Goal: Task Accomplishment & Management: Complete application form

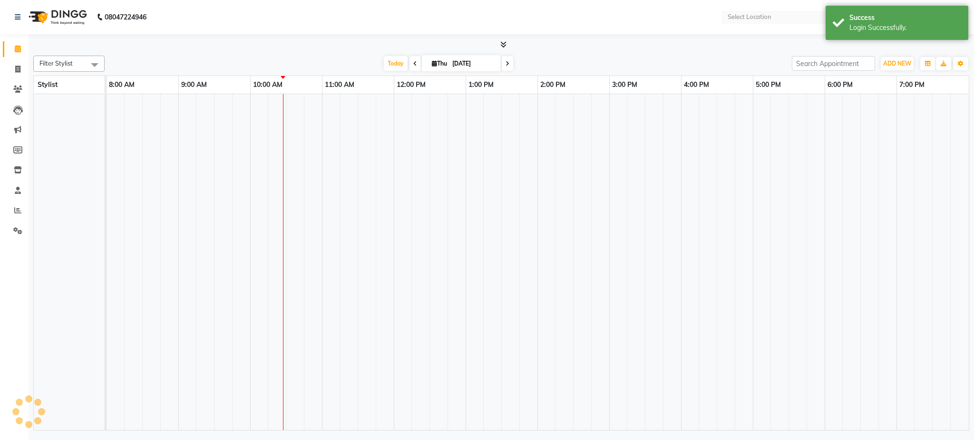
select select "en"
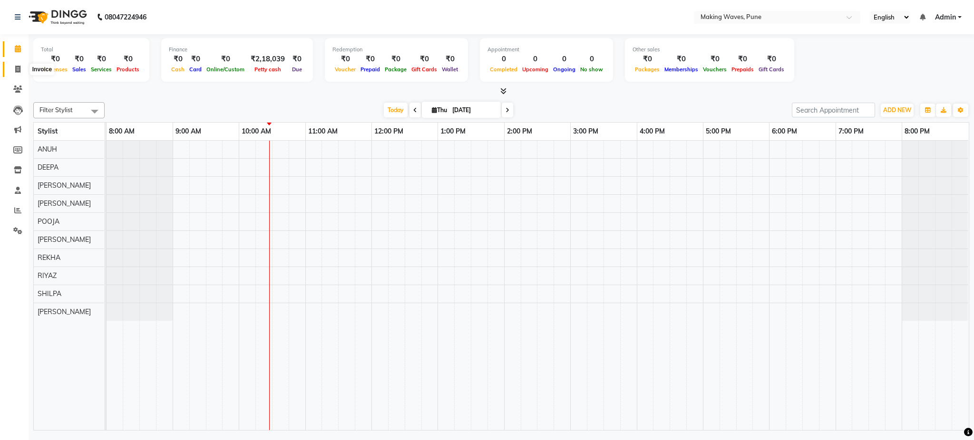
click at [18, 70] on icon at bounding box center [17, 69] width 5 height 7
select select "7311"
select select "service"
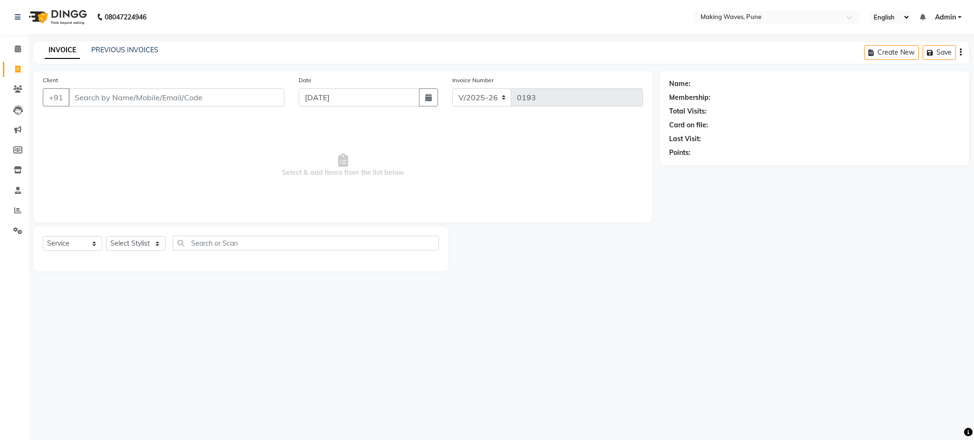
click at [126, 100] on input "Client" at bounding box center [176, 97] width 216 height 18
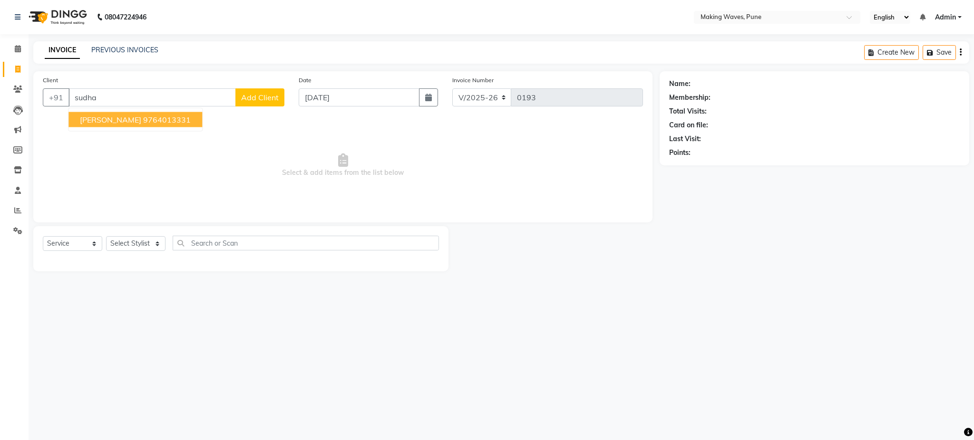
click at [170, 119] on ngb-highlight "9764013331" at bounding box center [167, 120] width 48 height 10
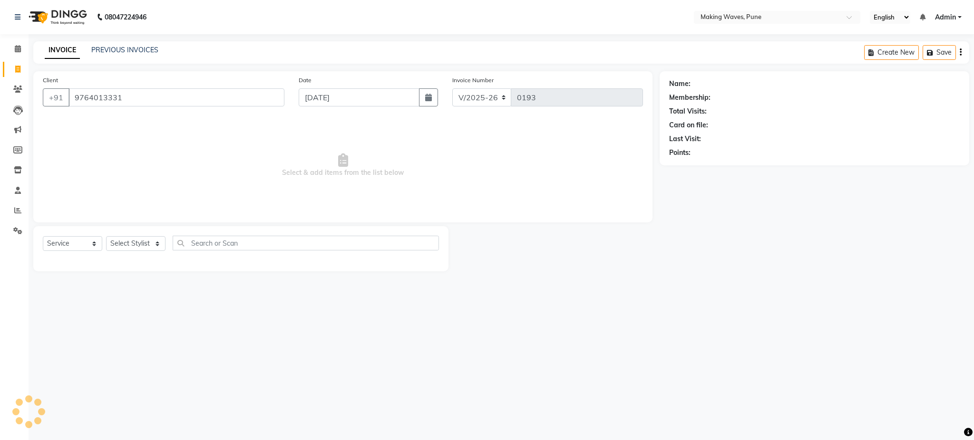
type input "9764013331"
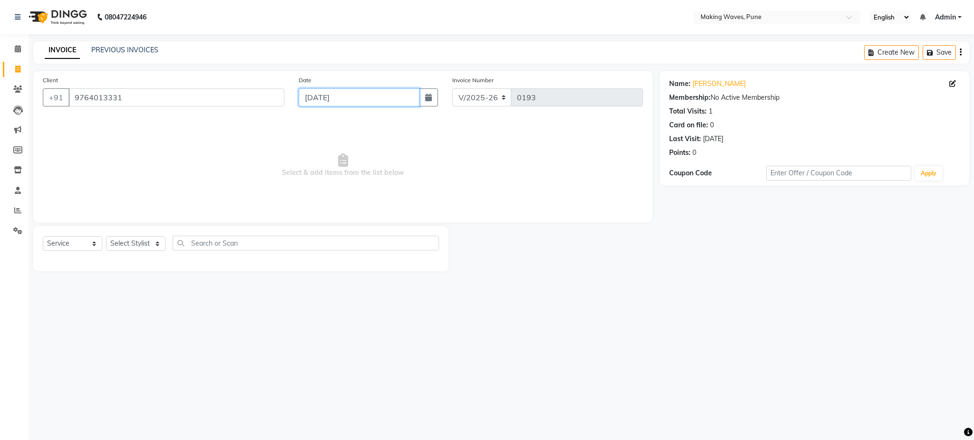
click at [363, 95] on input "[DATE]" at bounding box center [359, 97] width 121 height 18
select select "9"
select select "2025"
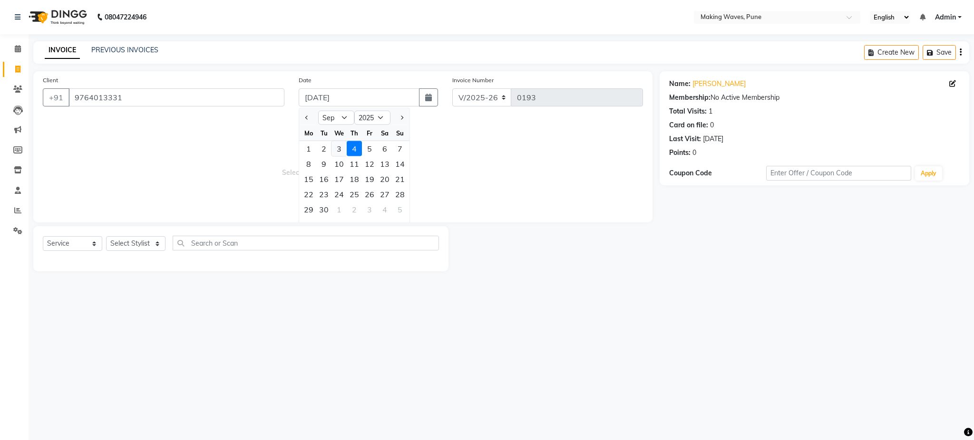
click at [339, 146] on div "3" at bounding box center [338, 148] width 15 height 15
type input "03-09-2025"
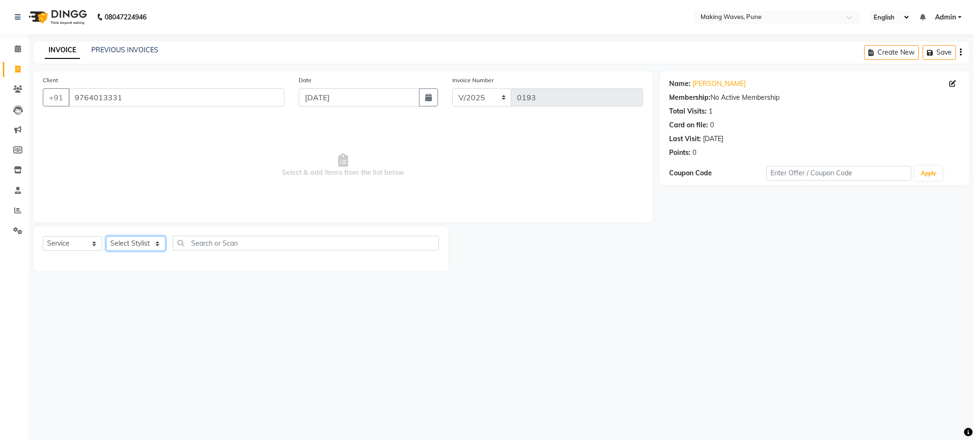
click at [138, 247] on select "Select Stylist ANUH DEEPA FARHAT KARAN POOJA Pranav REKHA RIYAZ SHILPA SNEHAL" at bounding box center [135, 243] width 59 height 15
select select "62745"
click at [106, 237] on select "Select Stylist ANUH DEEPA FARHAT KARAN POOJA Pranav REKHA RIYAZ SHILPA SNEHAL" at bounding box center [135, 243] width 59 height 15
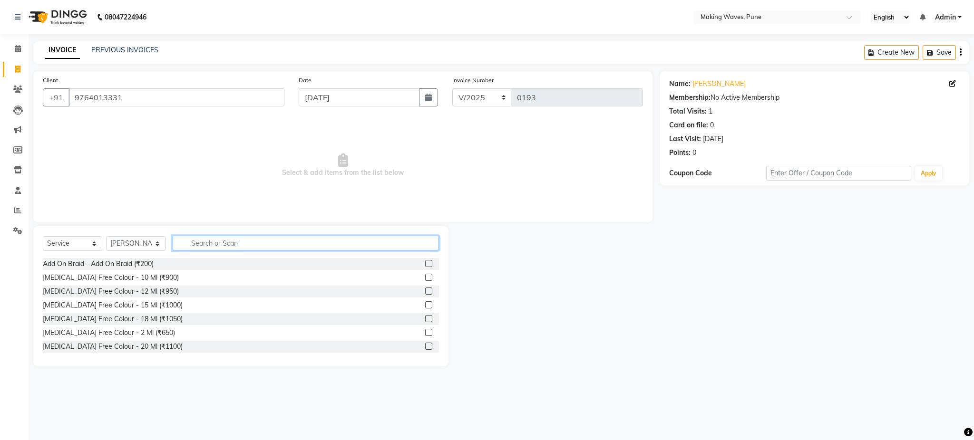
click at [201, 244] on input "text" at bounding box center [306, 243] width 266 height 15
type input "2"
click at [233, 238] on input "15" at bounding box center [299, 243] width 253 height 15
type input "12"
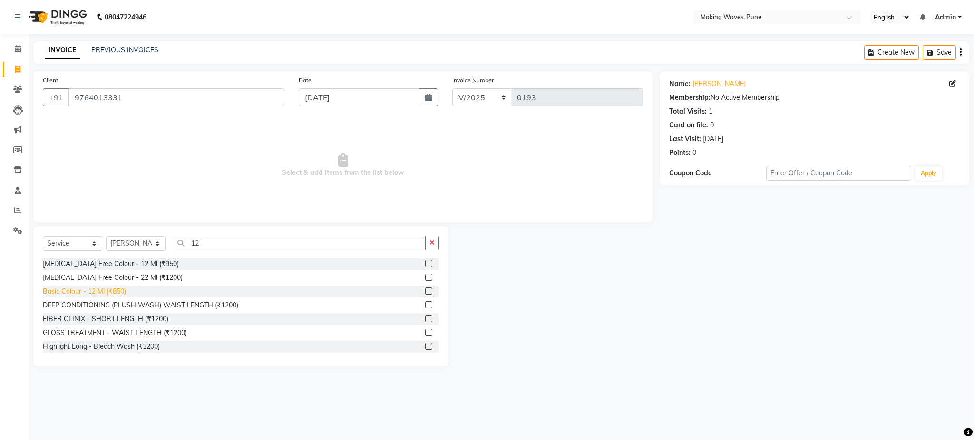
click at [116, 292] on div "Basic Colour - 12 Ml (₹850)" at bounding box center [84, 292] width 83 height 10
checkbox input "false"
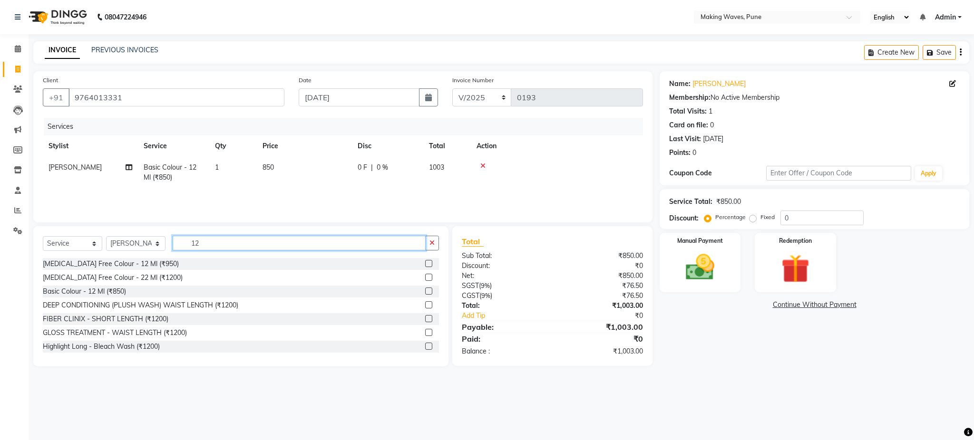
click at [220, 243] on input "12" at bounding box center [299, 243] width 253 height 15
type input "1"
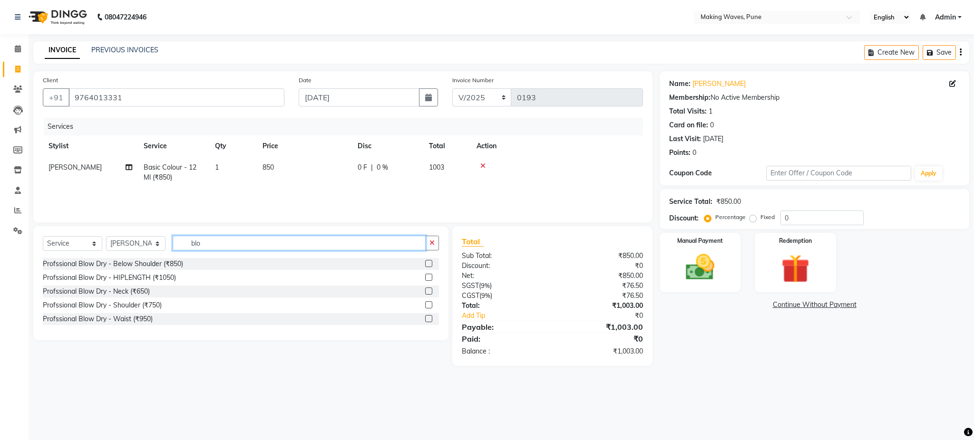
click at [284, 247] on input "blo" at bounding box center [299, 243] width 253 height 15
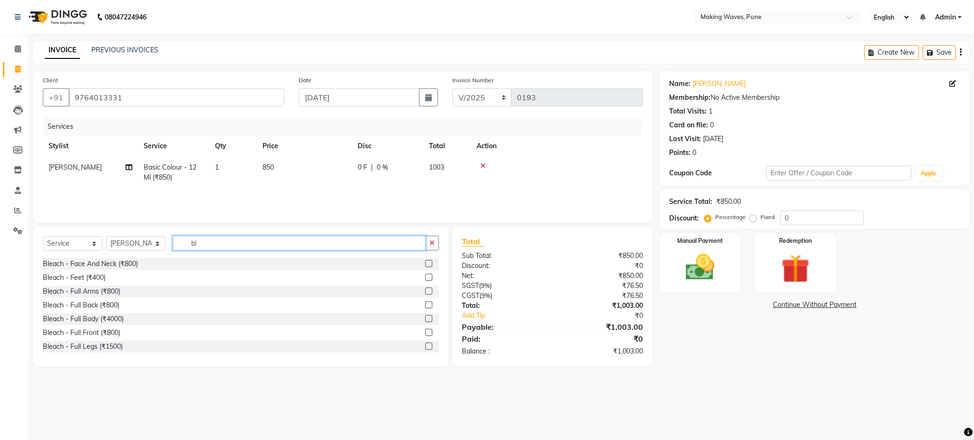
type input "b"
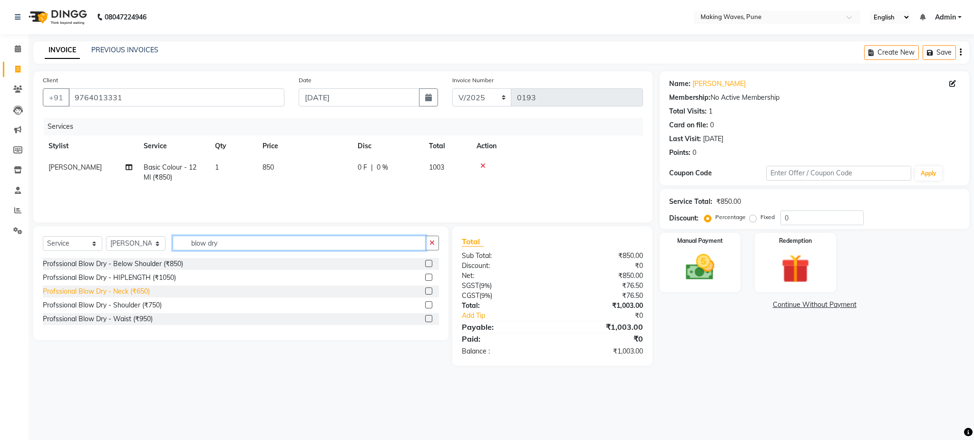
type input "blow dry"
click at [143, 289] on div "Profssional Blow Dry - Neck (₹650)" at bounding box center [96, 292] width 107 height 10
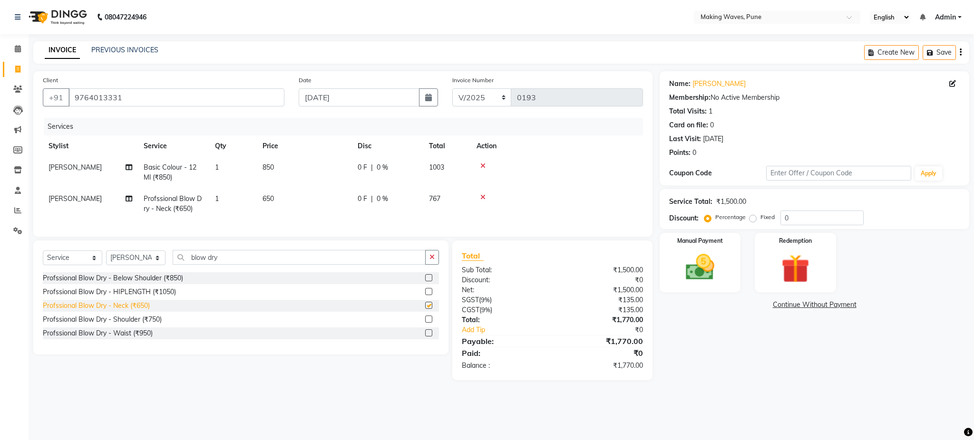
checkbox input "false"
click at [270, 195] on span "650" at bounding box center [267, 198] width 11 height 9
select select "62745"
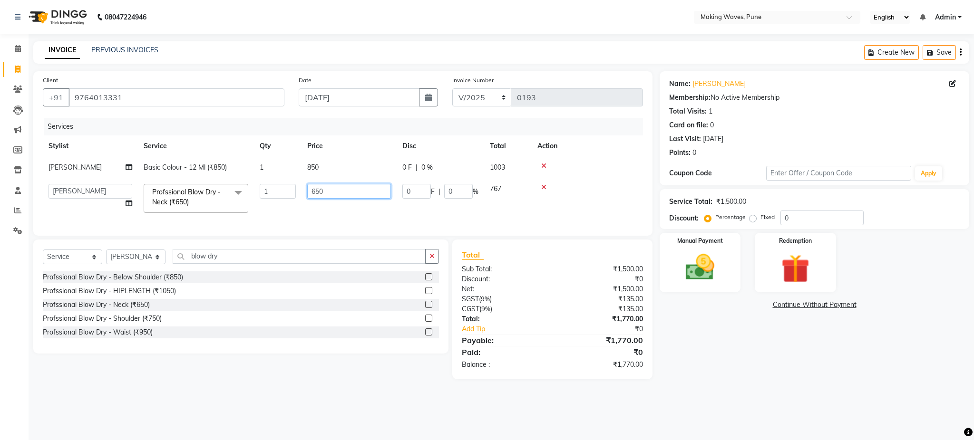
click at [341, 188] on input "650" at bounding box center [349, 191] width 84 height 15
type input "6"
type input "550"
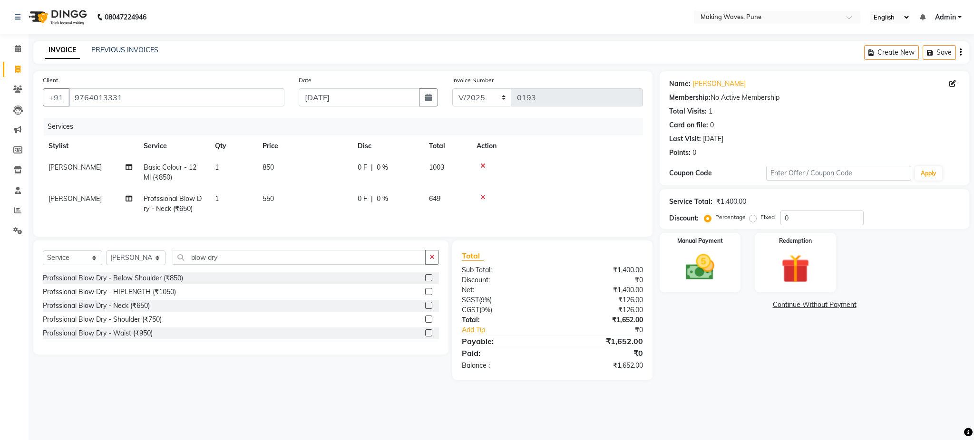
click at [340, 211] on td "550" at bounding box center [304, 203] width 95 height 31
select select "62745"
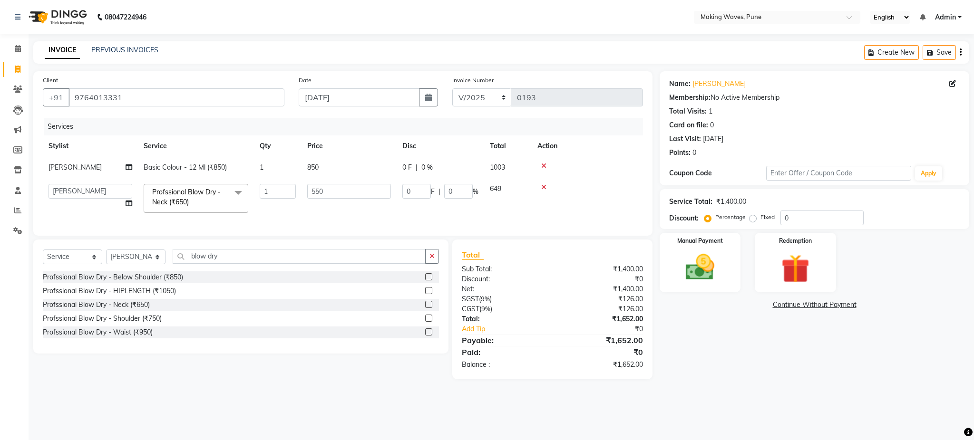
click at [957, 53] on div "Create New Save" at bounding box center [916, 52] width 105 height 22
click at [964, 50] on div "Create New Save" at bounding box center [916, 52] width 105 height 22
click at [959, 53] on icon "button" at bounding box center [960, 52] width 2 height 0
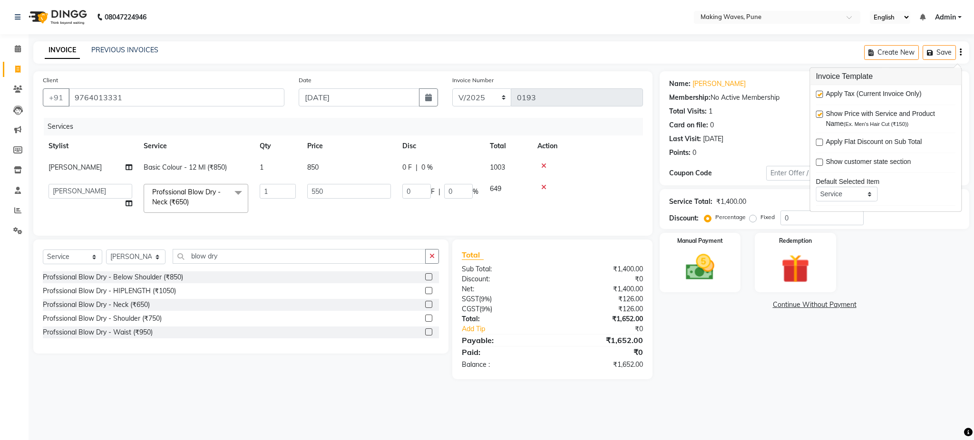
click at [820, 96] on label at bounding box center [818, 94] width 7 height 7
click at [820, 96] on input "checkbox" at bounding box center [818, 95] width 6 height 6
checkbox input "false"
click at [142, 264] on select "Select Stylist ANUH DEEPA FARHAT KARAN POOJA Pranav REKHA RIYAZ SHILPA SNEHAL" at bounding box center [135, 257] width 59 height 15
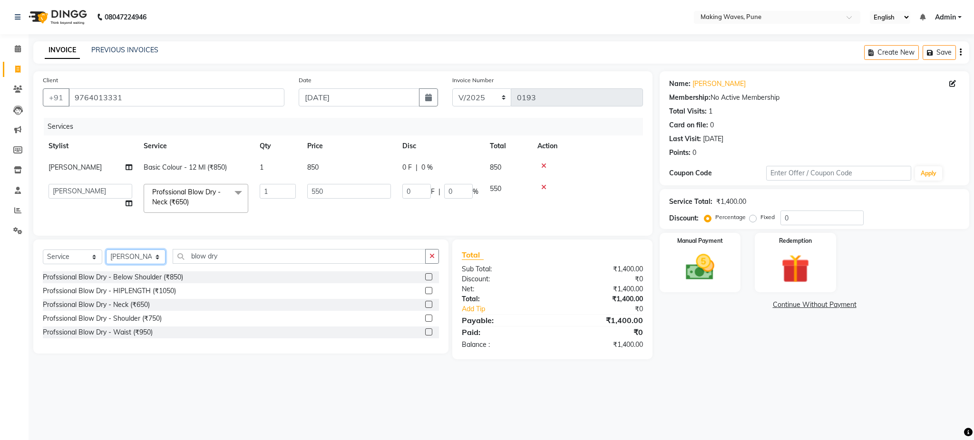
select select "62748"
click at [106, 260] on select "Select Stylist ANUH DEEPA FARHAT KARAN POOJA Pranav REKHA RIYAZ SHILPA SNEHAL" at bounding box center [135, 257] width 59 height 15
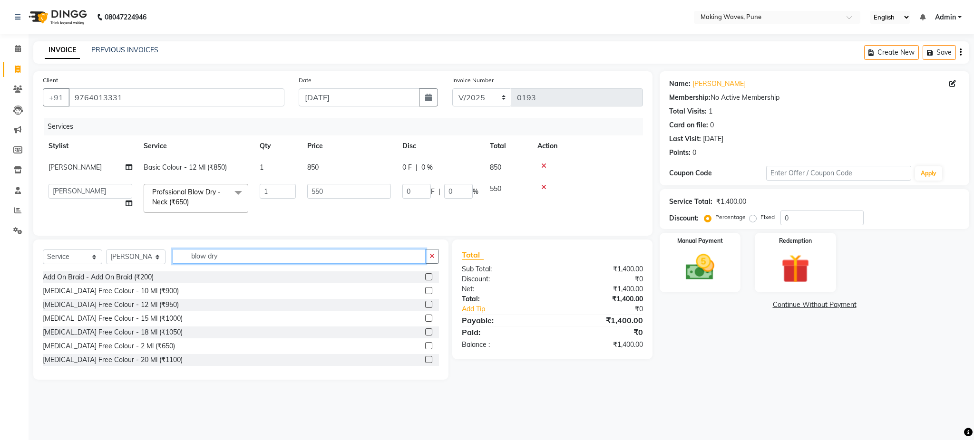
click at [224, 264] on input "blow dry" at bounding box center [299, 256] width 253 height 15
type input "b"
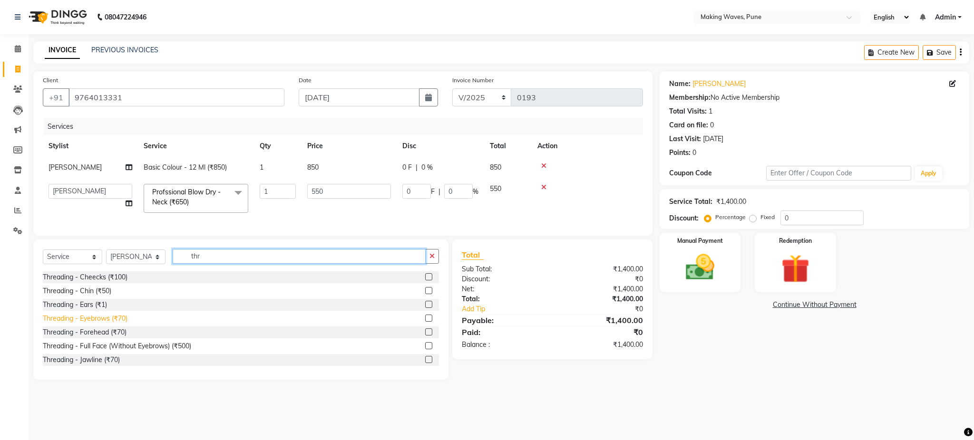
type input "thr"
click at [104, 324] on div "Threading - Eyebrows (₹70)" at bounding box center [85, 319] width 85 height 10
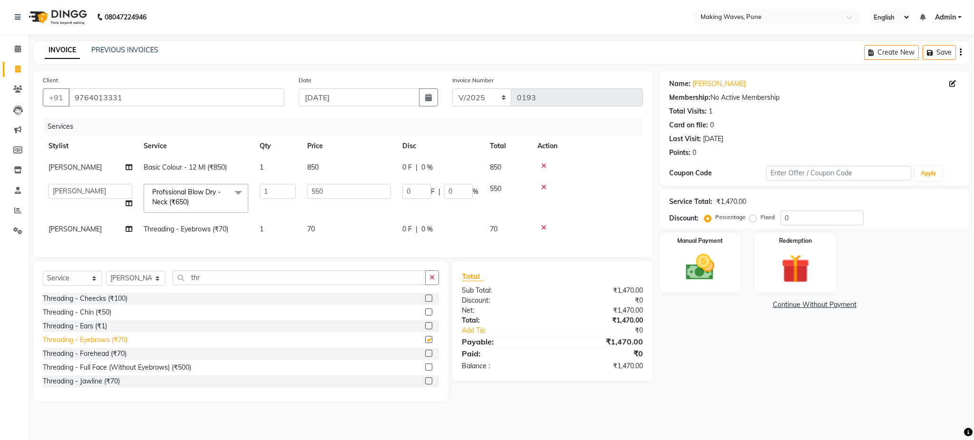
checkbox input "false"
click at [715, 270] on img at bounding box center [700, 268] width 48 height 34
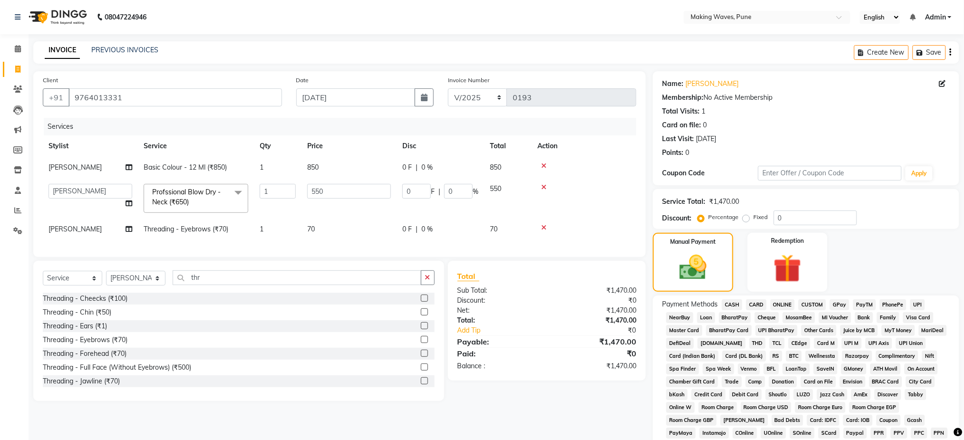
click at [733, 305] on span "CASH" at bounding box center [732, 305] width 20 height 11
click at [962, 348] on div "Name: Sudha Kailat Membership: No Active Membership Total Visits: 1 Card on fil…" at bounding box center [809, 336] width 313 height 531
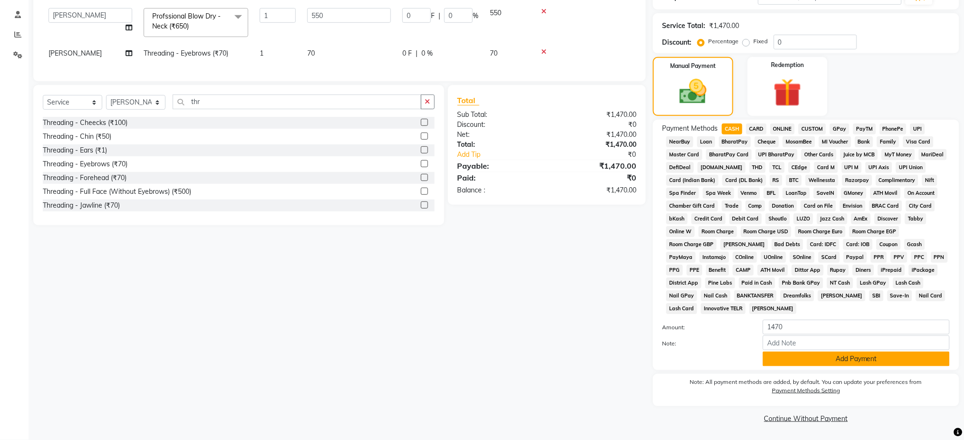
click at [871, 358] on button "Add Payment" at bounding box center [856, 359] width 187 height 15
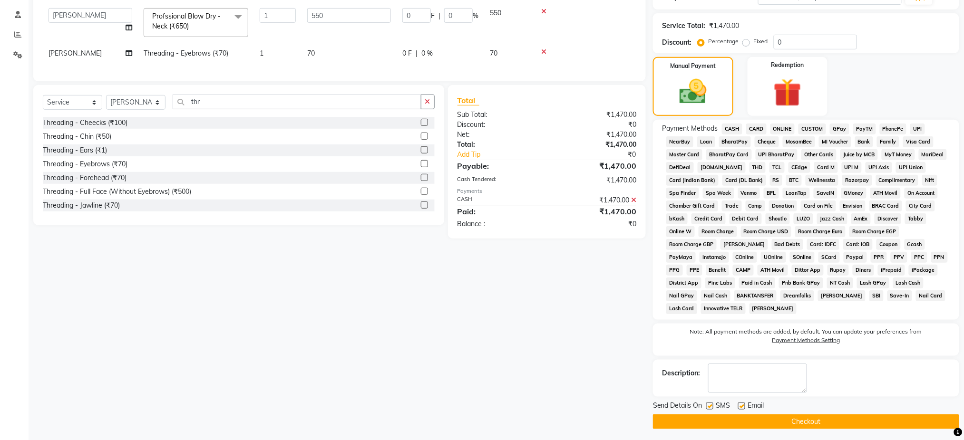
click at [836, 418] on button "Checkout" at bounding box center [806, 422] width 306 height 15
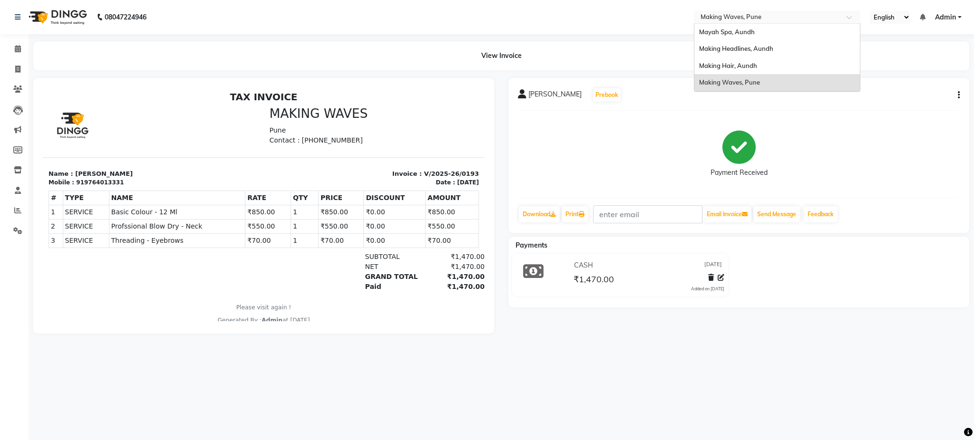
click at [753, 20] on input "text" at bounding box center [767, 18] width 138 height 10
click at [758, 63] on div "Making Hair, Aundh" at bounding box center [776, 66] width 165 height 17
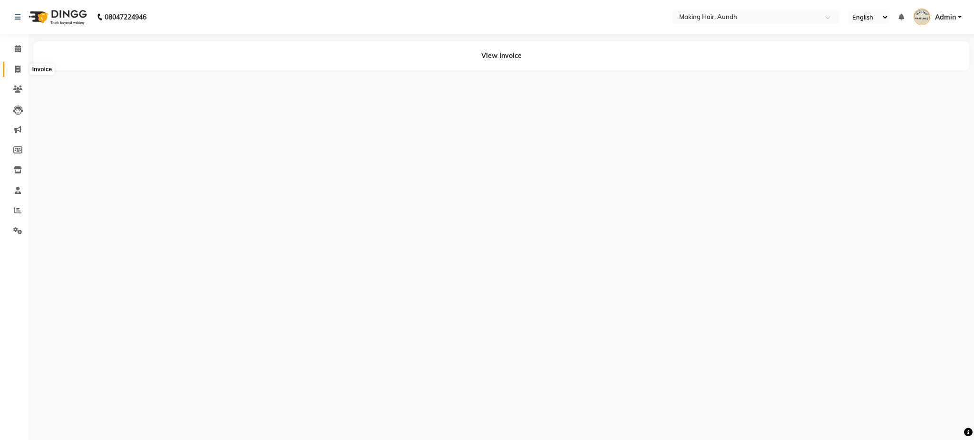
click at [17, 66] on icon at bounding box center [17, 69] width 5 height 7
select select "760"
select select "service"
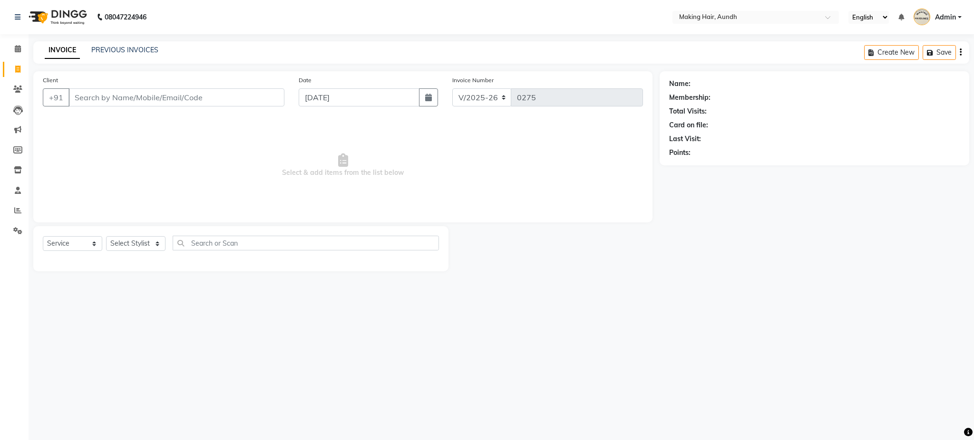
click at [78, 101] on input "Client" at bounding box center [176, 97] width 216 height 18
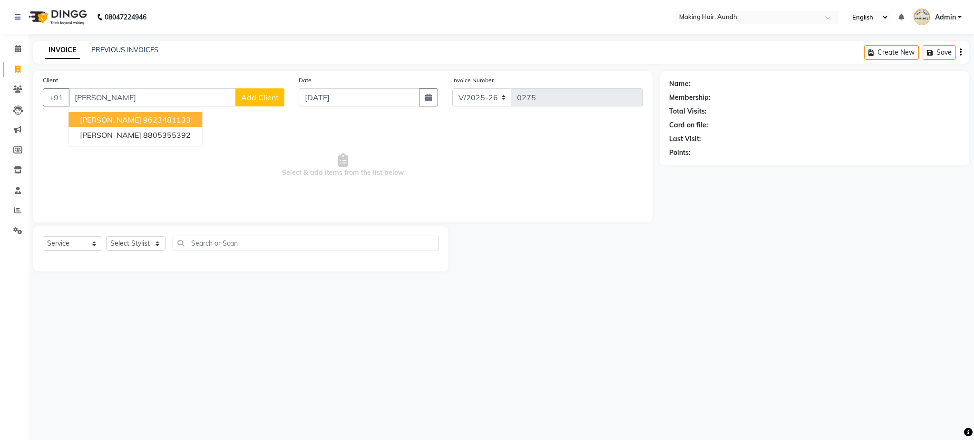
click at [110, 121] on span "Himani Ketkar" at bounding box center [110, 120] width 61 height 10
type input "9623481133"
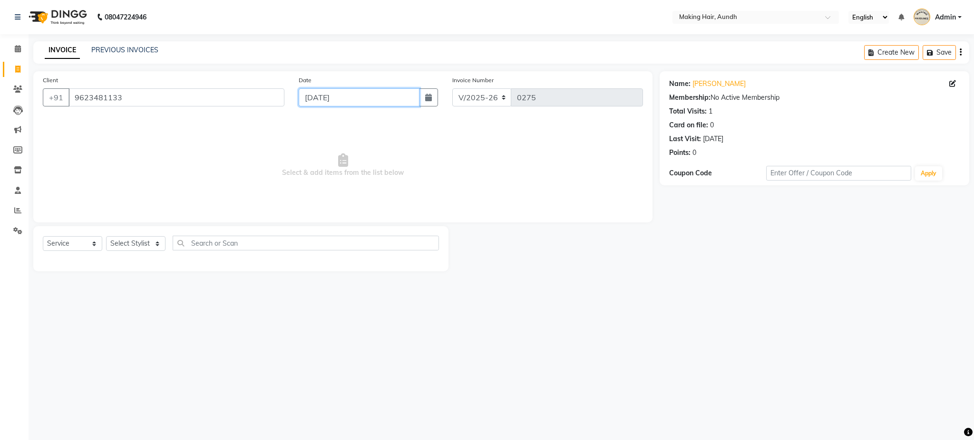
click at [340, 100] on input "[DATE]" at bounding box center [359, 97] width 121 height 18
select select "9"
select select "2025"
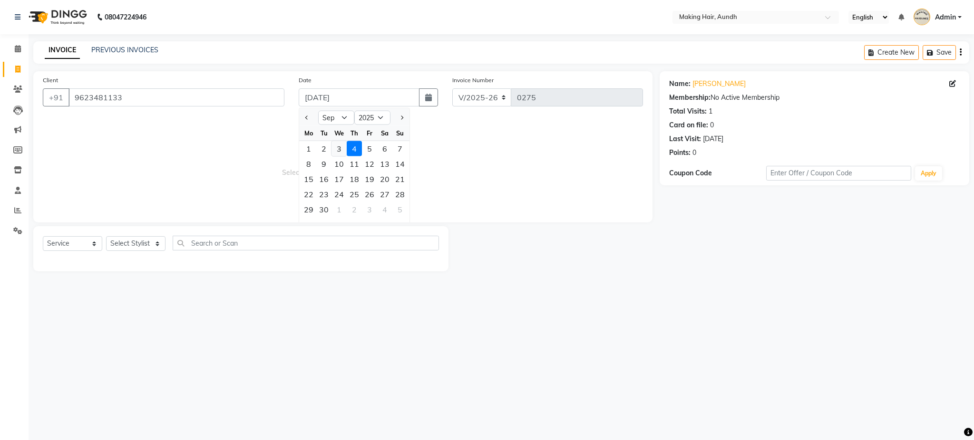
click at [338, 148] on div "3" at bounding box center [338, 148] width 15 height 15
type input "03-09-2025"
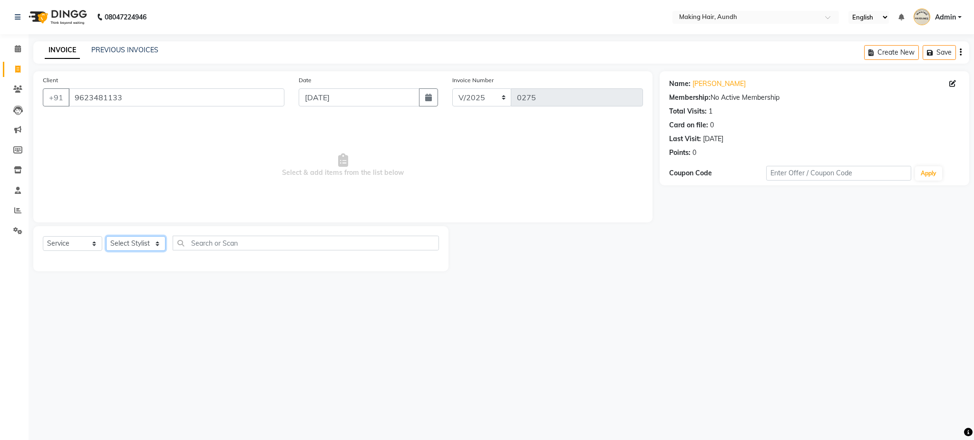
click at [148, 243] on select "Select Stylist [PERSON_NAME] [PERSON_NAME] [PERSON_NAME] Joesna [PERSON_NAME] […" at bounding box center [135, 243] width 59 height 15
select select "64921"
click at [106, 237] on select "Select Stylist [PERSON_NAME] [PERSON_NAME] [PERSON_NAME] Joesna [PERSON_NAME] […" at bounding box center [135, 243] width 59 height 15
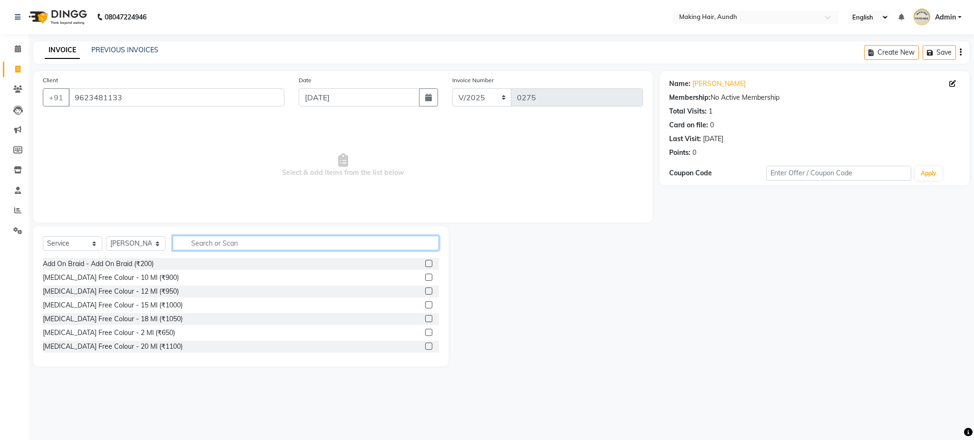
click at [208, 247] on input "text" at bounding box center [306, 243] width 266 height 15
type input "2"
type input "12"
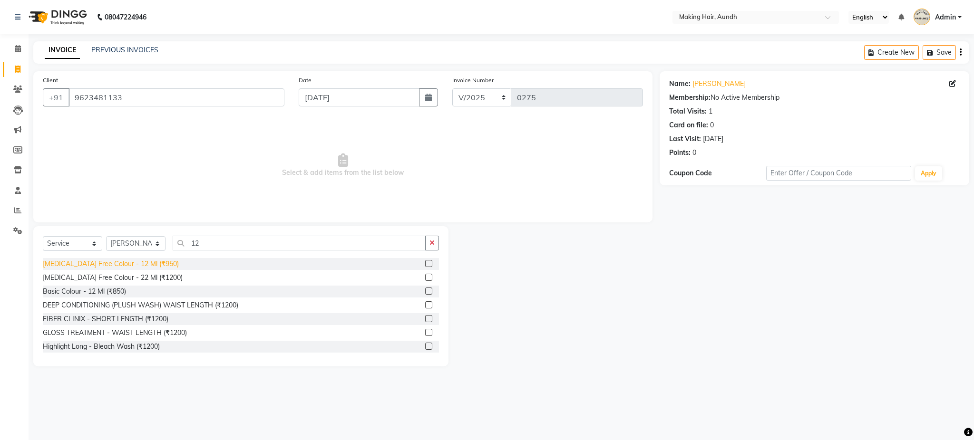
click at [108, 264] on div "[MEDICAL_DATA] Free Colour - 12 Ml (₹950)" at bounding box center [111, 264] width 136 height 10
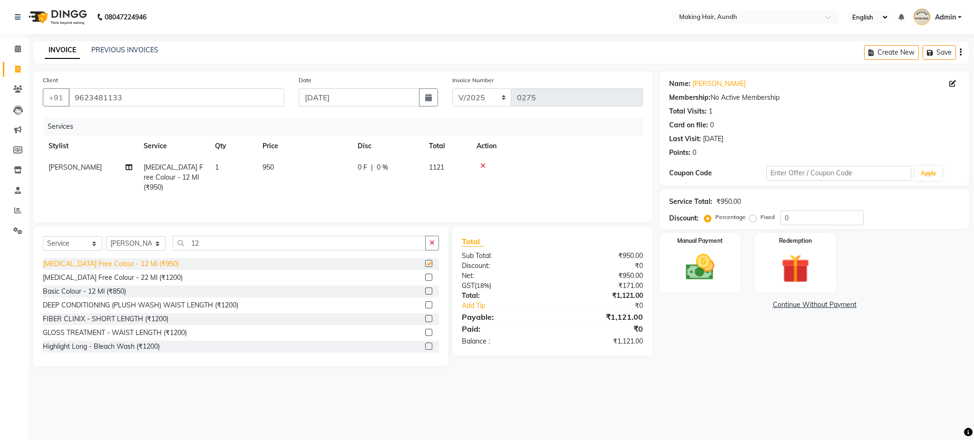
checkbox input "false"
click at [961, 52] on icon "button" at bounding box center [960, 52] width 2 height 0
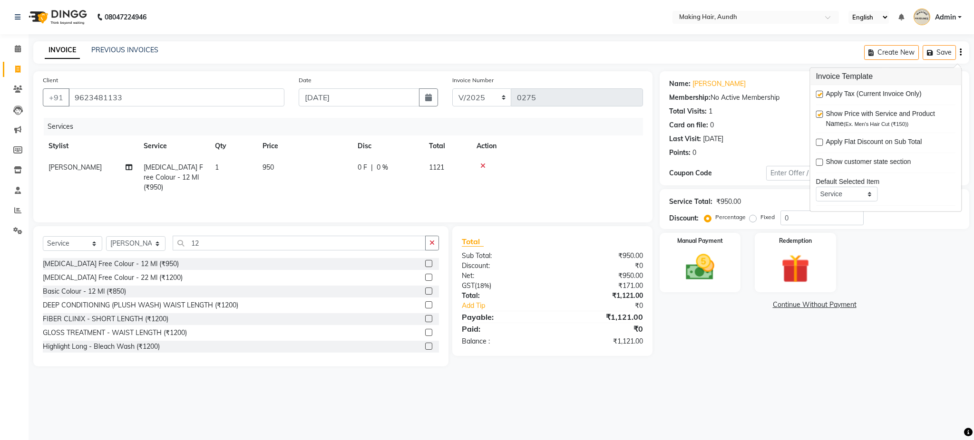
click at [815, 94] on div "Apply Tax (Current Invoice Only) Show Price with Service and Product Name (Ex. …" at bounding box center [885, 148] width 151 height 126
click at [820, 97] on label at bounding box center [818, 94] width 7 height 7
click at [820, 97] on input "checkbox" at bounding box center [818, 95] width 6 height 6
checkbox input "false"
click at [715, 276] on img at bounding box center [700, 268] width 48 height 34
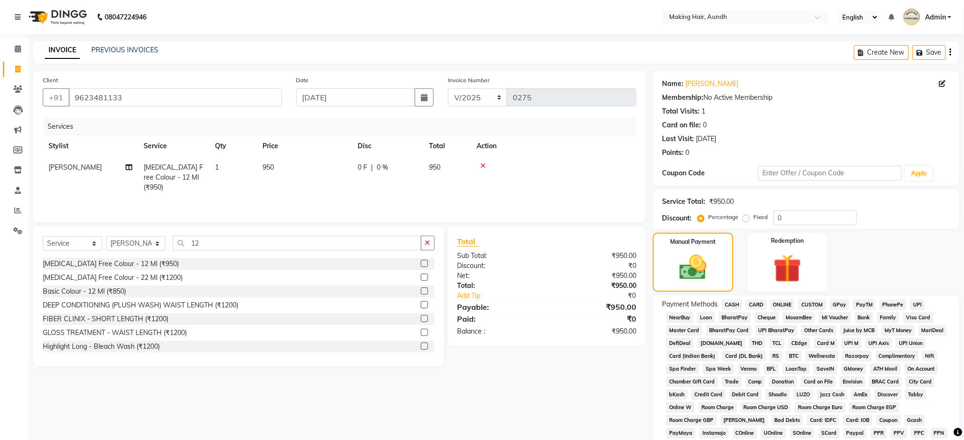
click at [760, 304] on span "CARD" at bounding box center [756, 305] width 20 height 11
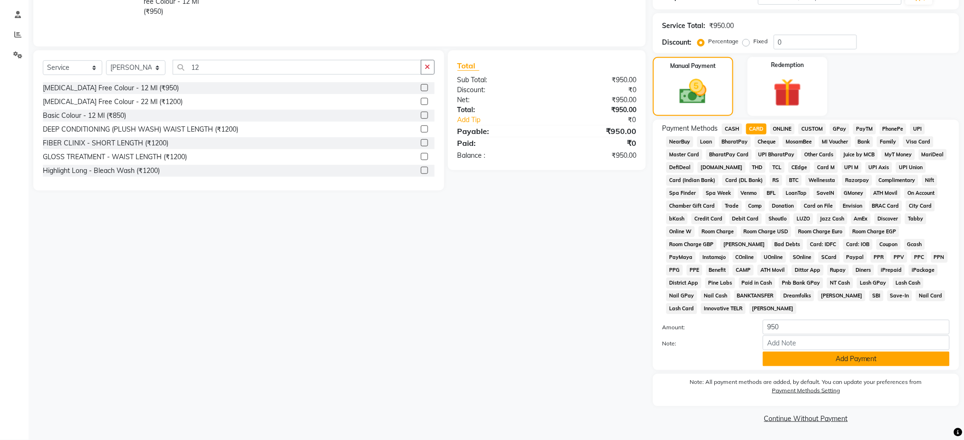
click at [886, 362] on button "Add Payment" at bounding box center [856, 359] width 187 height 15
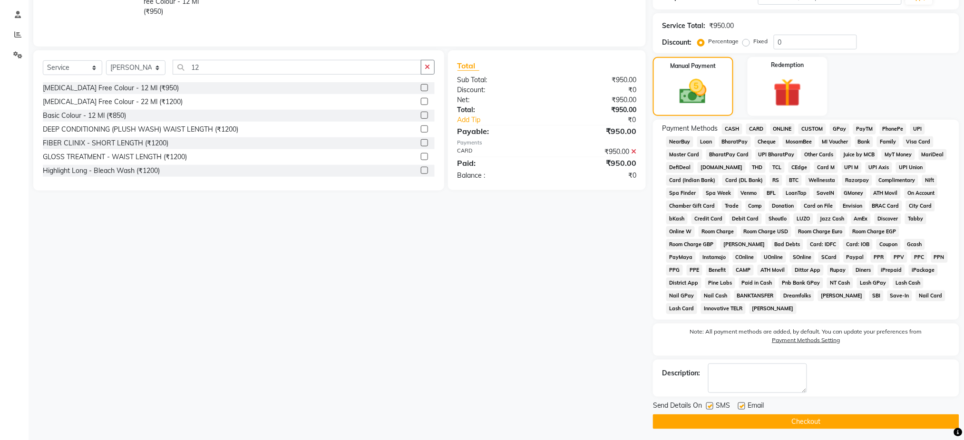
click at [825, 416] on button "Checkout" at bounding box center [806, 422] width 306 height 15
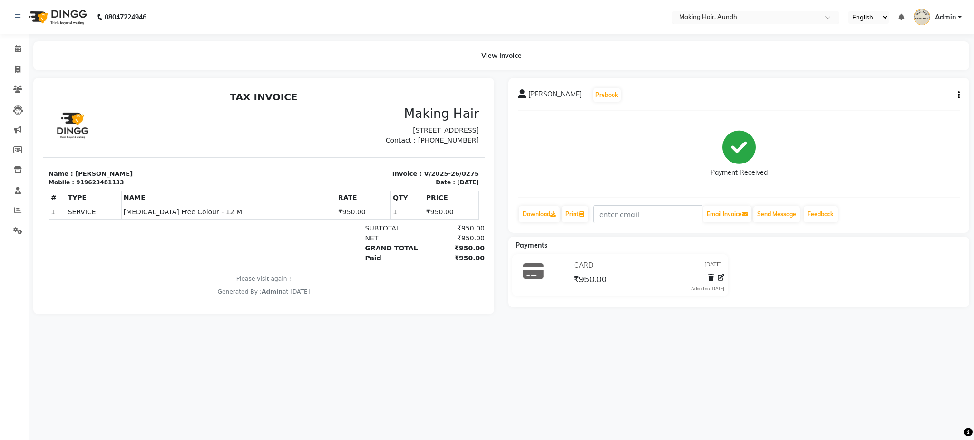
click at [716, 19] on input "text" at bounding box center [746, 18] width 138 height 10
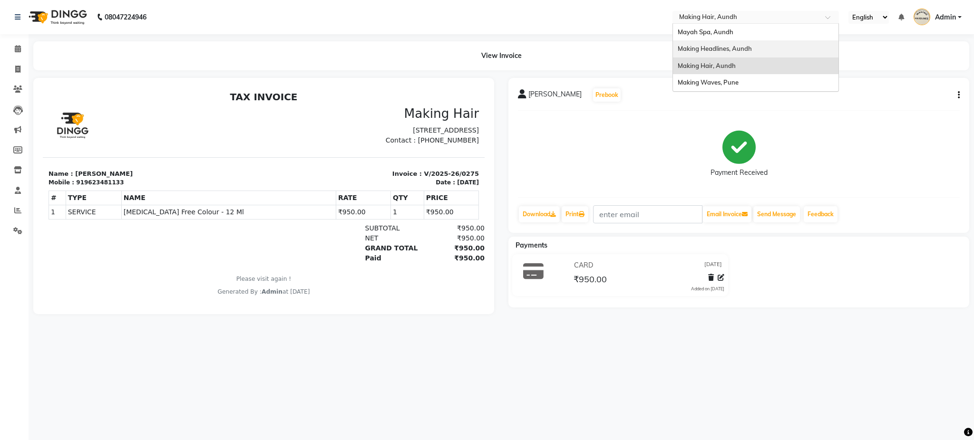
click at [724, 45] on span "Making Headlines, Aundh" at bounding box center [714, 49] width 74 height 8
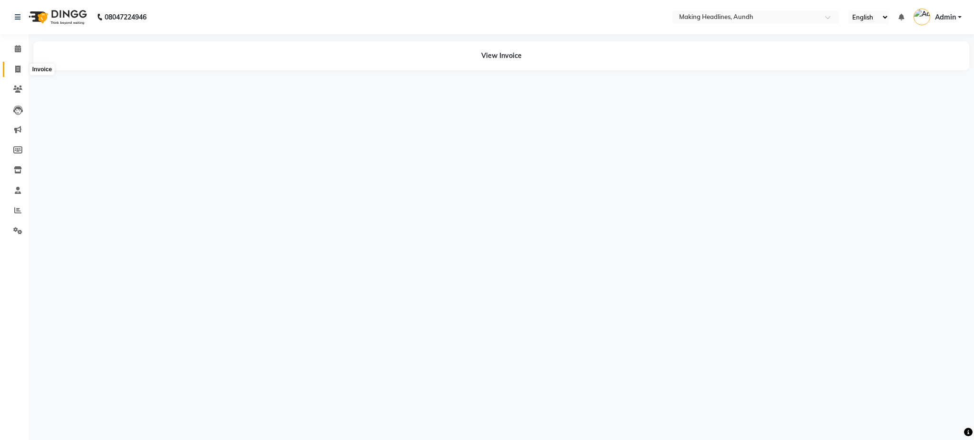
click at [11, 71] on span at bounding box center [18, 69] width 17 height 11
select select "743"
select select "service"
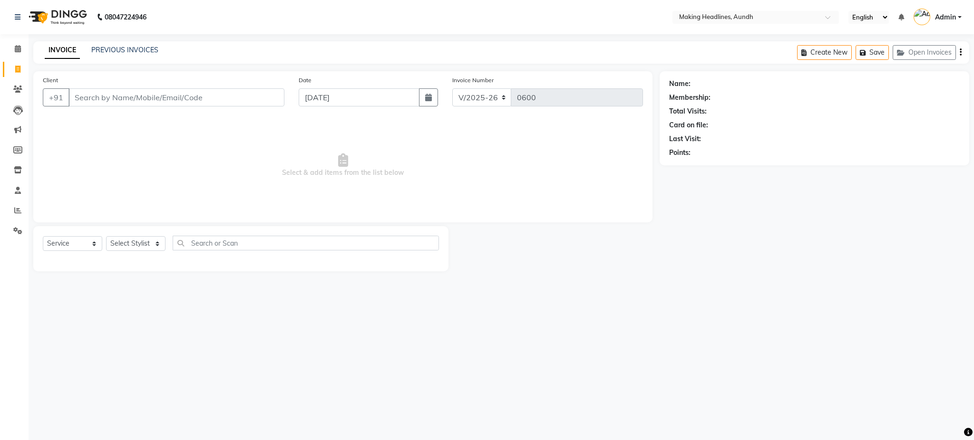
click at [92, 103] on input "Client" at bounding box center [176, 97] width 216 height 18
click at [315, 106] on input "[DATE]" at bounding box center [359, 97] width 121 height 18
select select "9"
select select "2025"
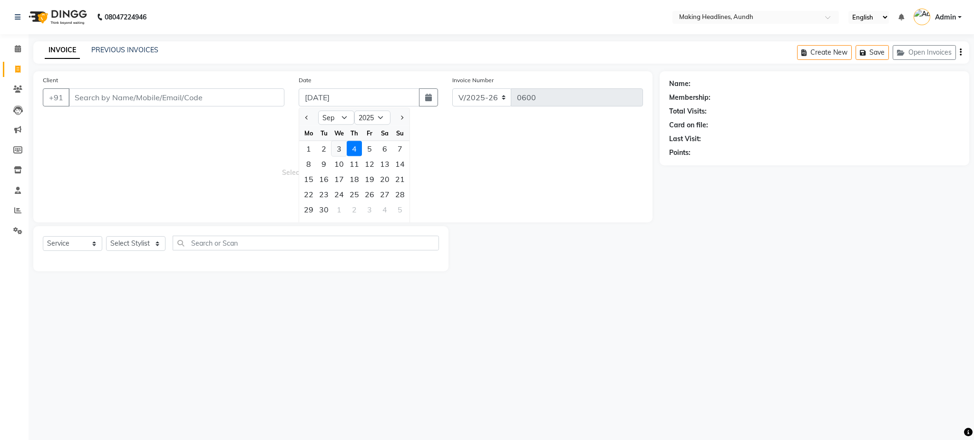
click at [336, 145] on div "3" at bounding box center [338, 148] width 15 height 15
type input "03-09-2025"
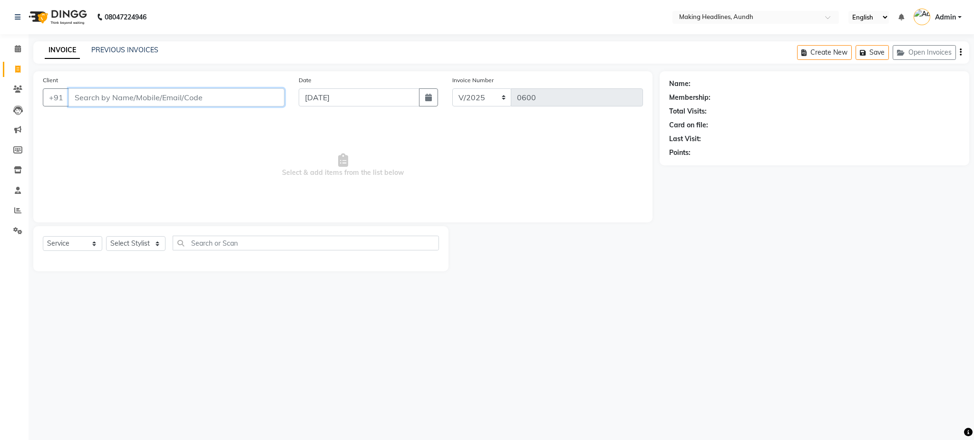
click at [93, 97] on input "Client" at bounding box center [176, 97] width 216 height 18
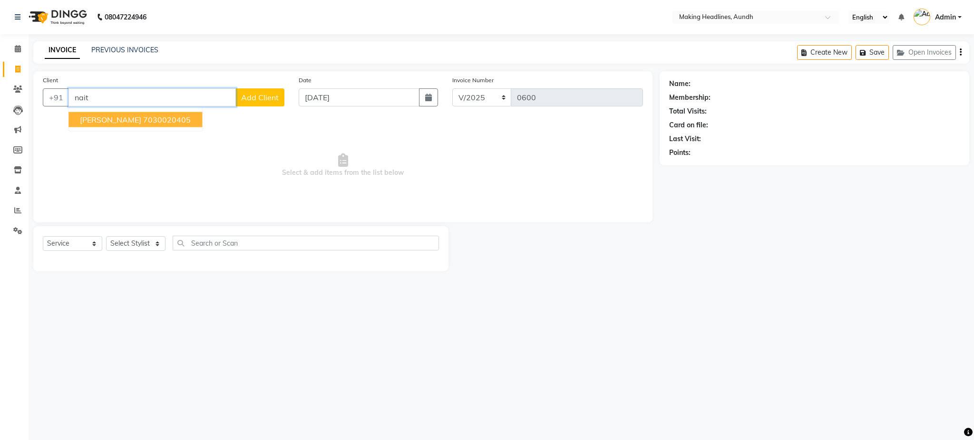
click at [125, 126] on button "NAITIK VASWANI 7030020405" at bounding box center [135, 119] width 134 height 15
type input "7030020405"
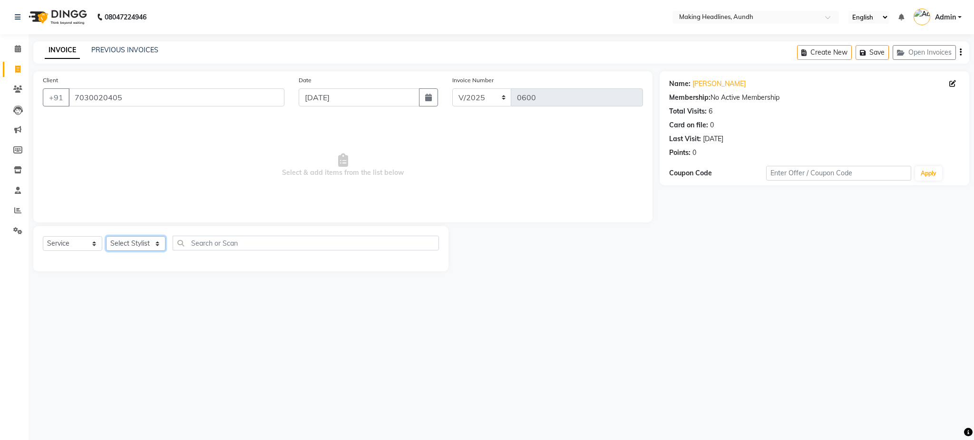
click at [132, 249] on select "Select Stylist ANUH DEEPA FARHAT JOESNA KARAN POOJA PRANAV REKHA RIYAZ SHILPA S…" at bounding box center [135, 243] width 59 height 15
select select "11723"
click at [106, 237] on select "Select Stylist ANUH DEEPA FARHAT JOESNA KARAN POOJA PRANAV REKHA RIYAZ SHILPA S…" at bounding box center [135, 243] width 59 height 15
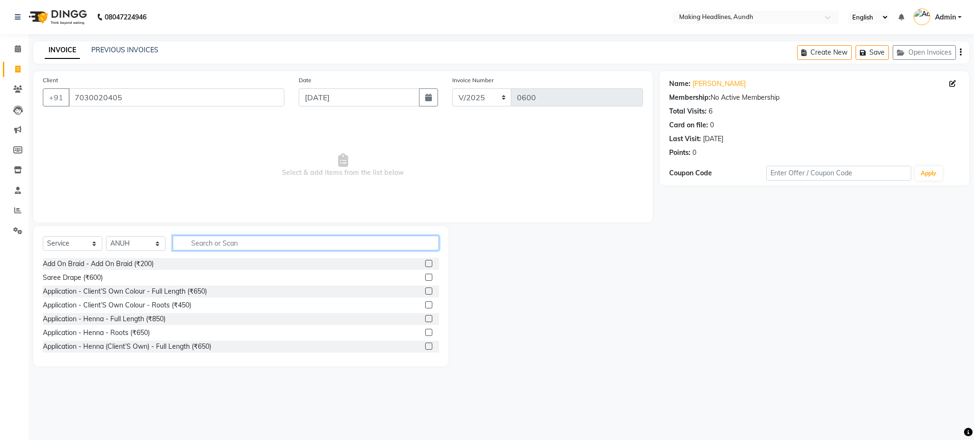
click at [199, 247] on input "text" at bounding box center [306, 243] width 266 height 15
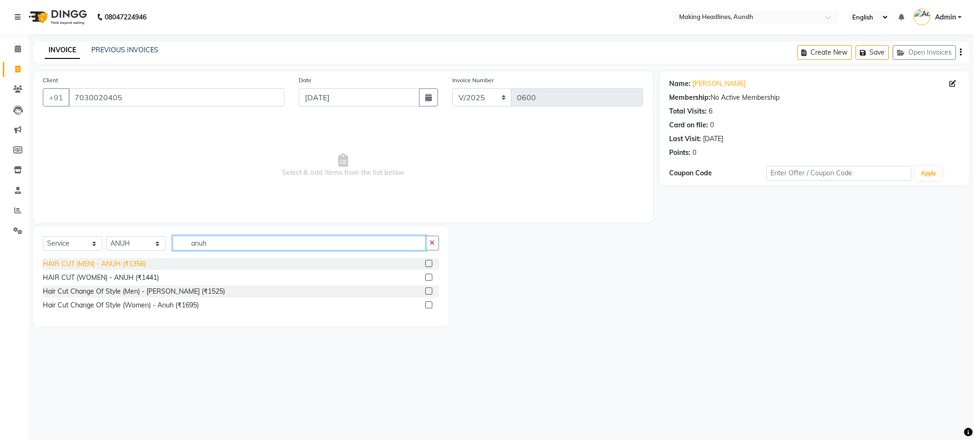
type input "anuh"
click at [140, 265] on div "HAIR CUT (MEN) - ANUH (₹1356)" at bounding box center [94, 264] width 103 height 10
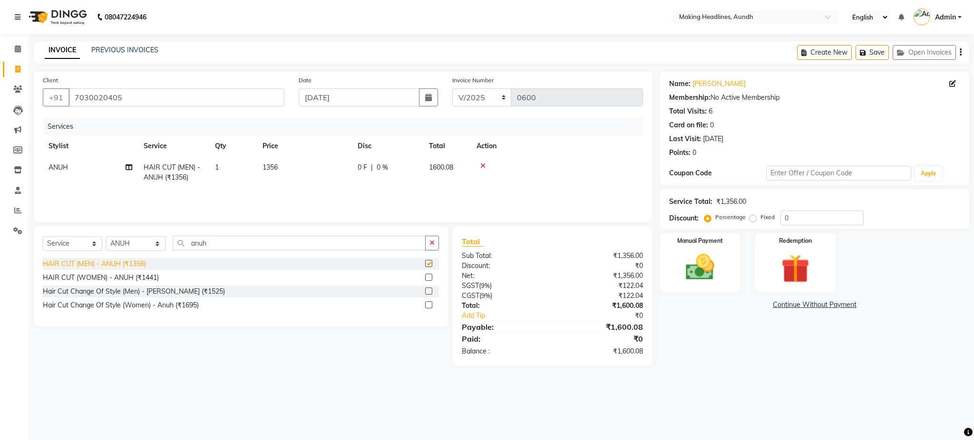
checkbox input "false"
click at [87, 245] on select "Select Service Product Membership Package Voucher Prepaid Gift Card" at bounding box center [72, 243] width 59 height 15
select select "product"
click at [43, 237] on select "Select Service Product Membership Package Voucher Prepaid Gift Card" at bounding box center [72, 243] width 59 height 15
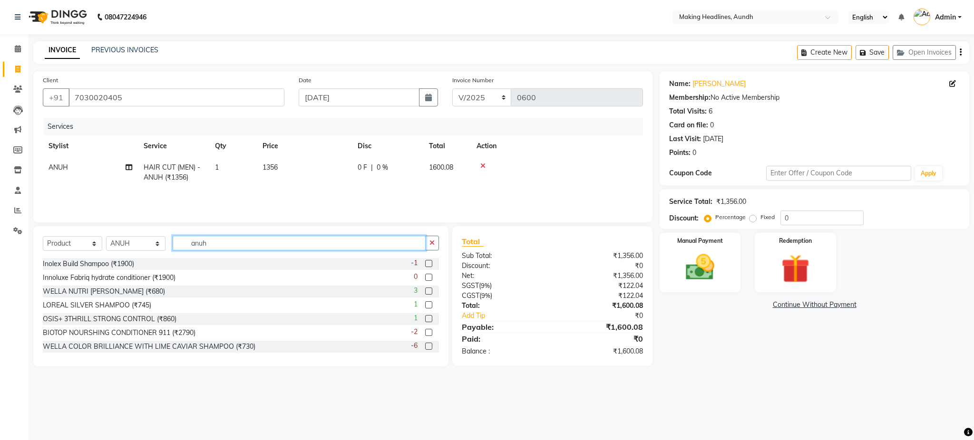
click at [233, 243] on input "anuh" at bounding box center [299, 243] width 253 height 15
click at [224, 245] on input "anuh" at bounding box center [299, 243] width 253 height 15
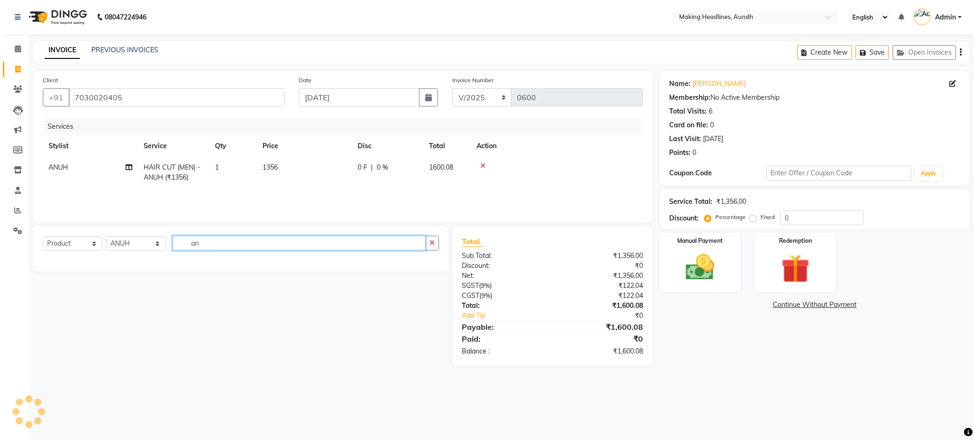
type input "a"
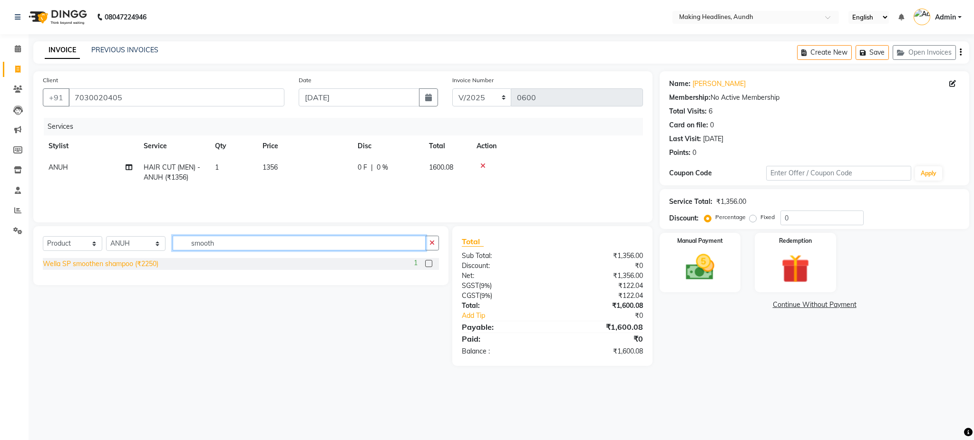
type input "smooth"
click at [151, 267] on div "Wella SP smoothen shampoo (₹2250)" at bounding box center [101, 264] width 116 height 10
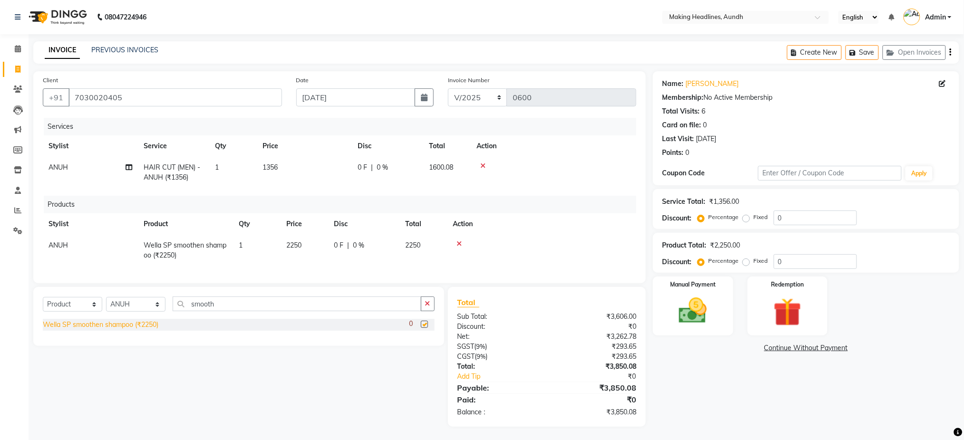
checkbox input "false"
click at [315, 311] on input "smooth" at bounding box center [297, 304] width 249 height 15
click at [251, 311] on input "smooth" at bounding box center [297, 304] width 249 height 15
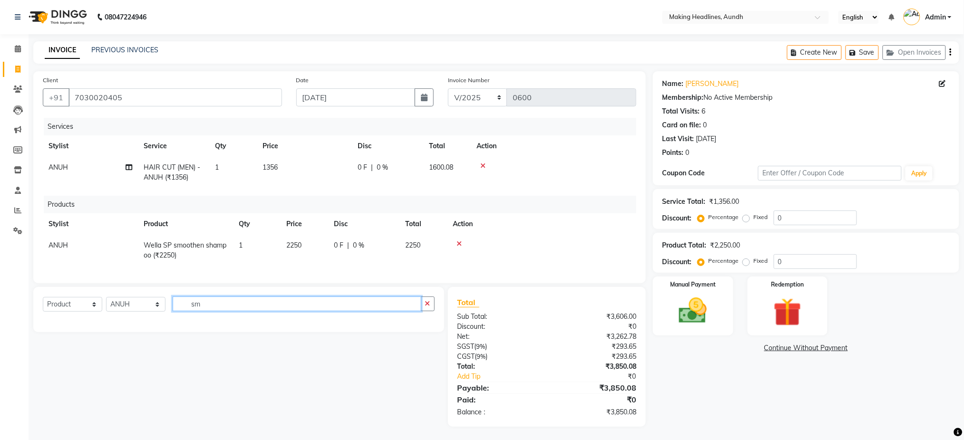
type input "s"
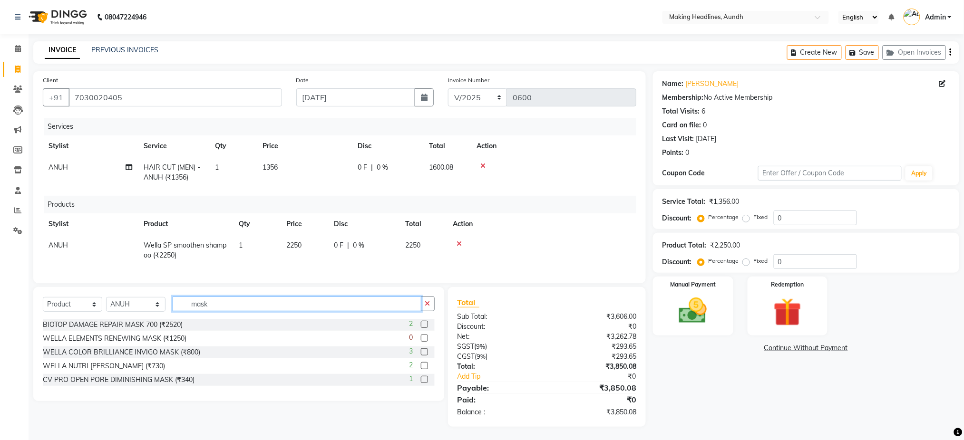
click at [219, 311] on input "mask" at bounding box center [297, 304] width 249 height 15
click at [255, 311] on input "mask" at bounding box center [297, 304] width 249 height 15
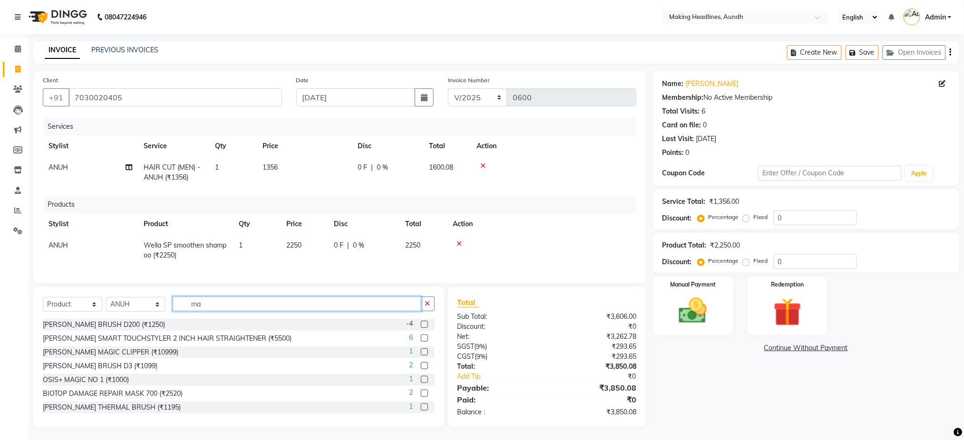
type input "m"
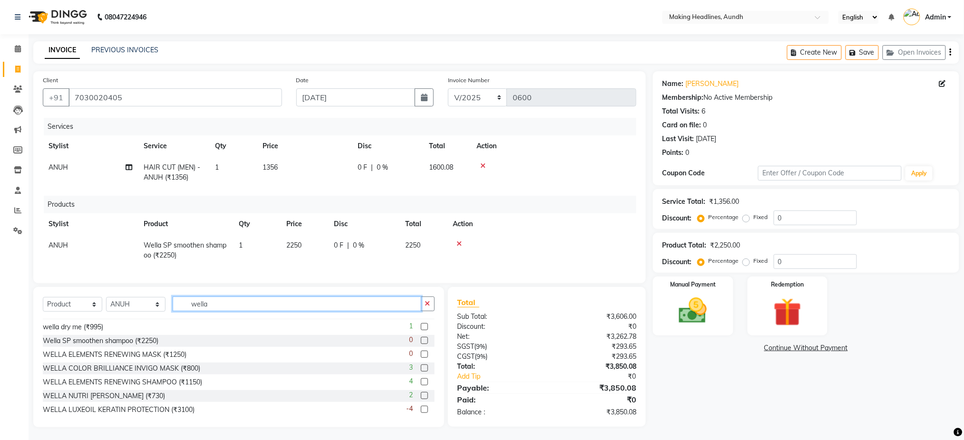
scroll to position [42, 0]
type input "wella"
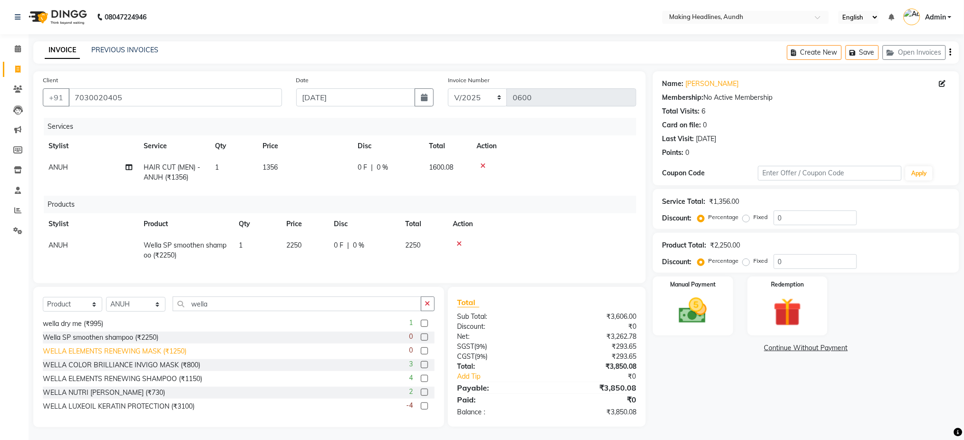
click at [179, 357] on div "WELLA ELEMENTS RENEWING MASK (₹1250)" at bounding box center [115, 352] width 144 height 10
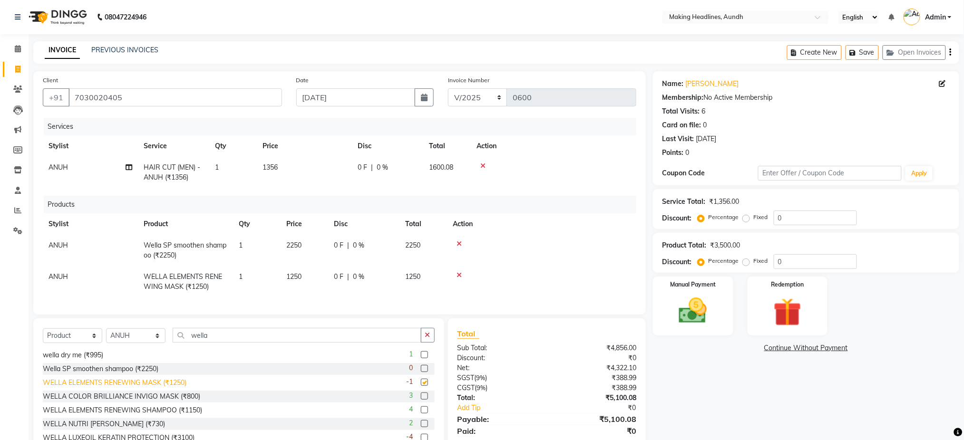
checkbox input "false"
click at [298, 274] on span "1250" at bounding box center [293, 276] width 15 height 9
click at [314, 284] on input "1250" at bounding box center [304, 279] width 36 height 15
type input "1"
type input "2900"
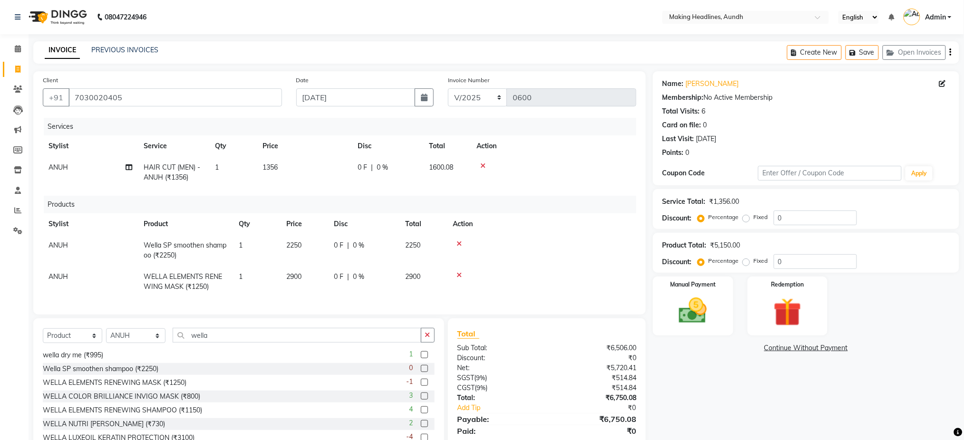
click at [504, 288] on td at bounding box center [541, 281] width 189 height 31
click at [363, 246] on span "0 %" at bounding box center [358, 246] width 11 height 10
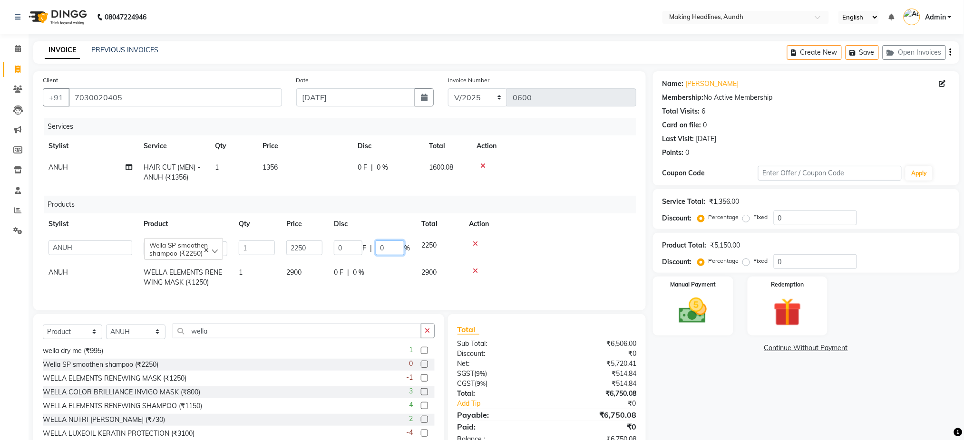
click at [398, 249] on input "0" at bounding box center [390, 248] width 29 height 15
type input "5"
click at [382, 286] on td "0 F | 0 %" at bounding box center [371, 277] width 87 height 31
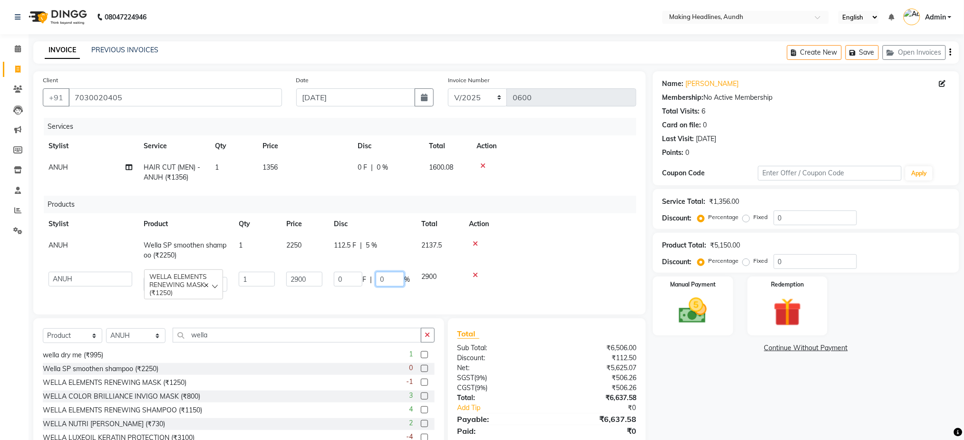
click at [399, 282] on input "0" at bounding box center [390, 279] width 29 height 15
type input "5"
click at [425, 286] on td "2755" at bounding box center [423, 281] width 48 height 31
click at [411, 296] on td "145 F | 5 %" at bounding box center [371, 281] width 87 height 31
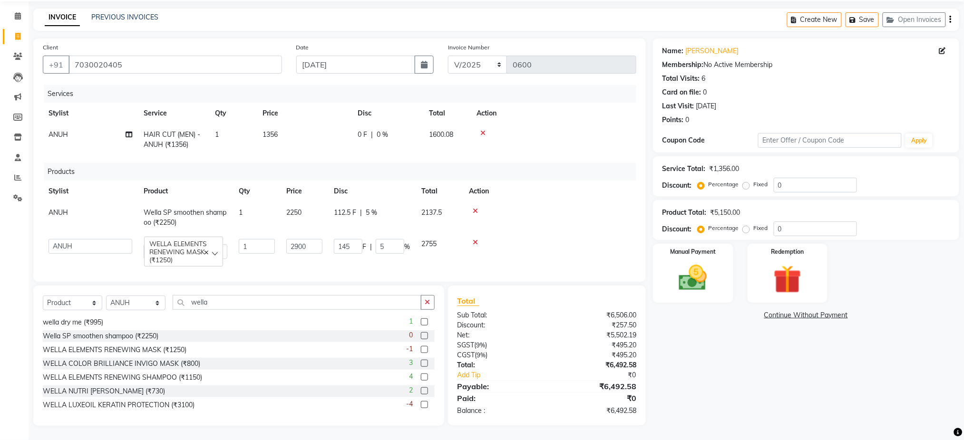
click at [952, 11] on div "Create New Save Open Invoices" at bounding box center [873, 20] width 172 height 22
click at [951, 19] on icon "button" at bounding box center [950, 19] width 2 height 0
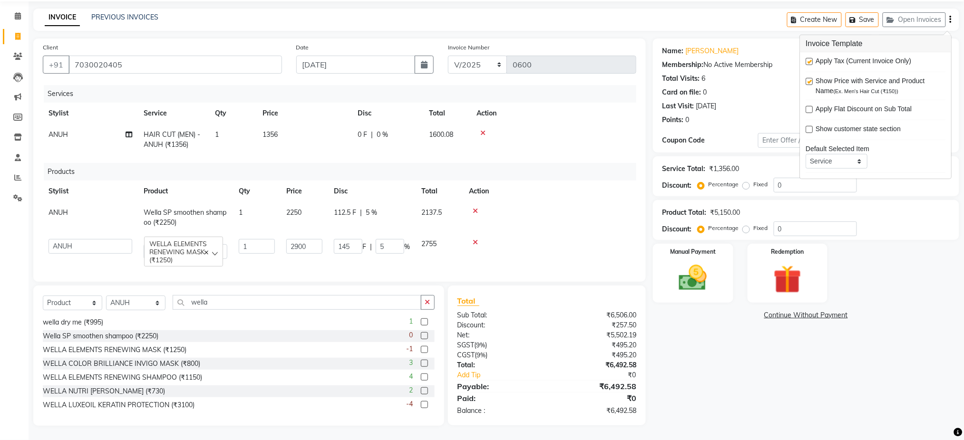
click at [809, 58] on label at bounding box center [808, 61] width 7 height 7
click at [809, 59] on input "checkbox" at bounding box center [808, 62] width 6 height 6
click at [809, 58] on label at bounding box center [808, 61] width 7 height 7
click at [809, 59] on input "checkbox" at bounding box center [808, 62] width 6 height 6
checkbox input "true"
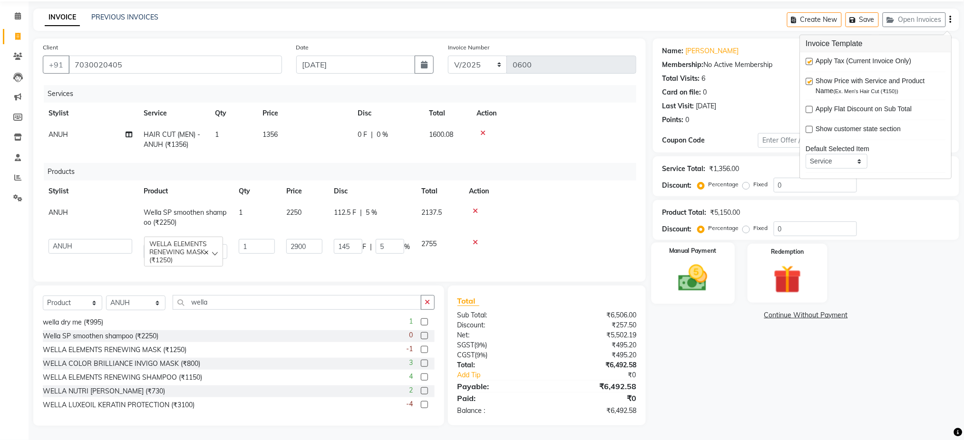
click at [705, 279] on img at bounding box center [693, 278] width 48 height 34
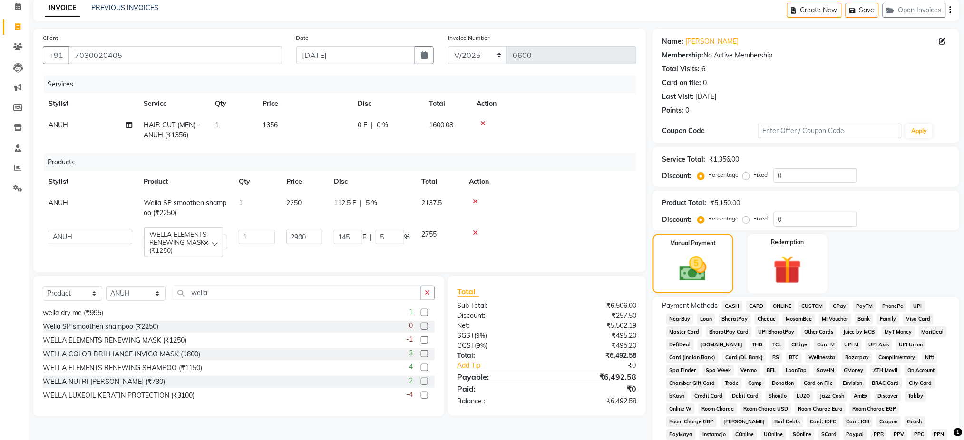
click at [918, 304] on span "UPI" at bounding box center [917, 306] width 15 height 11
click at [959, 358] on div "Name: Naitik Vaswani Membership: No Active Membership Total Visits: 6 Card on f…" at bounding box center [809, 316] width 313 height 574
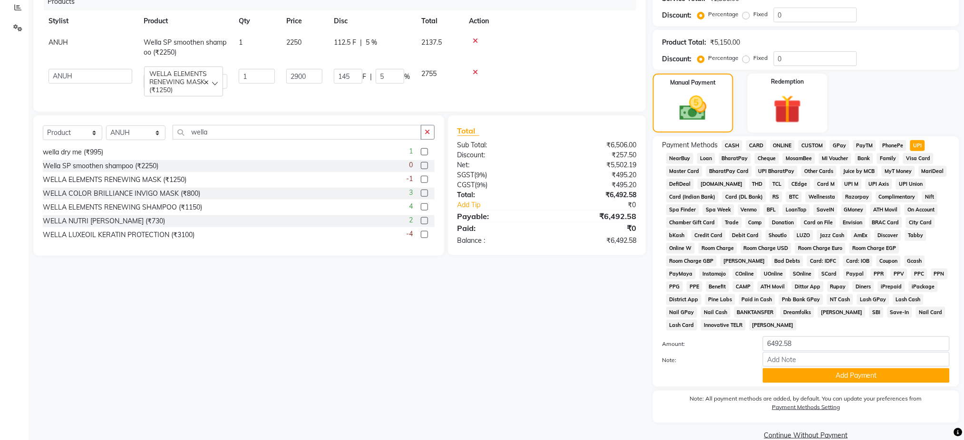
scroll to position [219, 0]
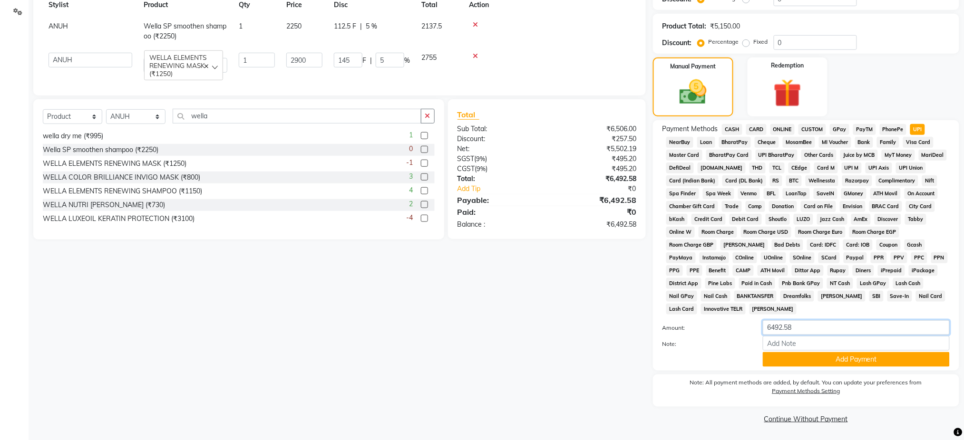
click at [814, 327] on input "6492.58" at bounding box center [856, 327] width 187 height 15
type input "6"
click at [804, 326] on input "number" at bounding box center [856, 327] width 187 height 15
click at [621, 395] on div "Client +91 7030020405 Date 03-09-2025 Invoice Number V/2025 V/2025-26 0600 Serv…" at bounding box center [339, 139] width 627 height 574
click at [803, 331] on input "1600" at bounding box center [856, 327] width 187 height 15
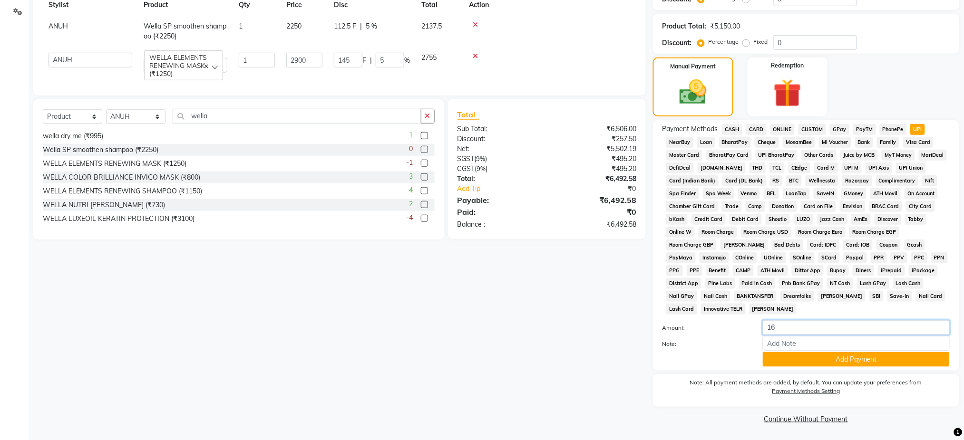
type input "1"
click at [815, 366] on button "Add Payment" at bounding box center [856, 359] width 187 height 15
click at [617, 387] on div "Client +91 7030020405 Date 03-09-2025 Invoice Number V/2025 V/2025-26 0600 Serv…" at bounding box center [339, 139] width 627 height 574
click at [809, 325] on input "number" at bounding box center [856, 327] width 187 height 15
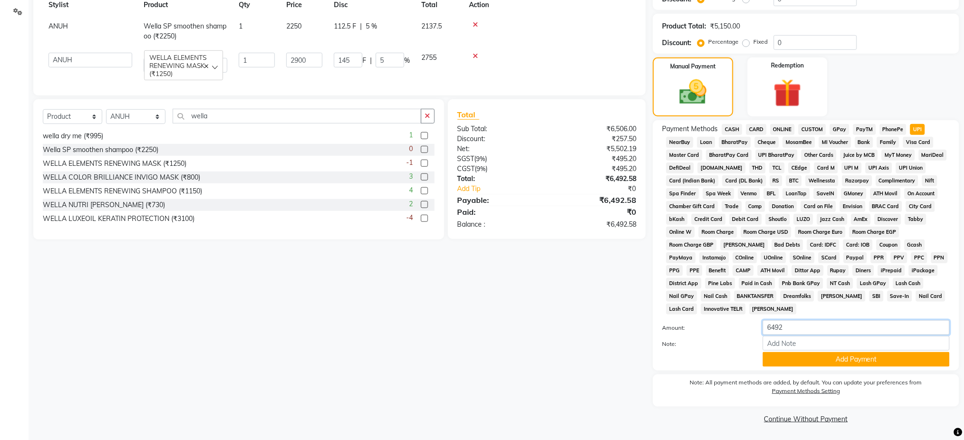
type input "6492"
click at [614, 372] on div "Client +91 7030020405 Date 03-09-2025 Invoice Number V/2025 V/2025-26 0600 Serv…" at bounding box center [339, 139] width 627 height 574
click at [868, 357] on button "Add Payment" at bounding box center [856, 359] width 187 height 15
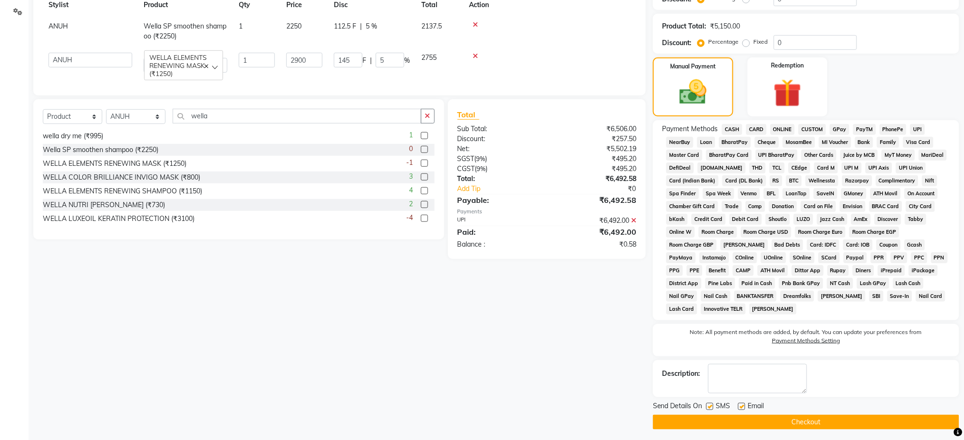
click at [797, 422] on button "Checkout" at bounding box center [806, 422] width 306 height 15
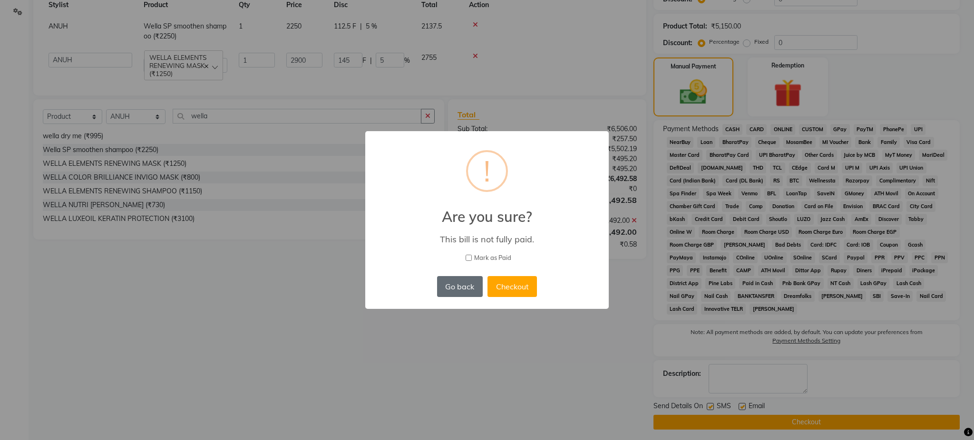
click at [460, 292] on button "Go back" at bounding box center [460, 286] width 46 height 21
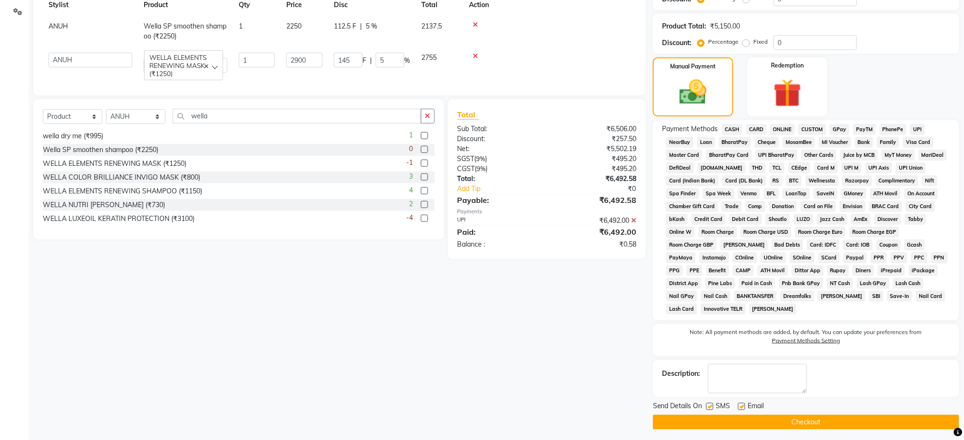
click at [549, 400] on div "Client +91 7030020405 Date 03-09-2025 Invoice Number V/2025 V/2025-26 0600 Serv…" at bounding box center [339, 141] width 627 height 578
click at [919, 127] on span "UPI" at bounding box center [917, 129] width 15 height 11
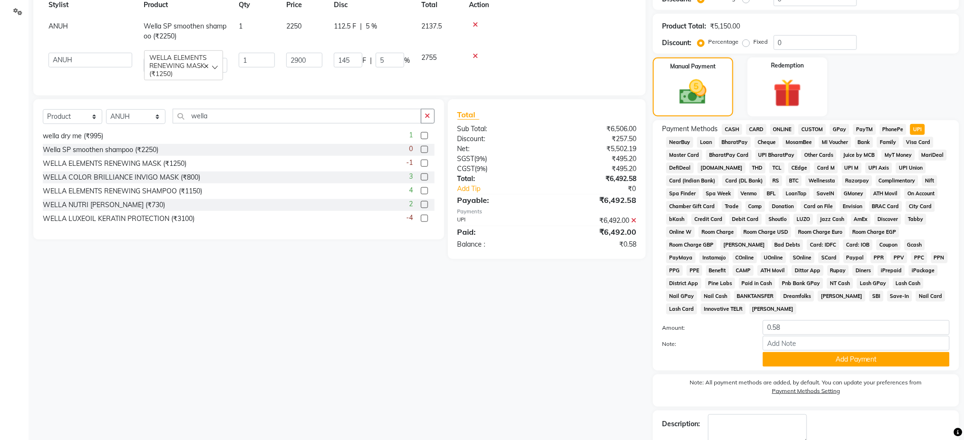
click at [594, 366] on div "Client +91 7030020405 Date 03-09-2025 Invoice Number V/2025 V/2025-26 0600 Serv…" at bounding box center [339, 166] width 627 height 628
click at [798, 327] on input "0.58" at bounding box center [856, 327] width 187 height 15
type input "0"
type input "6492.58"
click at [826, 364] on button "Add Payment" at bounding box center [856, 359] width 187 height 15
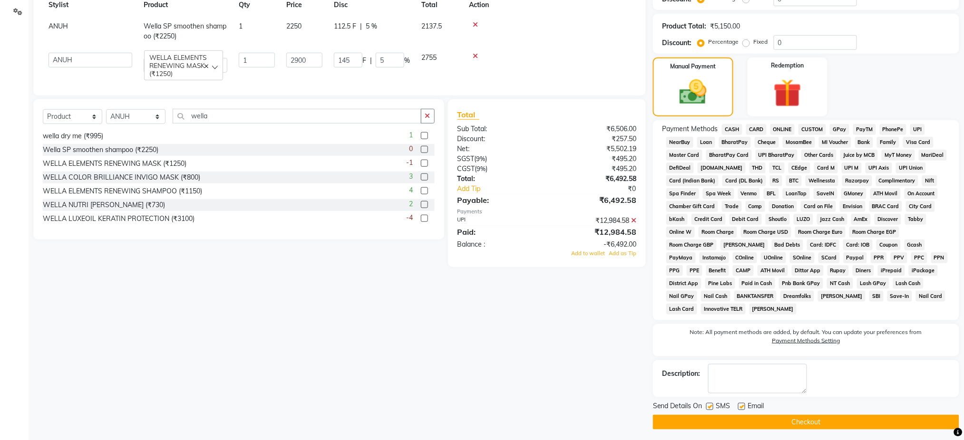
click at [794, 418] on button "Checkout" at bounding box center [806, 422] width 306 height 15
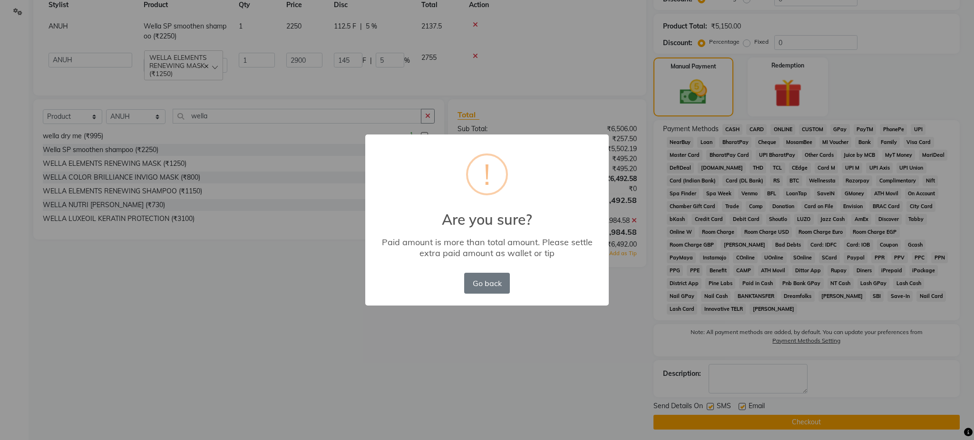
click at [500, 334] on div "× ! Are you sure? Paid amount is more than total amount. Please settle extra pa…" at bounding box center [487, 220] width 974 height 440
click at [424, 346] on div "× ! Are you sure? Paid amount is more than total amount. Please settle extra pa…" at bounding box center [487, 220] width 974 height 440
click at [487, 285] on button "Go back" at bounding box center [487, 283] width 46 height 21
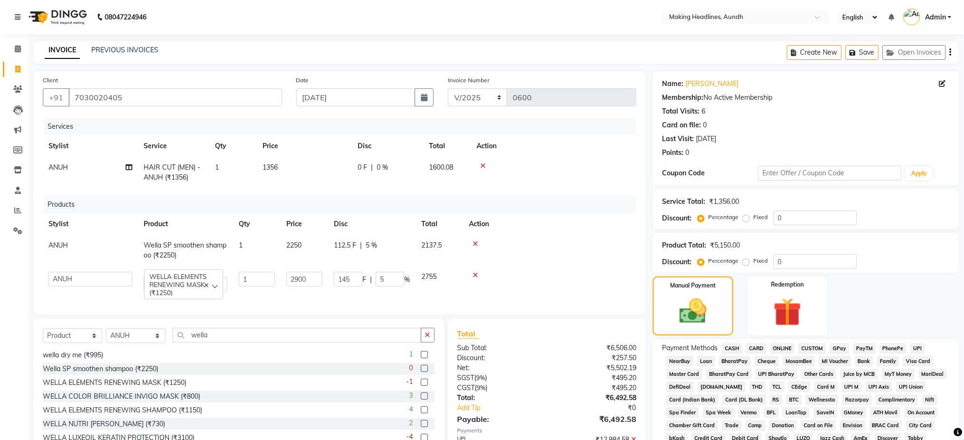
scroll to position [223, 0]
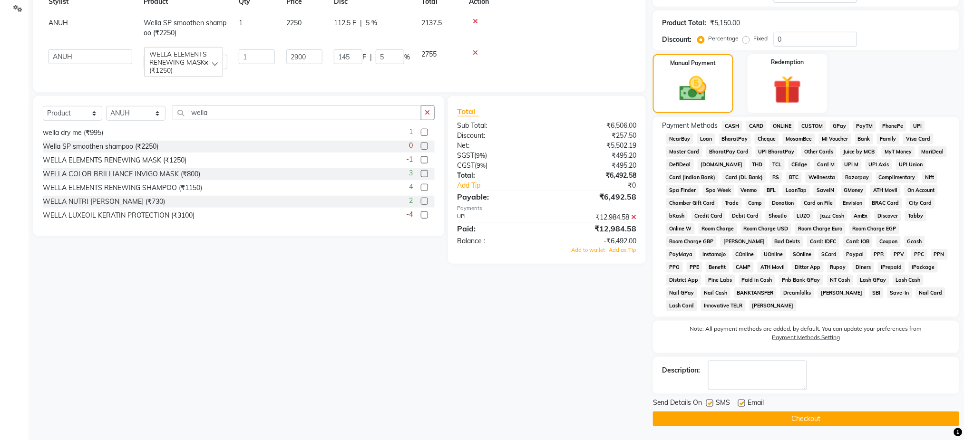
click at [633, 221] on icon at bounding box center [633, 217] width 5 height 7
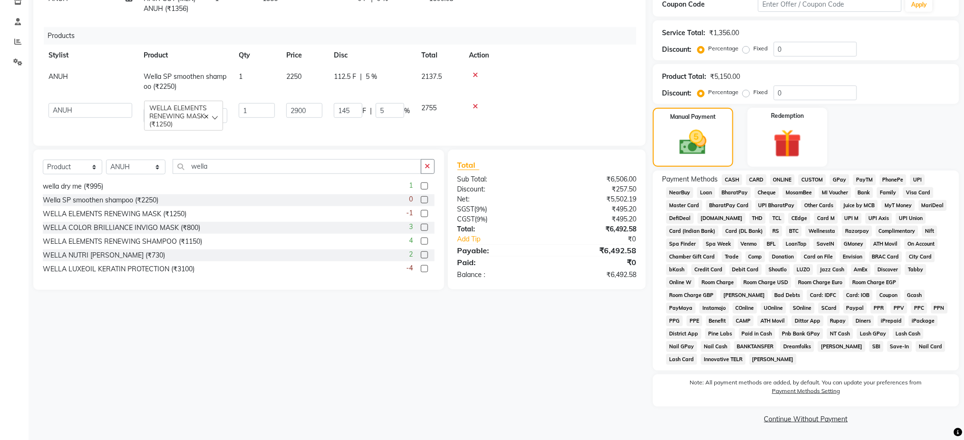
click at [914, 180] on span "UPI" at bounding box center [917, 179] width 15 height 11
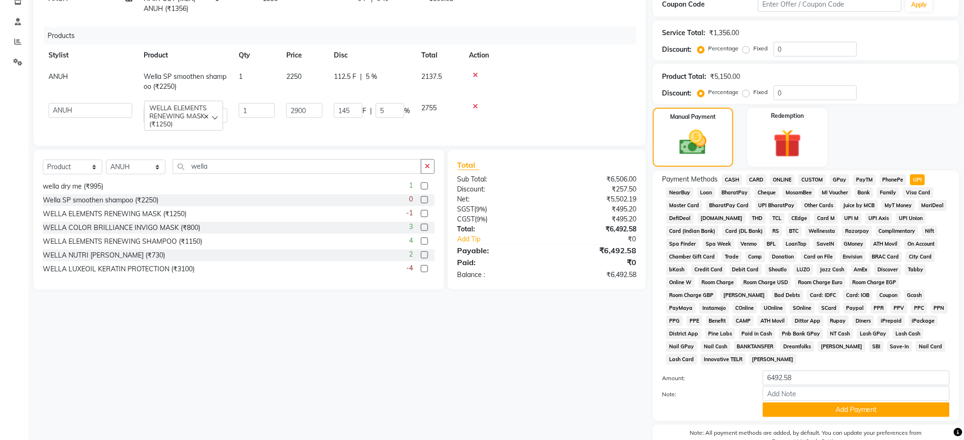
scroll to position [219, 0]
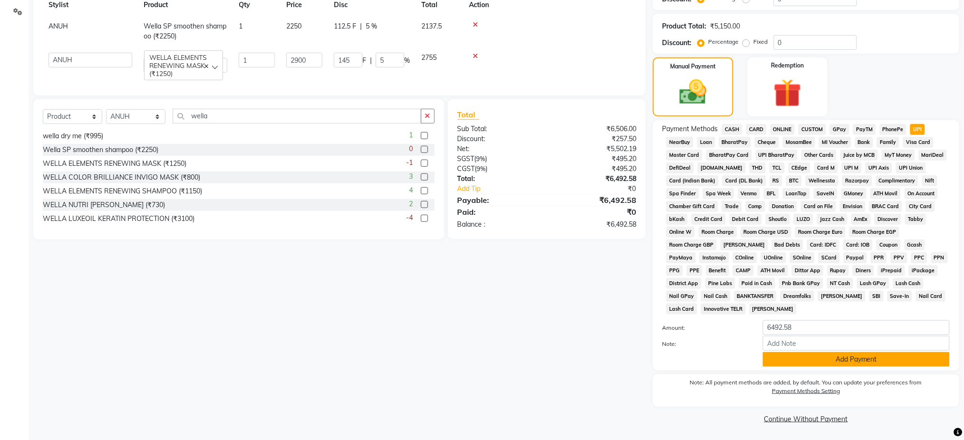
click at [846, 353] on button "Add Payment" at bounding box center [856, 359] width 187 height 15
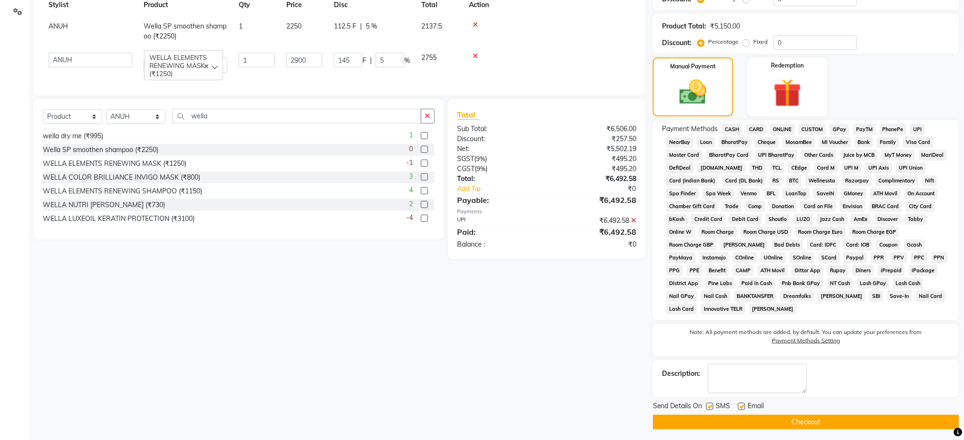
click at [709, 404] on label at bounding box center [709, 406] width 7 height 7
click at [709, 404] on input "checkbox" at bounding box center [709, 407] width 6 height 6
checkbox input "false"
click at [715, 421] on button "Checkout" at bounding box center [806, 422] width 306 height 15
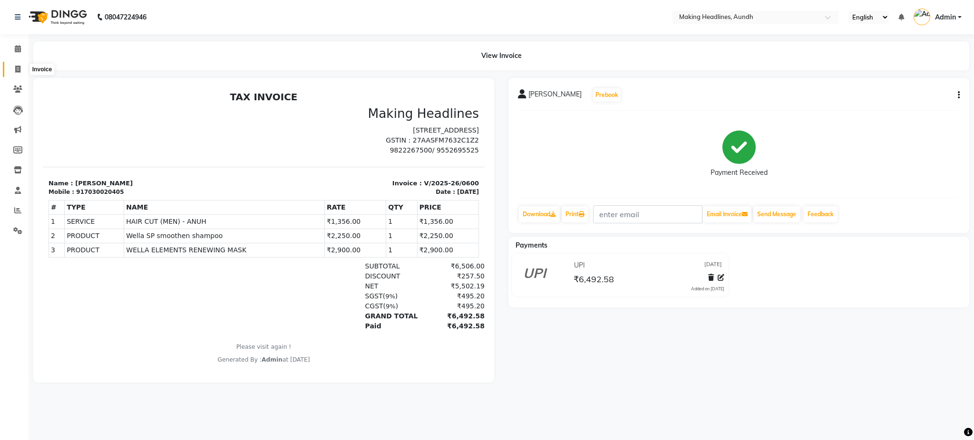
click at [12, 72] on span at bounding box center [18, 69] width 17 height 11
select select "743"
select select "service"
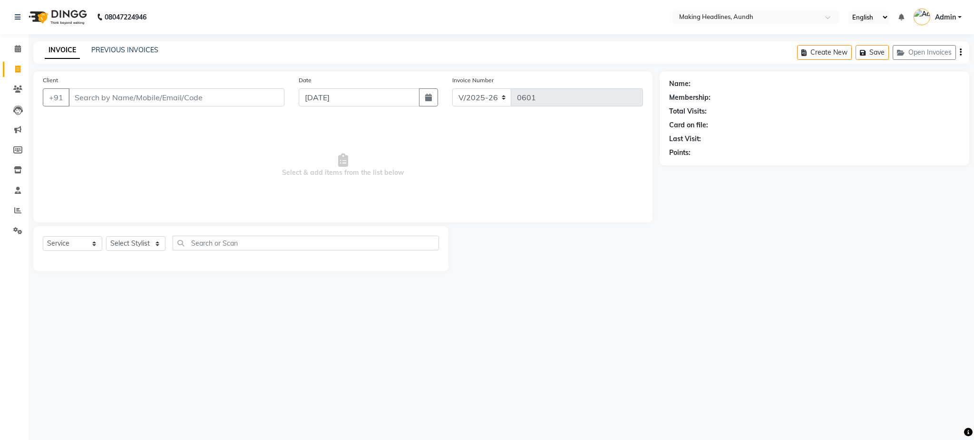
click at [234, 104] on input "Client" at bounding box center [176, 97] width 216 height 18
click at [230, 99] on input "Client" at bounding box center [176, 97] width 216 height 18
type input "3"
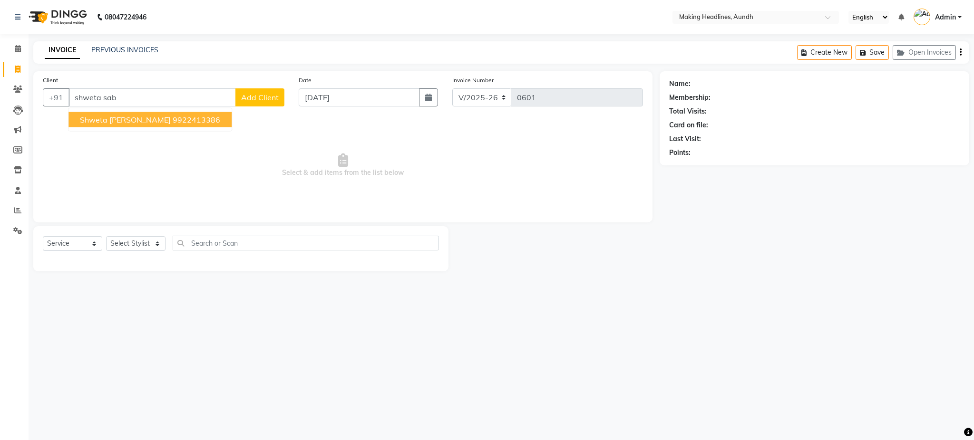
click at [168, 125] on button "shweta sabnis 9922413386" at bounding box center [149, 119] width 163 height 15
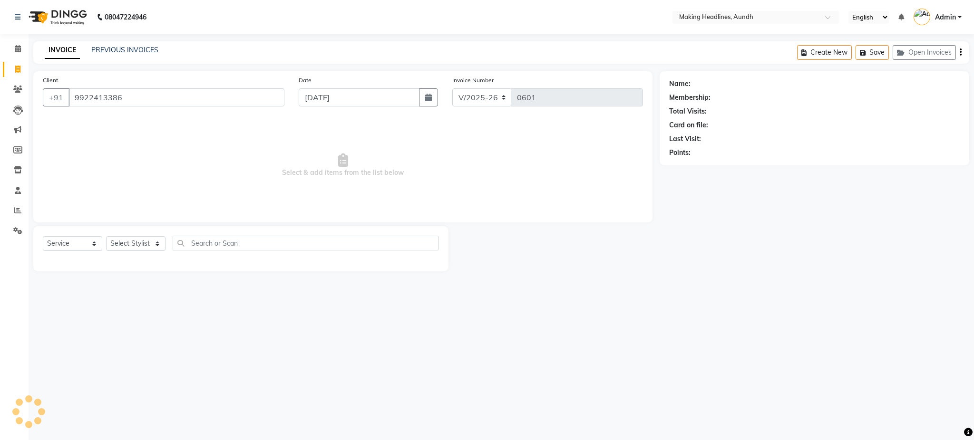
type input "9922413386"
click at [144, 245] on select "Select Stylist ANUH [PERSON_NAME] JOESNA [PERSON_NAME] [PERSON_NAME] SHILPA [PE…" at bounding box center [135, 243] width 59 height 15
select select "22418"
click at [106, 237] on select "Select Stylist ANUH [PERSON_NAME] JOESNA [PERSON_NAME] [PERSON_NAME] SHILPA [PE…" at bounding box center [135, 243] width 59 height 15
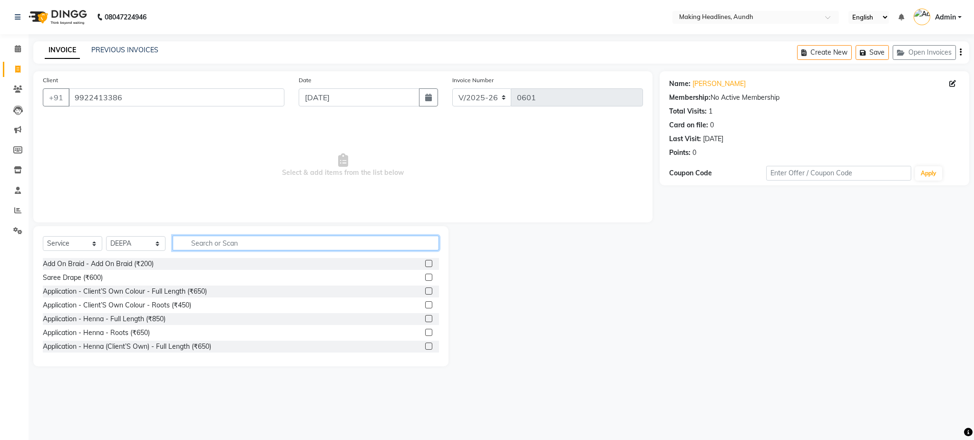
click at [233, 244] on input "text" at bounding box center [306, 243] width 266 height 15
type input "30"
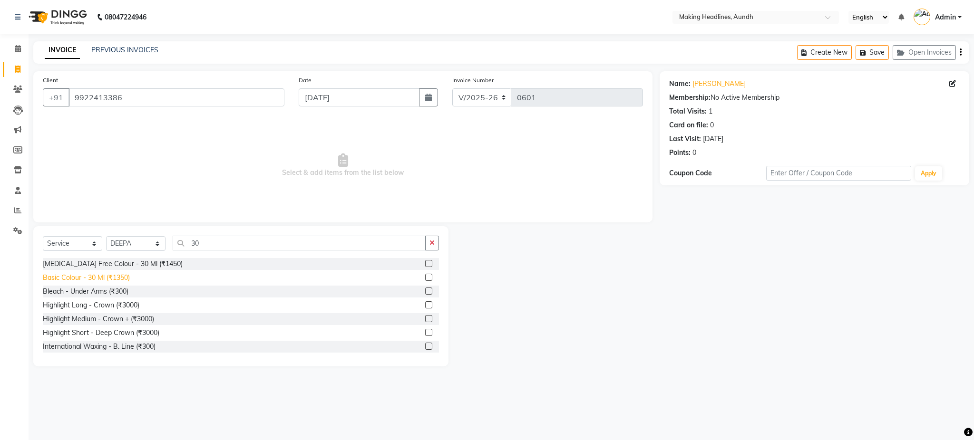
click at [124, 278] on div "Basic Colour - 30 Ml (₹1350)" at bounding box center [86, 278] width 87 height 10
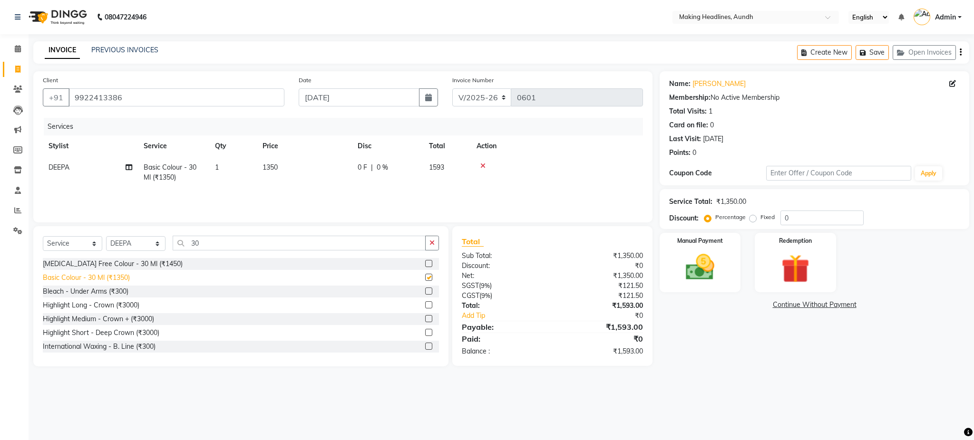
checkbox input "false"
click at [694, 272] on img at bounding box center [700, 268] width 48 height 34
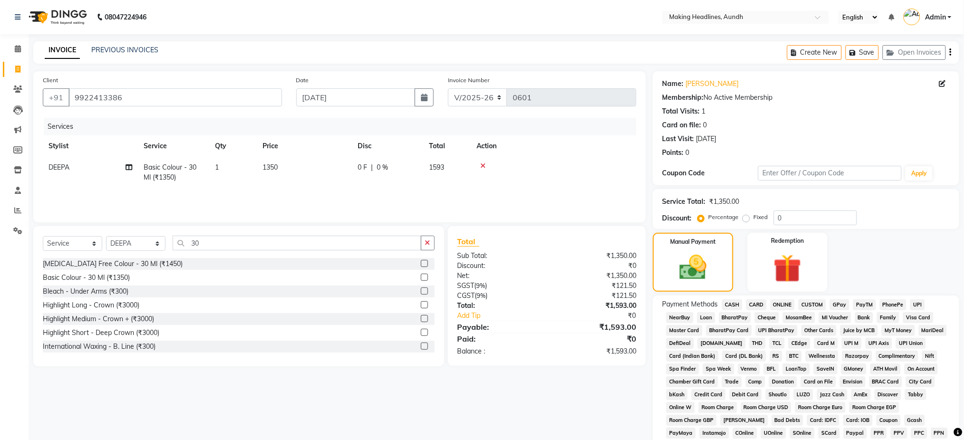
click at [758, 306] on span "CARD" at bounding box center [756, 305] width 20 height 11
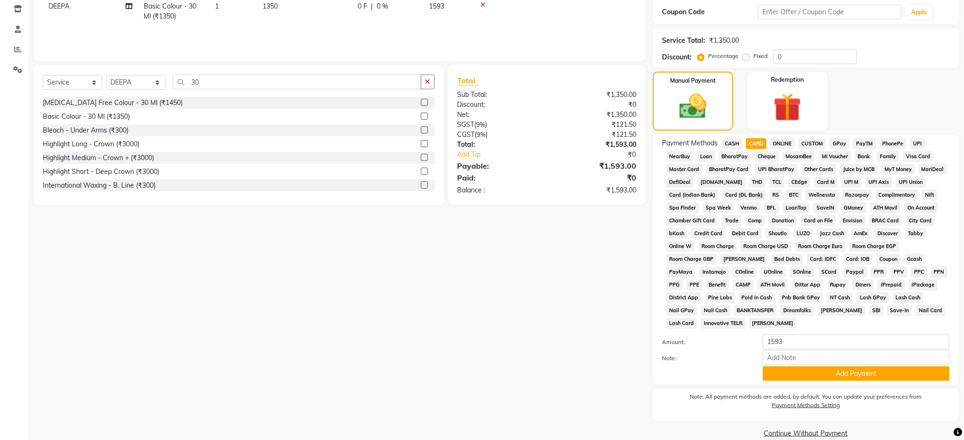
scroll to position [176, 0]
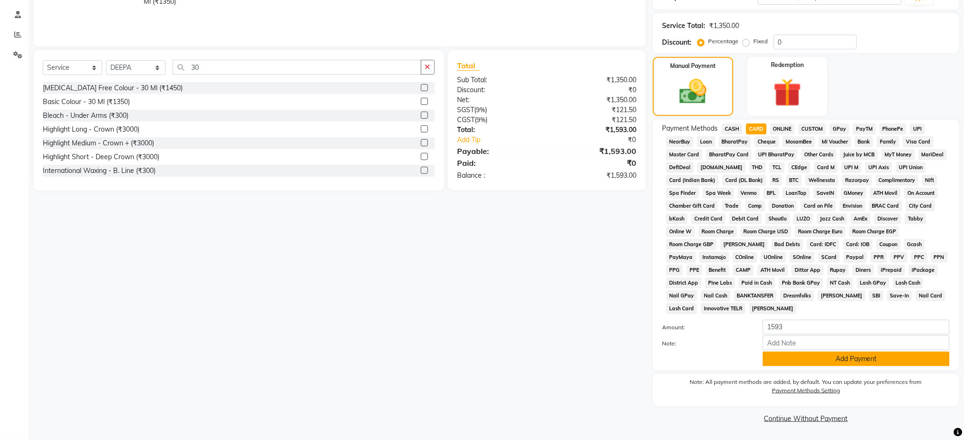
click at [870, 358] on button "Add Payment" at bounding box center [856, 359] width 187 height 15
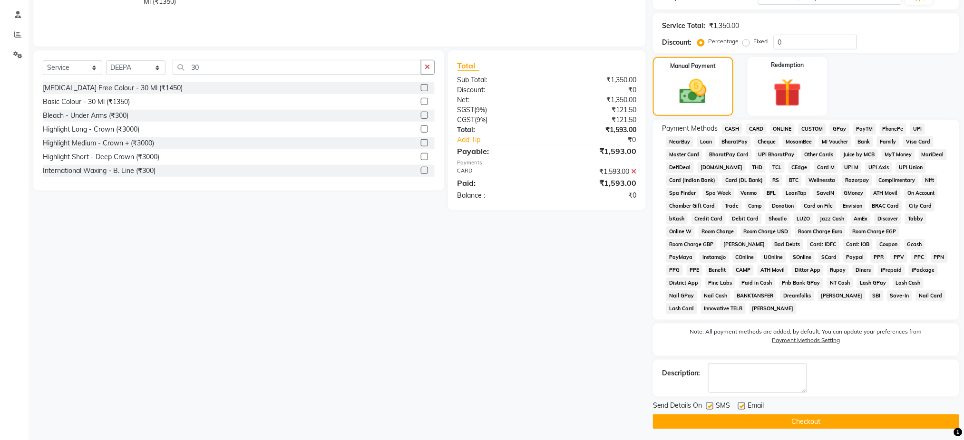
click at [792, 419] on button "Checkout" at bounding box center [806, 422] width 306 height 15
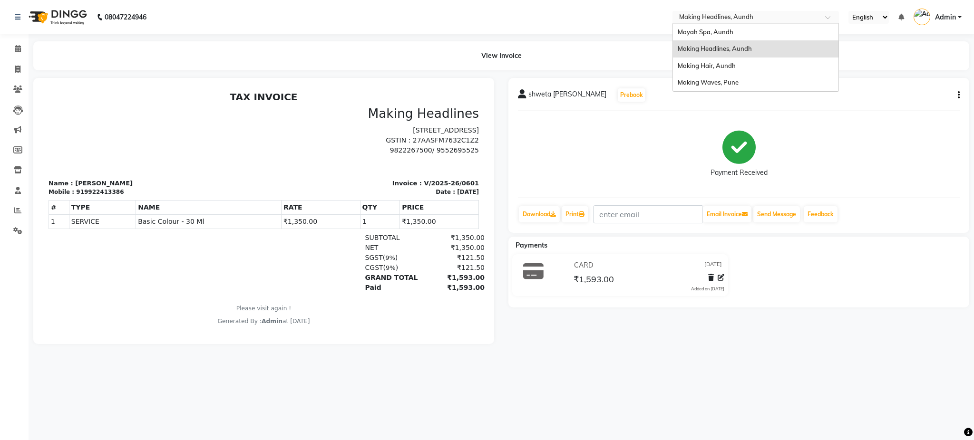
click at [723, 14] on input "text" at bounding box center [746, 18] width 138 height 10
click at [723, 66] on span "Making Hair, Aundh" at bounding box center [706, 66] width 58 height 8
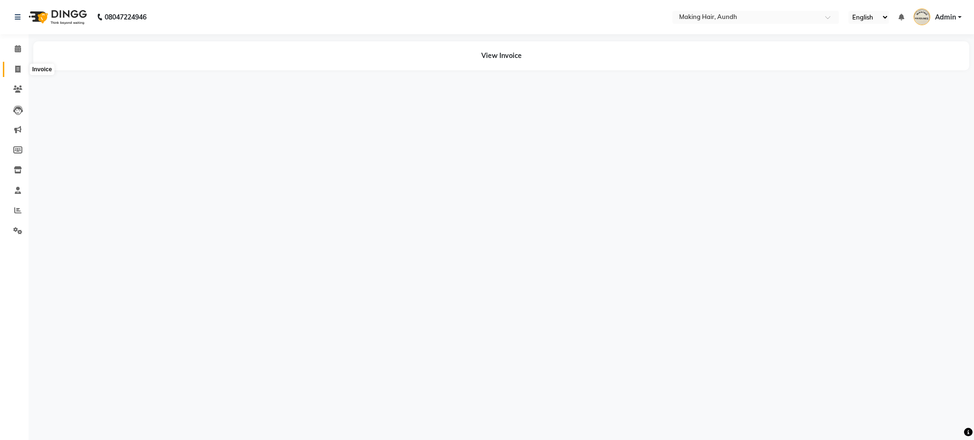
click at [18, 68] on icon at bounding box center [17, 69] width 5 height 7
select select "760"
select select "service"
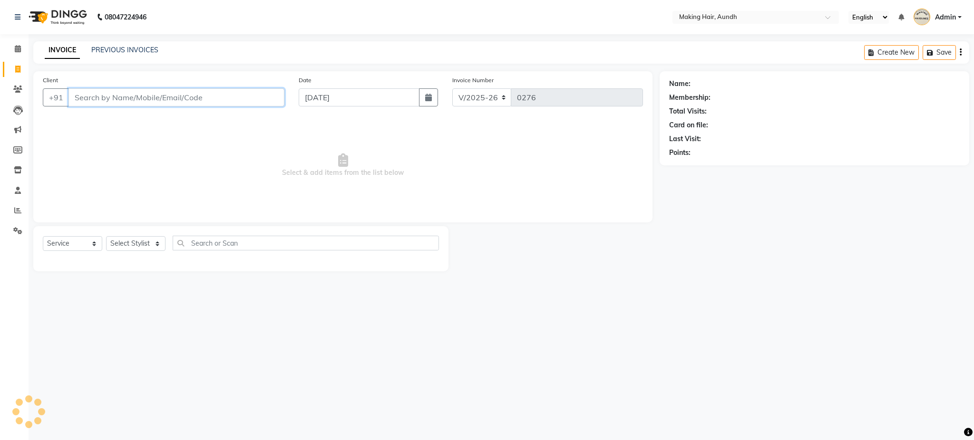
click at [200, 93] on input "Client" at bounding box center [176, 97] width 216 height 18
click at [149, 99] on input "Client" at bounding box center [176, 97] width 216 height 18
click at [129, 105] on input "deepa lak" at bounding box center [151, 97] width 167 height 18
type input "d"
type input "9850203838"
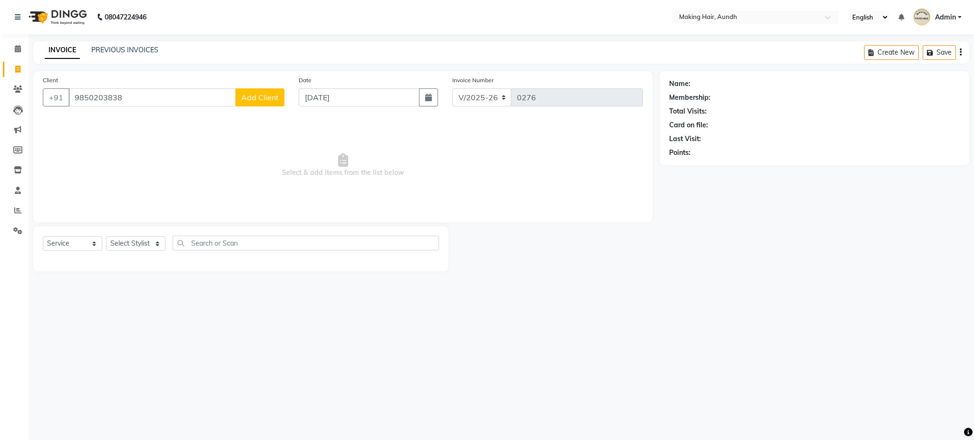
click at [257, 99] on span "Add Client" at bounding box center [260, 98] width 38 height 10
select select "22"
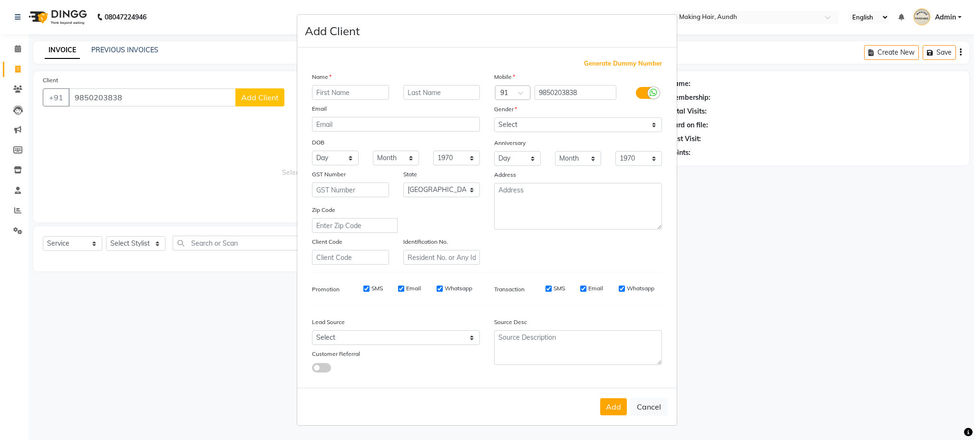
click at [322, 91] on input "text" at bounding box center [350, 92] width 77 height 15
type input "deena"
type input "lakhani"
click at [170, 161] on ngb-modal-window "Add Client Generate Dummy Number Name deena lakhani Email DOB Day 01 02 03 04 0…" at bounding box center [487, 220] width 974 height 440
click at [514, 125] on select "Select Male Female Other Prefer Not To Say" at bounding box center [578, 124] width 168 height 15
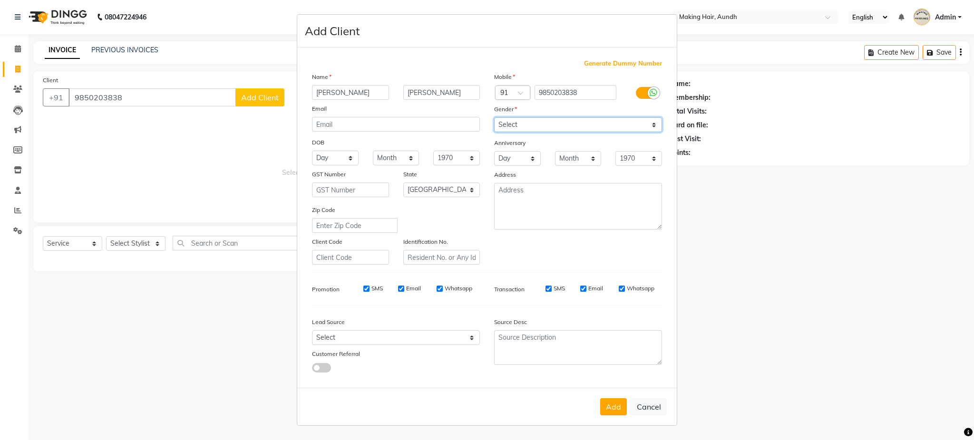
select select "female"
click at [494, 117] on select "Select Male Female Other Prefer Not To Say" at bounding box center [578, 124] width 168 height 15
click at [617, 402] on button "Add" at bounding box center [613, 406] width 27 height 17
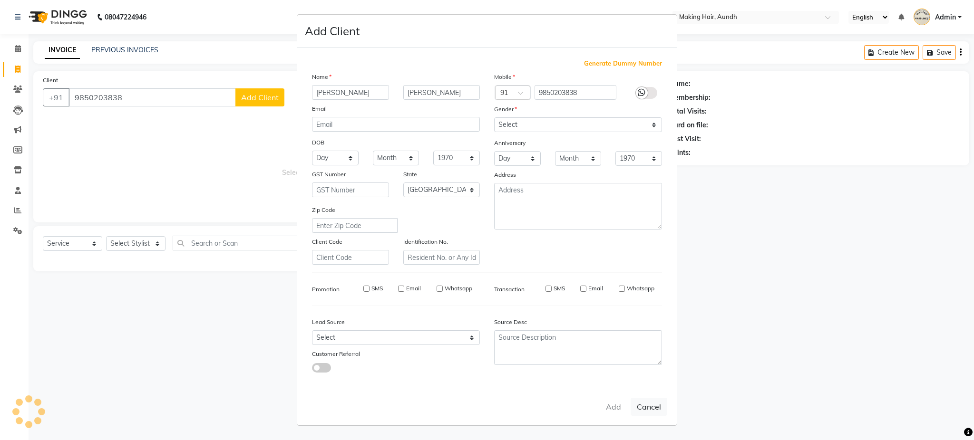
select select
select select "null"
select select
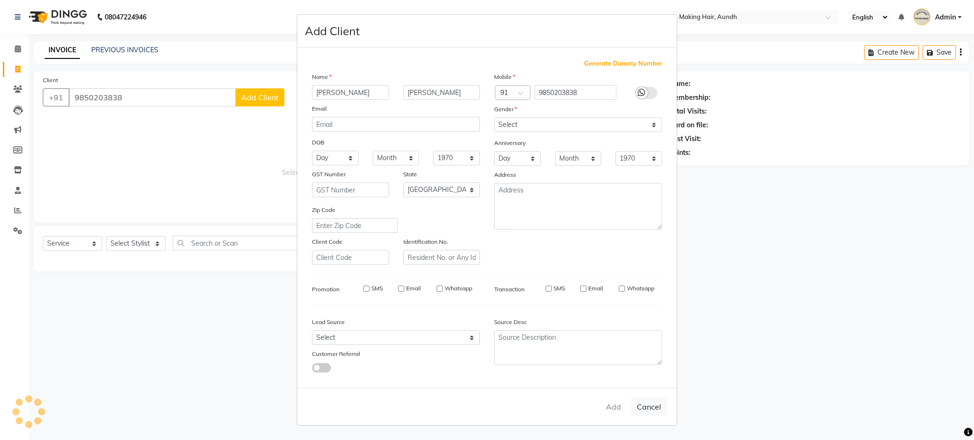
select select
checkbox input "false"
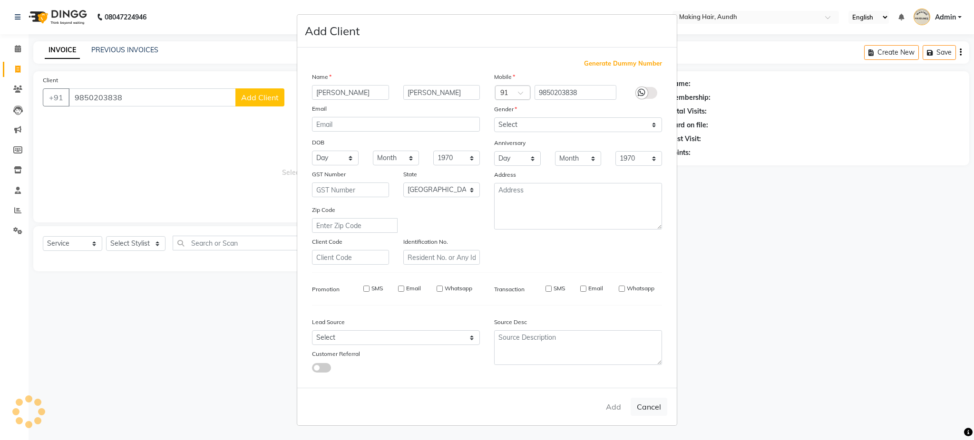
checkbox input "false"
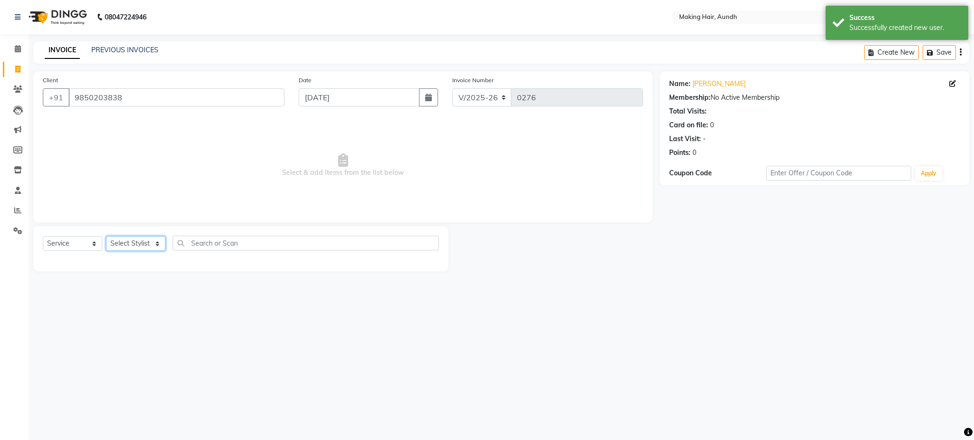
click at [143, 245] on select "Select Stylist Anuh Apurva DEEPA Farhat Gaurita Joesna Kalpana KARAN Mamta Megh…" at bounding box center [135, 243] width 59 height 15
select select "12376"
click at [106, 237] on select "Select Stylist Anuh Apurva DEEPA Farhat Gaurita Joesna Kalpana KARAN Mamta Megh…" at bounding box center [135, 243] width 59 height 15
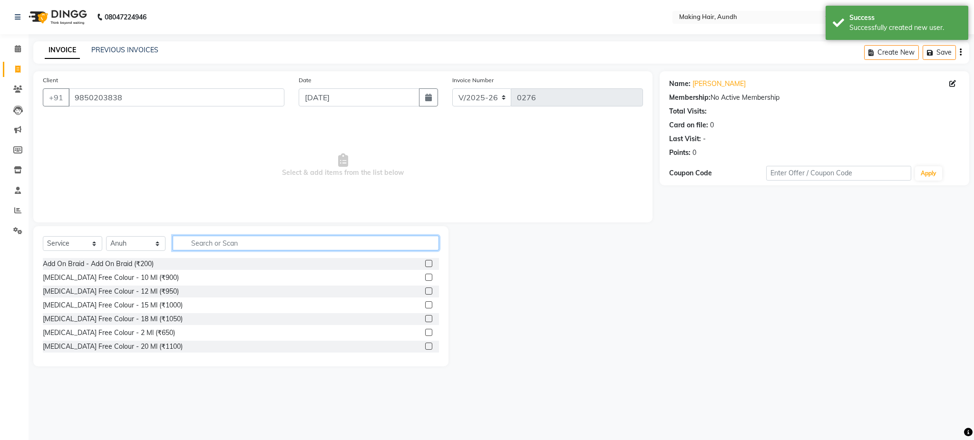
click at [201, 238] on input "text" at bounding box center [306, 243] width 266 height 15
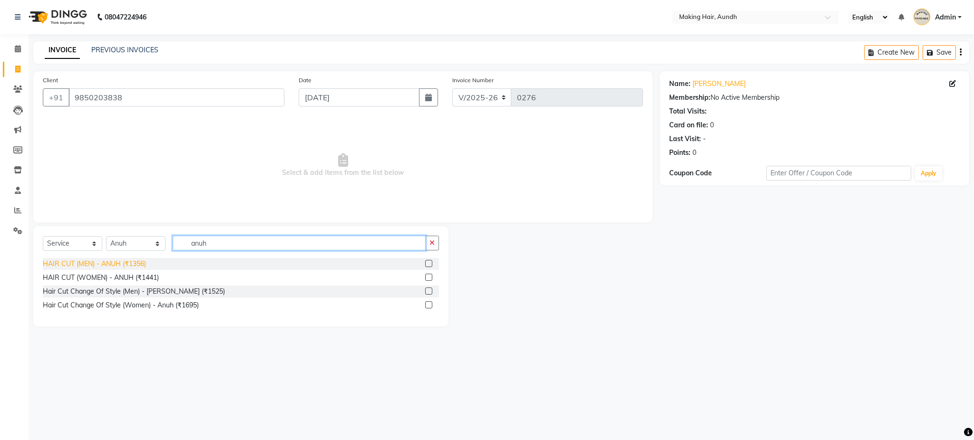
type input "anuh"
click at [144, 263] on div "HAIR CUT (MEN) - ANUH (₹1356)" at bounding box center [94, 264] width 103 height 10
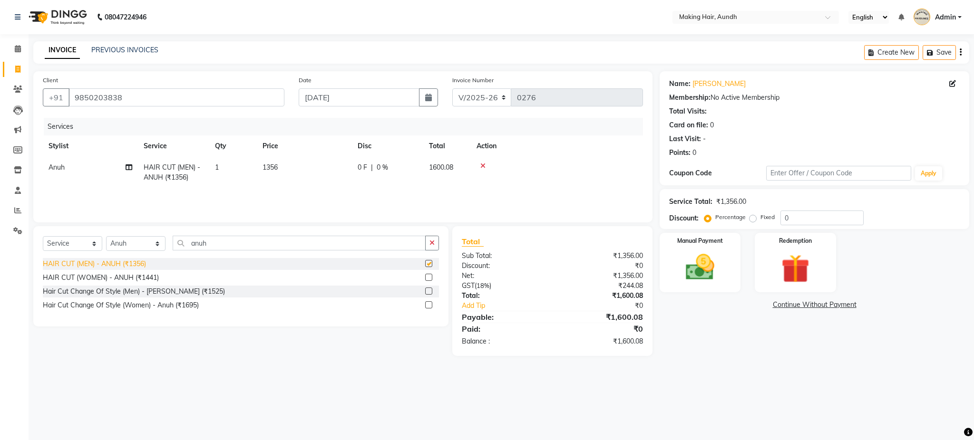
checkbox input "false"
click at [137, 245] on select "Select Stylist Anuh Apurva DEEPA Farhat Gaurita Joesna Kalpana KARAN Mamta Megh…" at bounding box center [135, 243] width 59 height 15
select select "12400"
click at [106, 237] on select "Select Stylist Anuh Apurva DEEPA Farhat Gaurita Joesna Kalpana KARAN Mamta Megh…" at bounding box center [135, 243] width 59 height 15
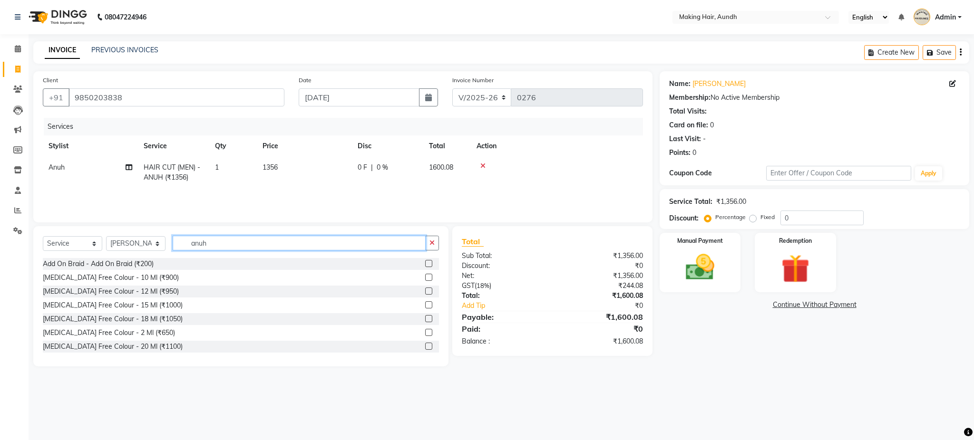
click at [249, 247] on input "anuh" at bounding box center [299, 243] width 253 height 15
type input "a"
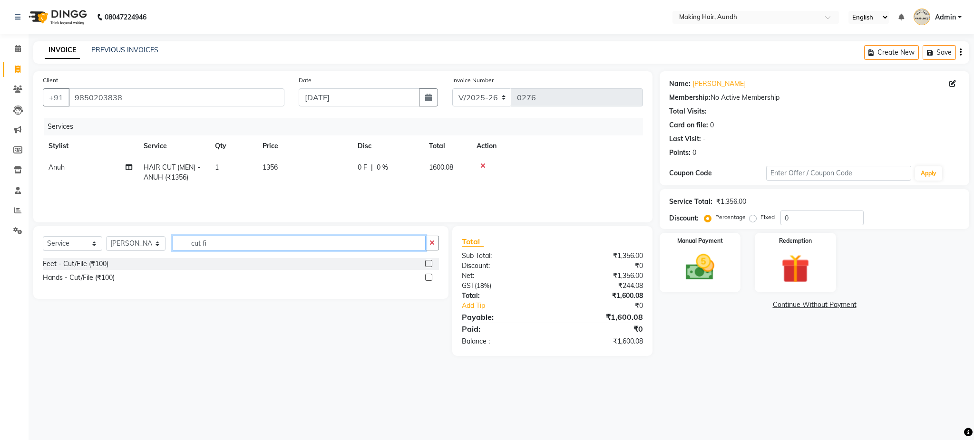
type input "cut fi"
click at [113, 263] on div "Feet - Cut/File (₹100)" at bounding box center [241, 264] width 396 height 12
click at [100, 279] on div "Hands - Cut/File (₹100)" at bounding box center [79, 278] width 72 height 10
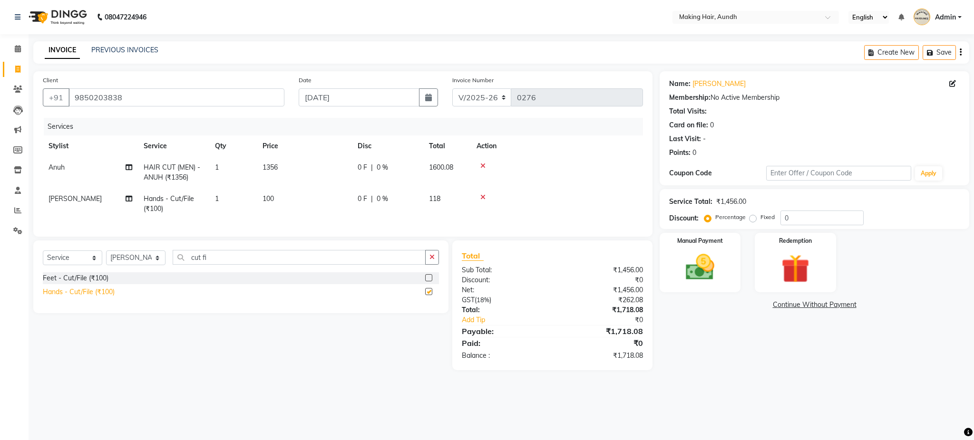
checkbox input "false"
click at [273, 165] on span "1356" at bounding box center [269, 167] width 15 height 9
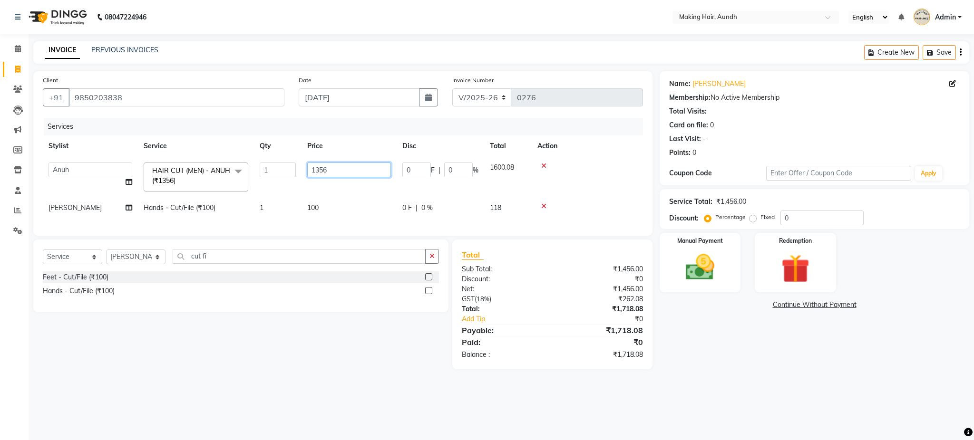
click at [337, 174] on input "1356" at bounding box center [349, 170] width 84 height 15
type input "1"
type input "1700"
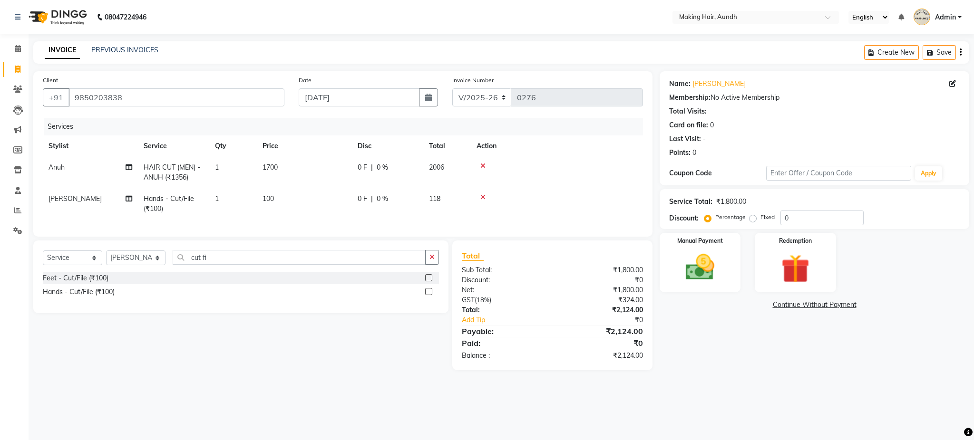
click at [359, 219] on div "Services Stylist Service Qty Price Disc Total Action Anuh HAIR CUT (MEN) - ANUH…" at bounding box center [343, 172] width 600 height 109
click at [959, 53] on button "button" at bounding box center [960, 52] width 2 height 22
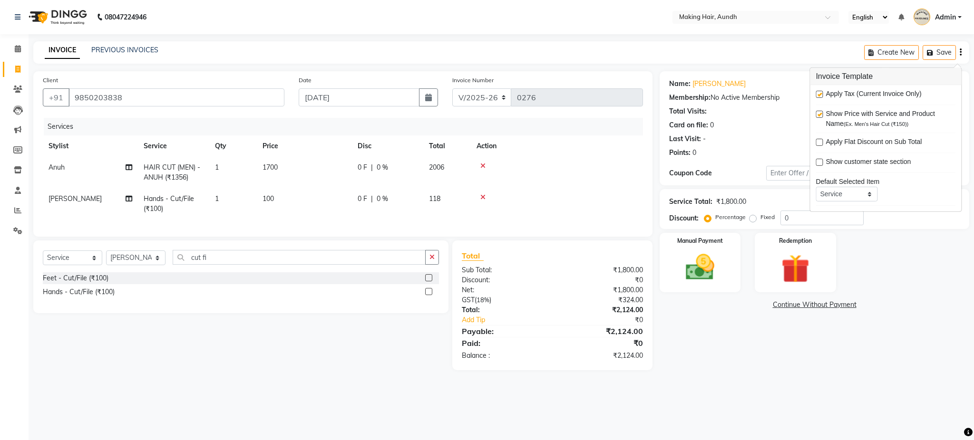
click at [819, 92] on label at bounding box center [818, 94] width 7 height 7
click at [819, 92] on input "checkbox" at bounding box center [818, 95] width 6 height 6
checkbox input "false"
click at [696, 360] on div "Name: Deena Lakhani Membership: No Active Membership Total Visits: Card on file…" at bounding box center [817, 215] width 317 height 289
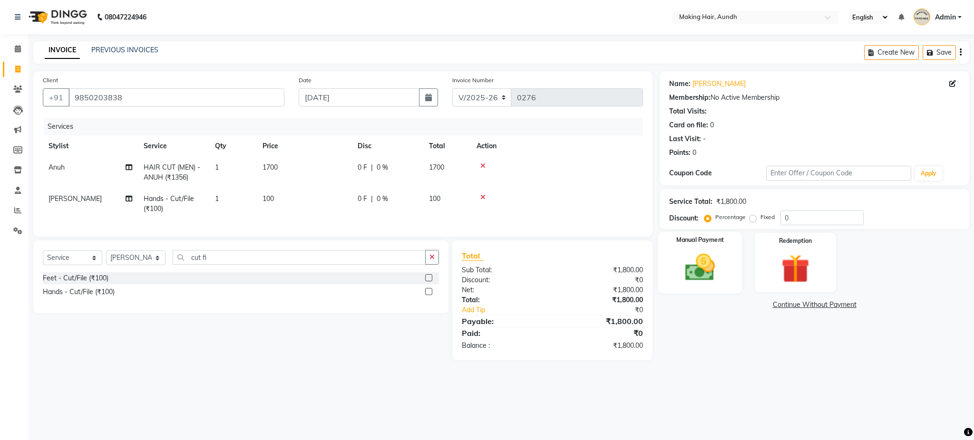
click at [712, 270] on img at bounding box center [700, 268] width 48 height 34
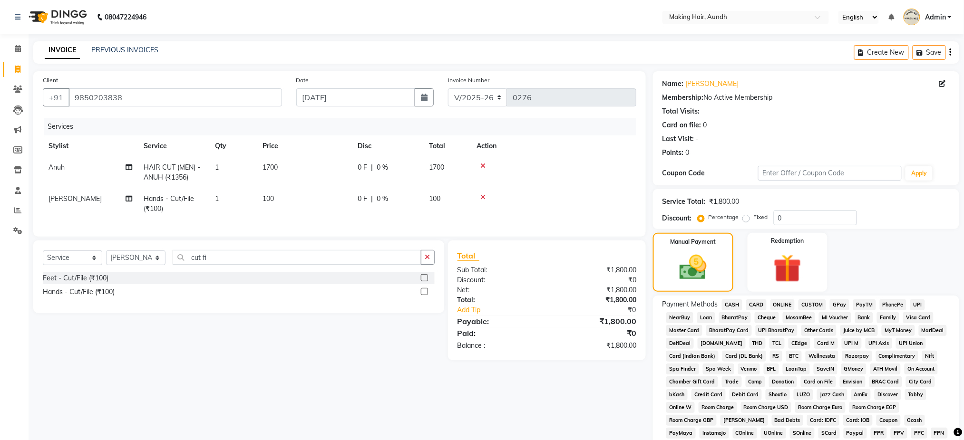
click at [913, 303] on span "UPI" at bounding box center [917, 305] width 15 height 11
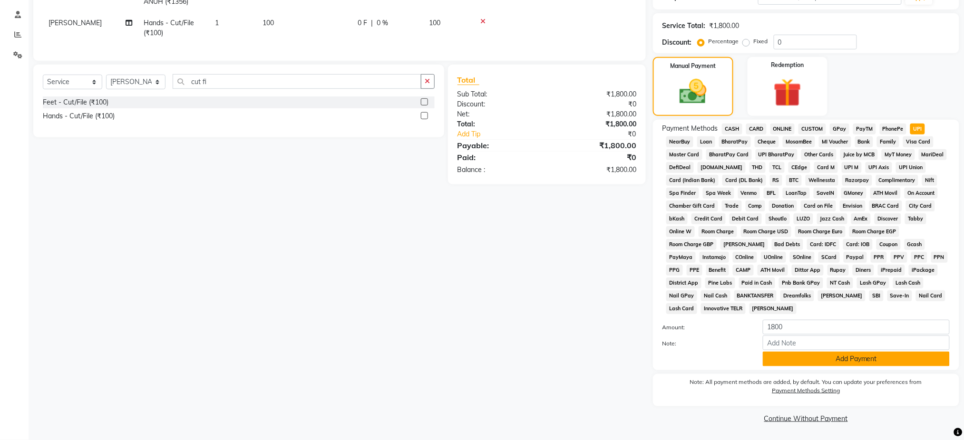
click at [858, 357] on button "Add Payment" at bounding box center [856, 359] width 187 height 15
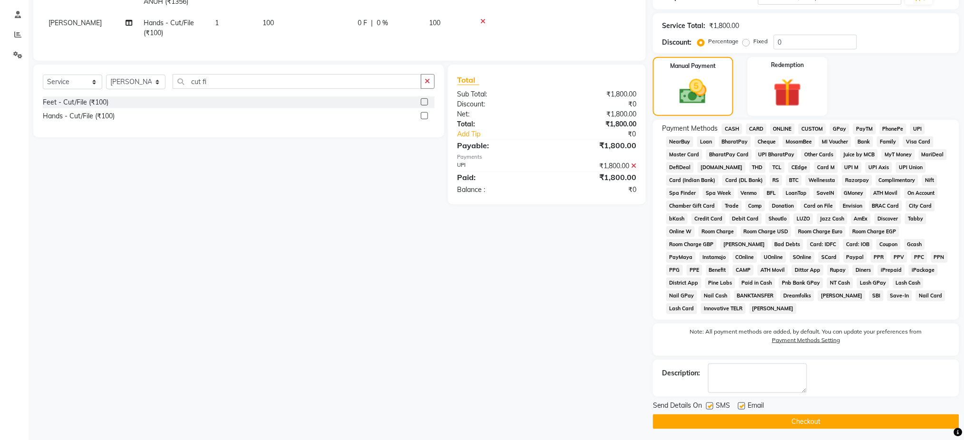
click at [817, 416] on button "Checkout" at bounding box center [806, 422] width 306 height 15
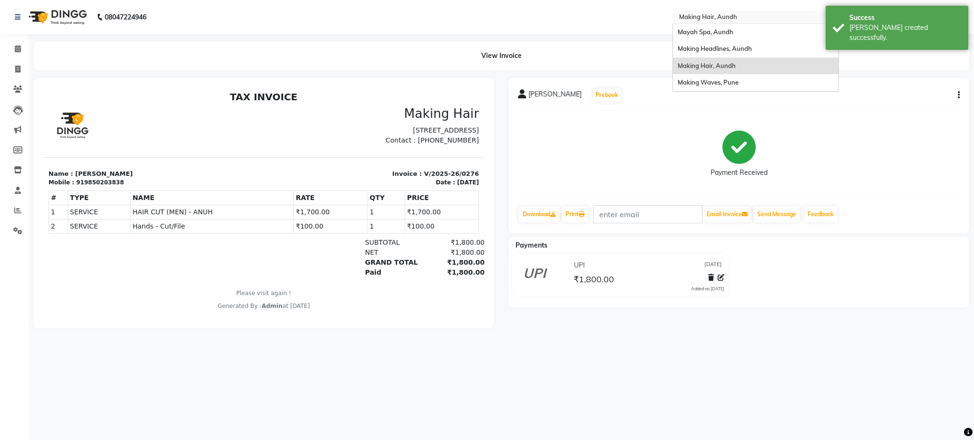
click at [719, 19] on input "text" at bounding box center [746, 18] width 138 height 10
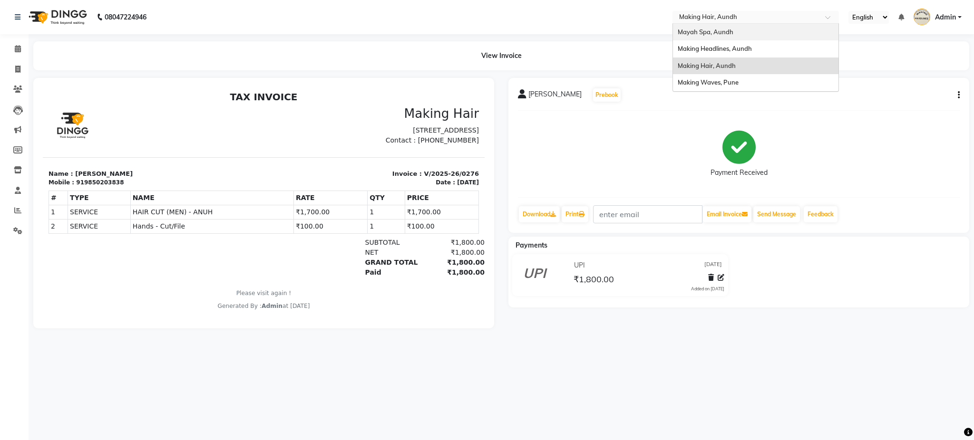
click at [714, 33] on span "Mayah Spa, Aundh" at bounding box center [705, 32] width 56 height 8
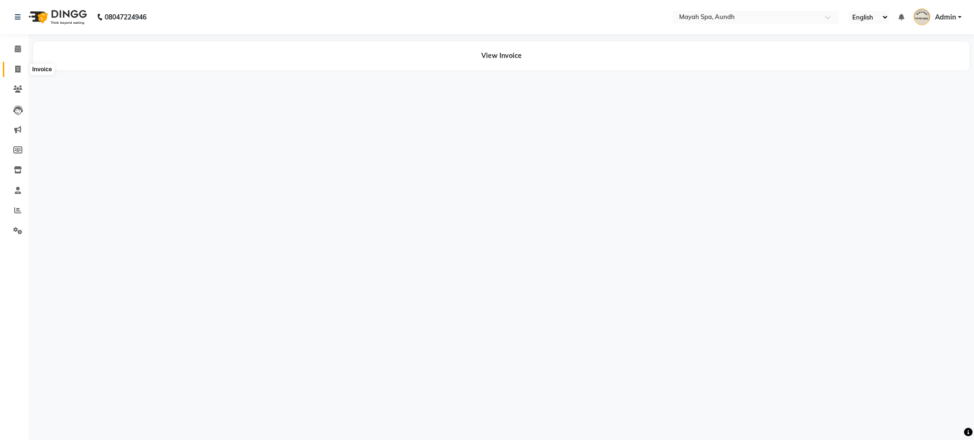
click at [12, 68] on span at bounding box center [18, 69] width 17 height 11
select select "service"
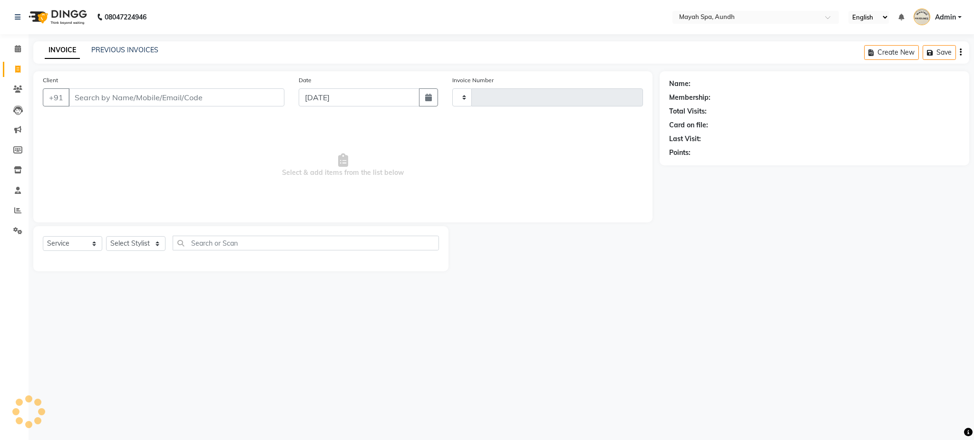
type input "0189"
select select "761"
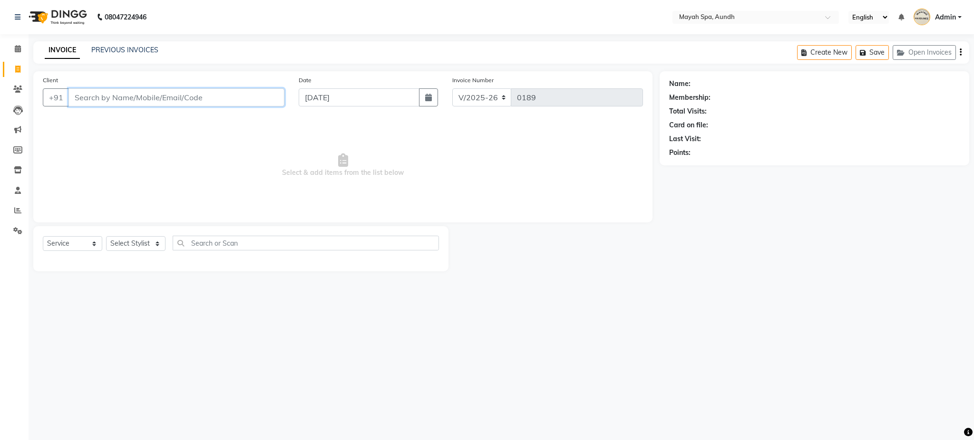
click at [91, 99] on input "Client" at bounding box center [176, 97] width 216 height 18
click at [102, 101] on input "Client" at bounding box center [176, 97] width 216 height 18
click at [161, 110] on div "Client +91" at bounding box center [164, 94] width 256 height 39
click at [153, 95] on input "Client" at bounding box center [176, 97] width 216 height 18
type input "p"
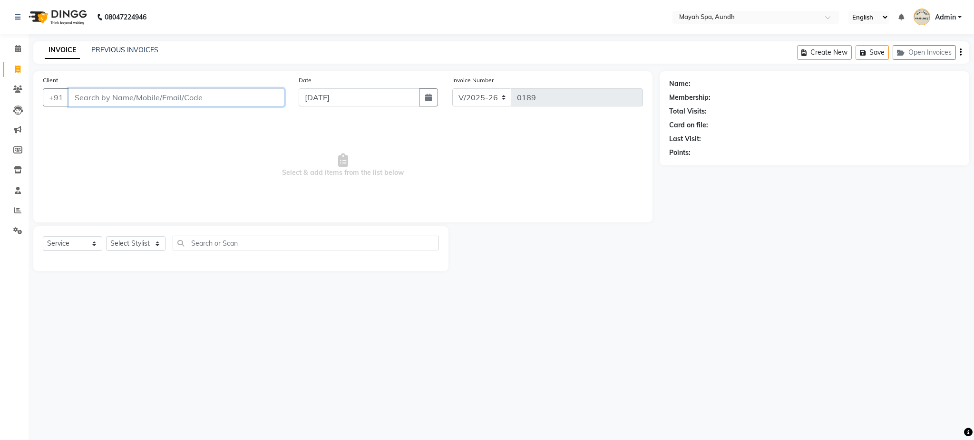
click at [165, 97] on input "Client" at bounding box center [176, 97] width 216 height 18
type input "9890994966"
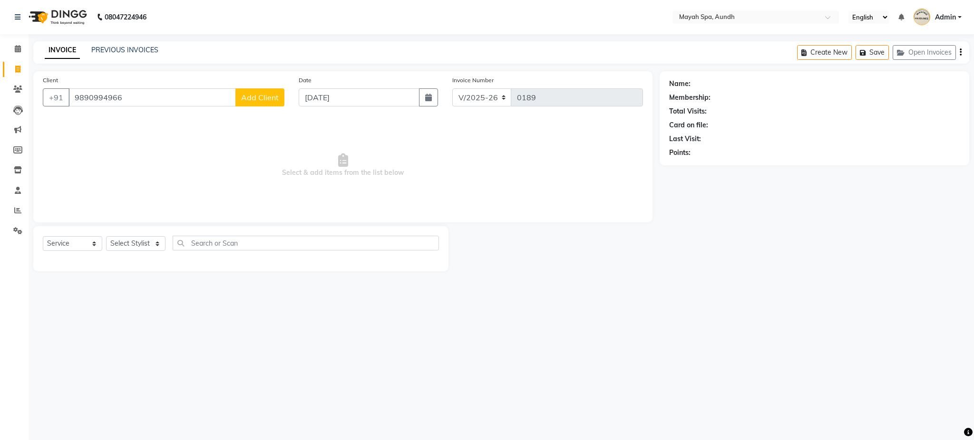
click at [101, 139] on span "Select & add items from the list below" at bounding box center [343, 165] width 600 height 95
click at [261, 97] on span "Add Client" at bounding box center [260, 98] width 38 height 10
select select "22"
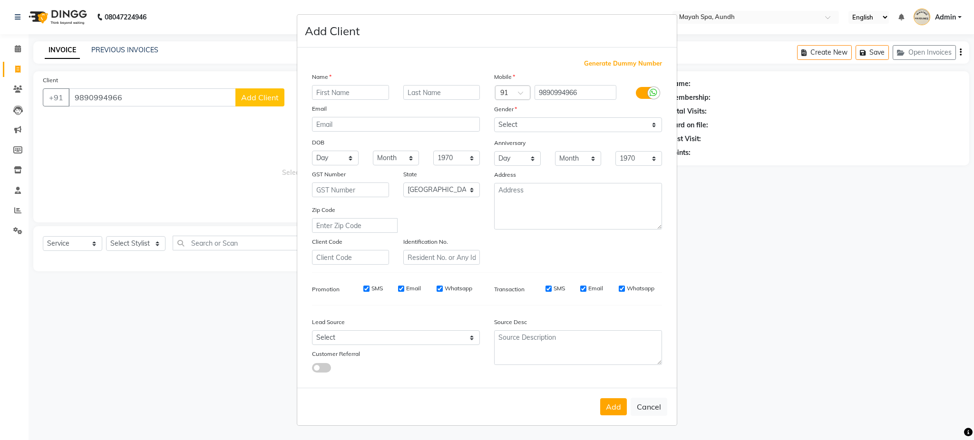
click at [345, 95] on input "text" at bounding box center [350, 92] width 77 height 15
type input "p"
type input "priti"
type input "rao"
click at [535, 121] on select "Select Male Female Other Prefer Not To Say" at bounding box center [578, 124] width 168 height 15
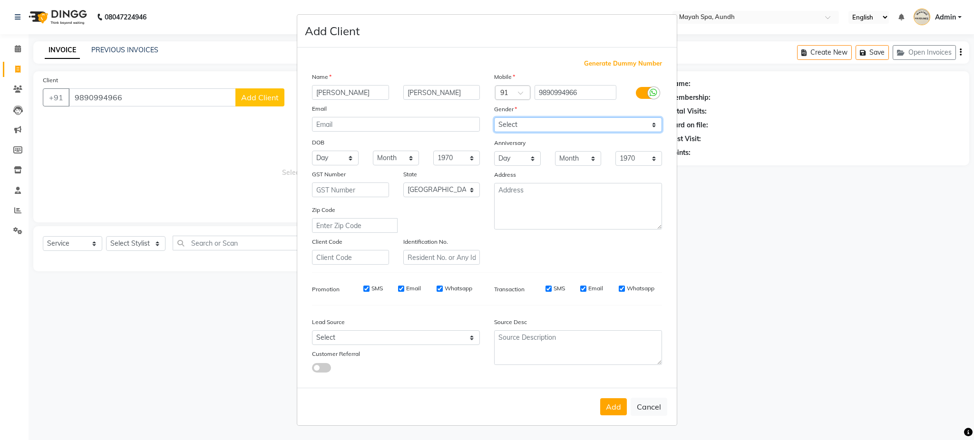
click at [535, 121] on select "Select Male Female Other Prefer Not To Say" at bounding box center [578, 124] width 168 height 15
click at [494, 117] on select "Select Male Female Other Prefer Not To Say" at bounding box center [578, 124] width 168 height 15
click at [546, 125] on select "Select Male Female Other Prefer Not To Say" at bounding box center [578, 124] width 168 height 15
select select "female"
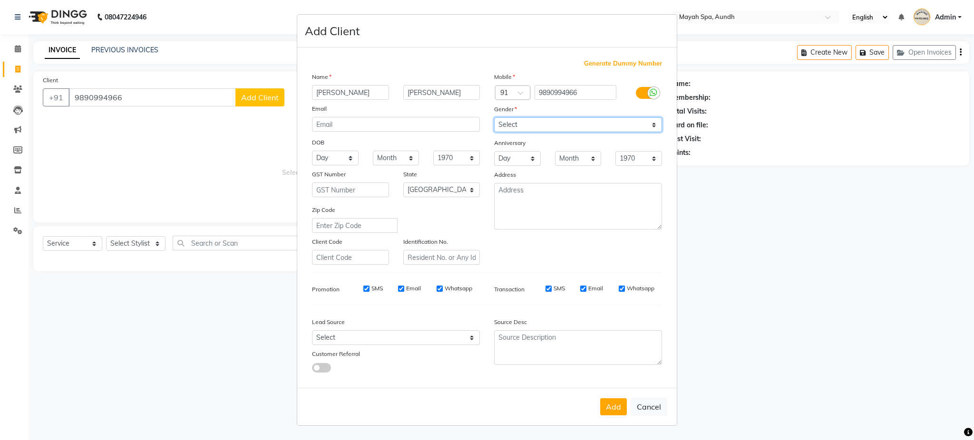
click at [494, 117] on select "Select Male Female Other Prefer Not To Say" at bounding box center [578, 124] width 168 height 15
click at [613, 411] on button "Add" at bounding box center [613, 406] width 27 height 17
select select
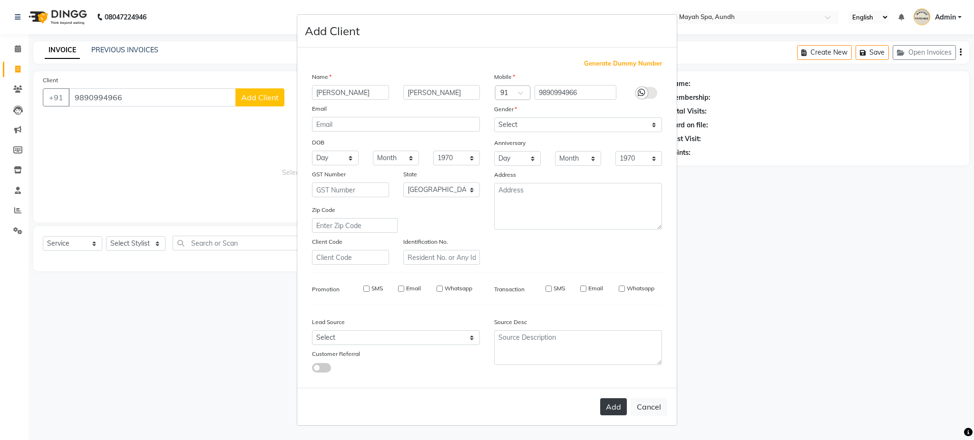
select select "null"
select select
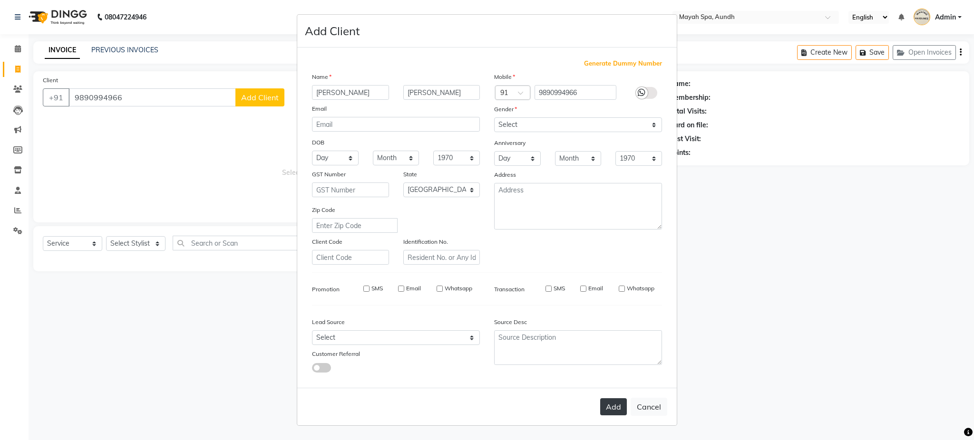
checkbox input "false"
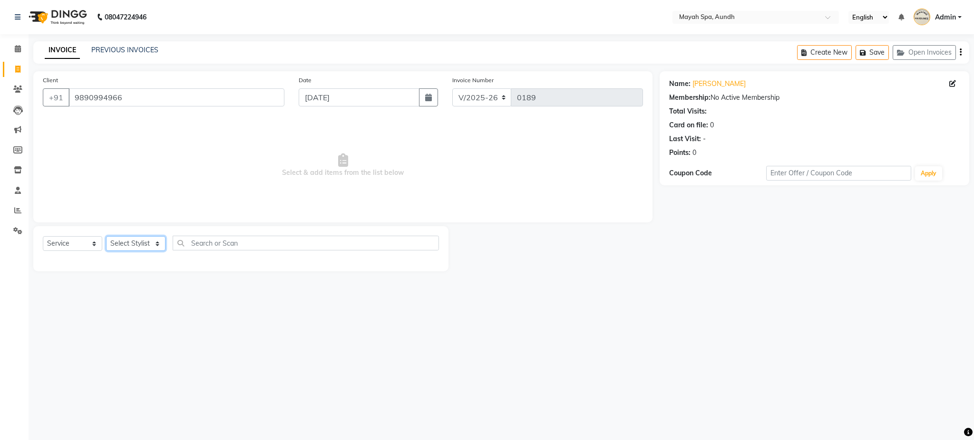
click at [148, 246] on select "Select Stylist Anuh DEEPA Farhat Joesna Joesna KARAN Pooja Pranav REKHA Riyaz S…" at bounding box center [135, 243] width 59 height 15
select select "12379"
click at [106, 237] on select "Select Stylist Anuh DEEPA Farhat Joesna Joesna KARAN Pooja Pranav REKHA Riyaz S…" at bounding box center [135, 243] width 59 height 15
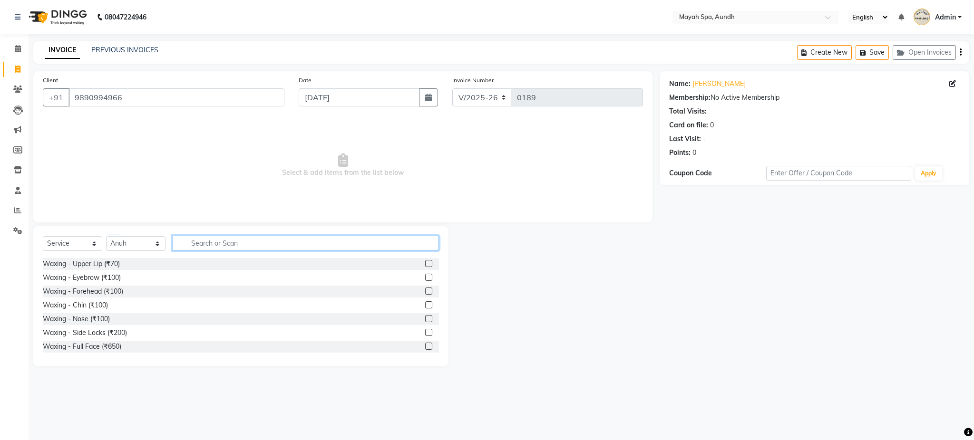
click at [211, 242] on input "text" at bounding box center [306, 243] width 266 height 15
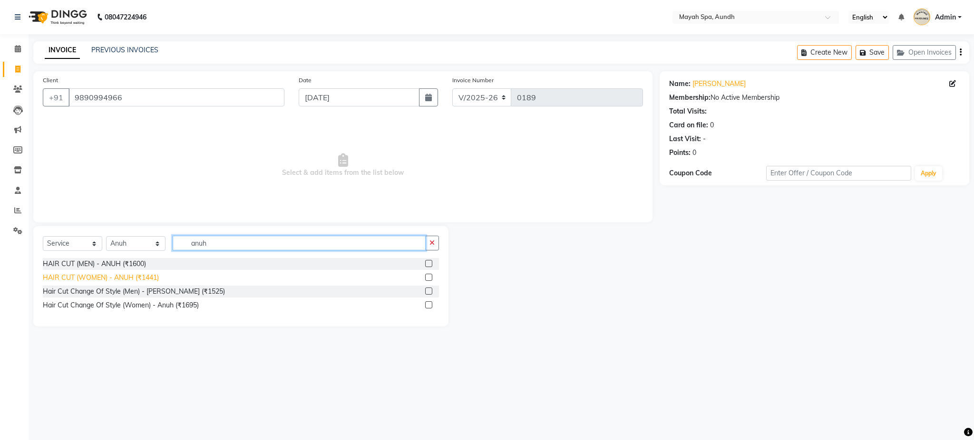
type input "anuh"
click at [147, 276] on div "HAIR CUT (WOMEN) - ANUH (₹1441)" at bounding box center [101, 278] width 116 height 10
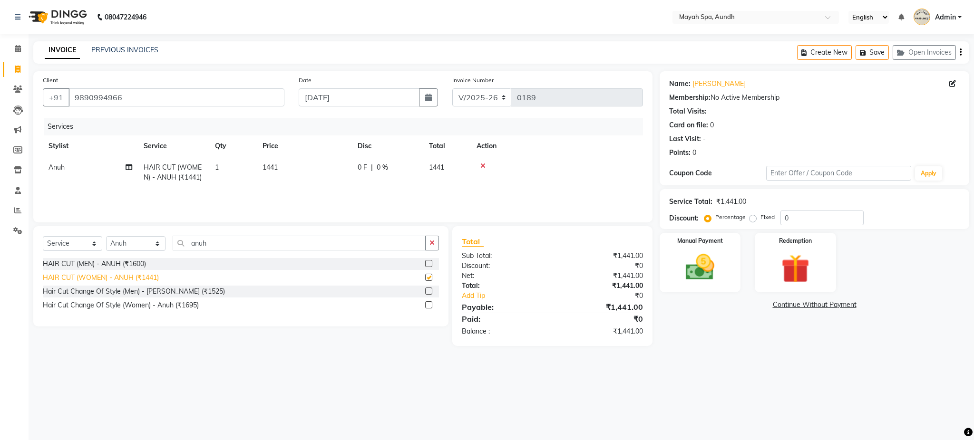
checkbox input "false"
click at [274, 164] on span "1441" at bounding box center [269, 167] width 15 height 9
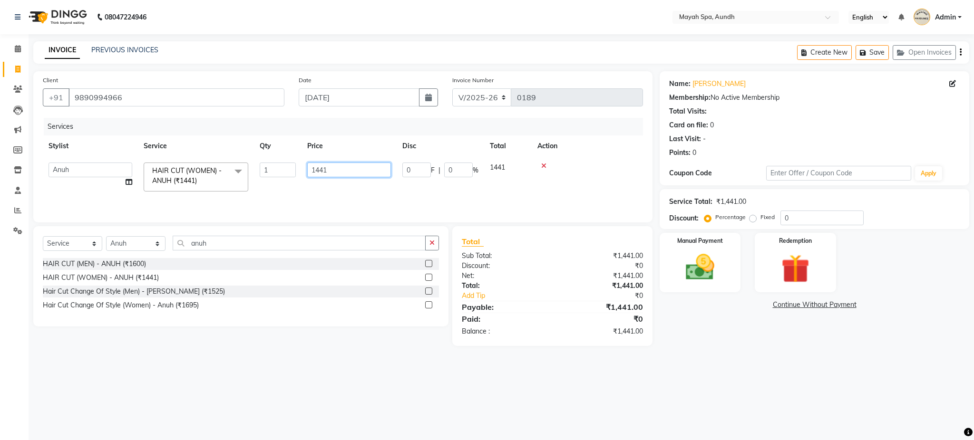
click at [350, 177] on input "1441" at bounding box center [349, 170] width 84 height 15
type input "1"
type input "1700"
click at [341, 358] on main "INVOICE PREVIOUS INVOICES Create New Save Open Invoices Client +91 9890994966 D…" at bounding box center [501, 200] width 945 height 319
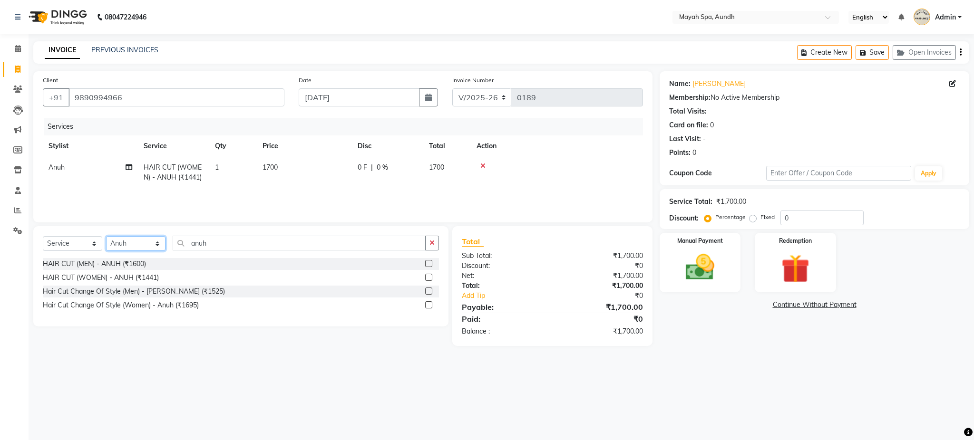
click at [128, 242] on select "Select Stylist Anuh DEEPA Farhat Joesna Joesna KARAN Pooja Pranav REKHA Riyaz S…" at bounding box center [135, 243] width 59 height 15
select select "62752"
click at [106, 237] on select "Select Stylist Anuh DEEPA Farhat Joesna Joesna KARAN Pooja Pranav REKHA Riyaz S…" at bounding box center [135, 243] width 59 height 15
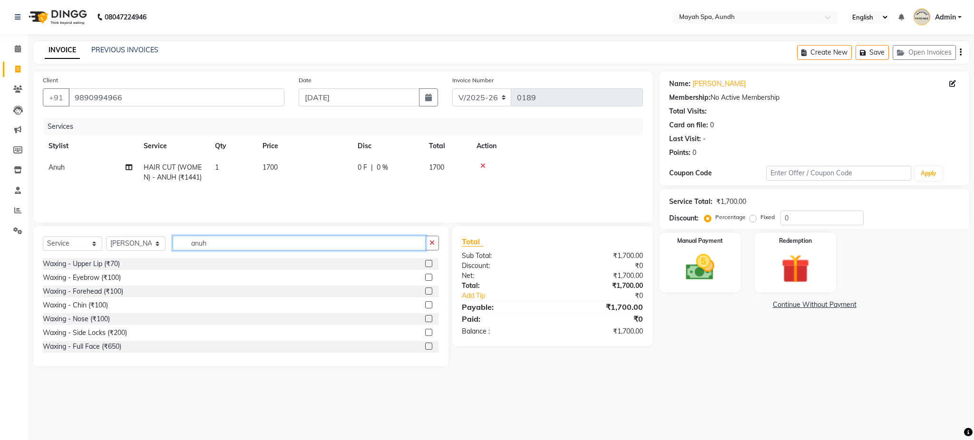
click at [223, 245] on input "anuh" at bounding box center [299, 243] width 253 height 15
type input "a"
type input "18"
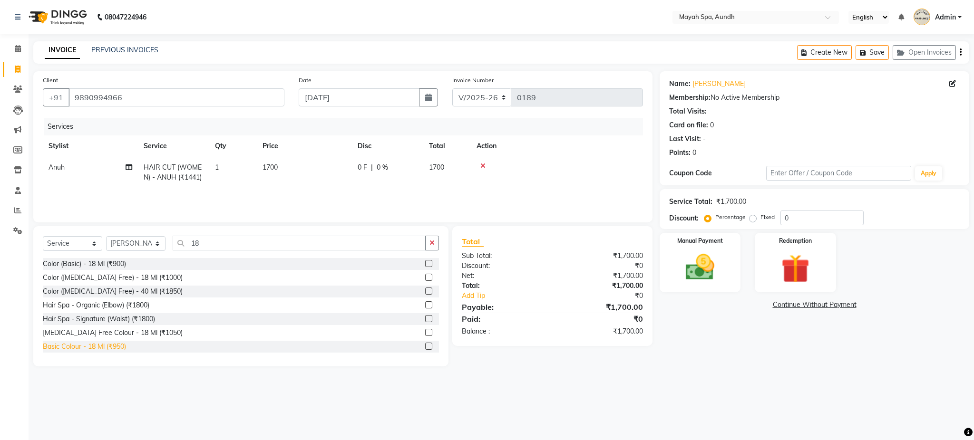
click at [117, 347] on div "Basic Colour - 18 Ml (₹950)" at bounding box center [84, 347] width 83 height 10
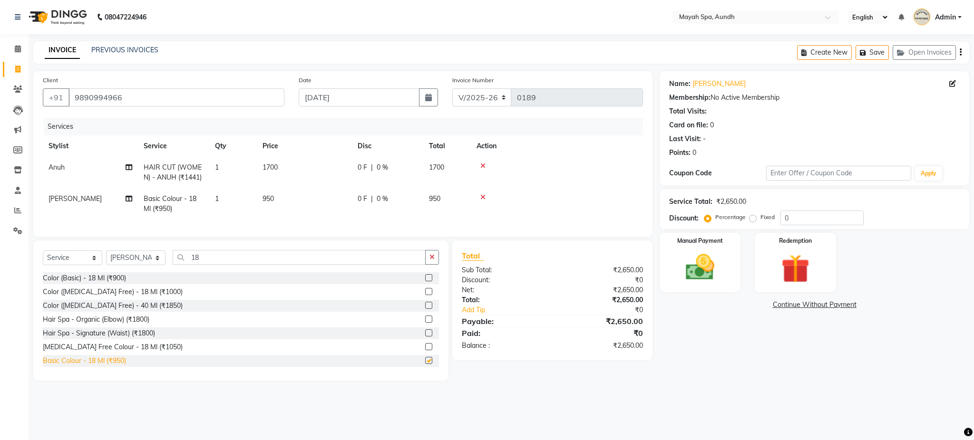
checkbox input "false"
click at [140, 265] on select "Select Stylist Anuh DEEPA Farhat Joesna Joesna KARAN Pooja Pranav REKHA Riyaz S…" at bounding box center [135, 258] width 59 height 15
select select "12388"
click at [106, 261] on select "Select Stylist Anuh DEEPA Farhat Joesna Joesna KARAN Pooja Pranav REKHA Riyaz S…" at bounding box center [135, 258] width 59 height 15
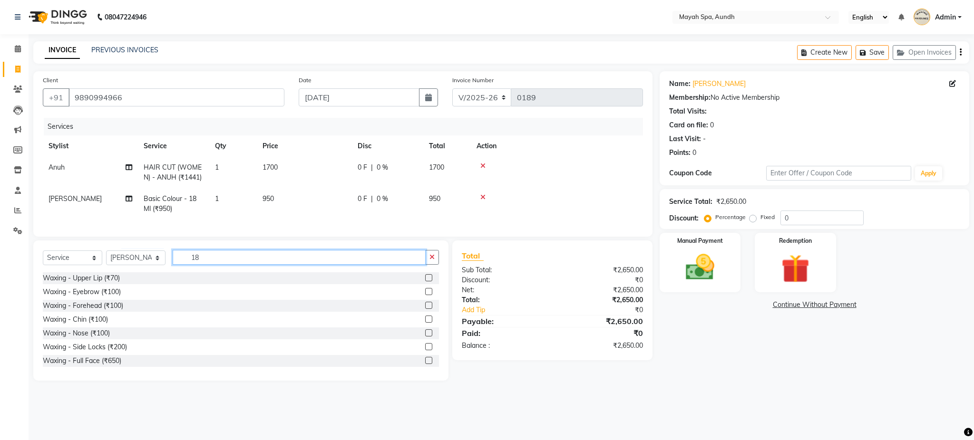
click at [250, 265] on input "18" at bounding box center [299, 257] width 253 height 15
type input "1"
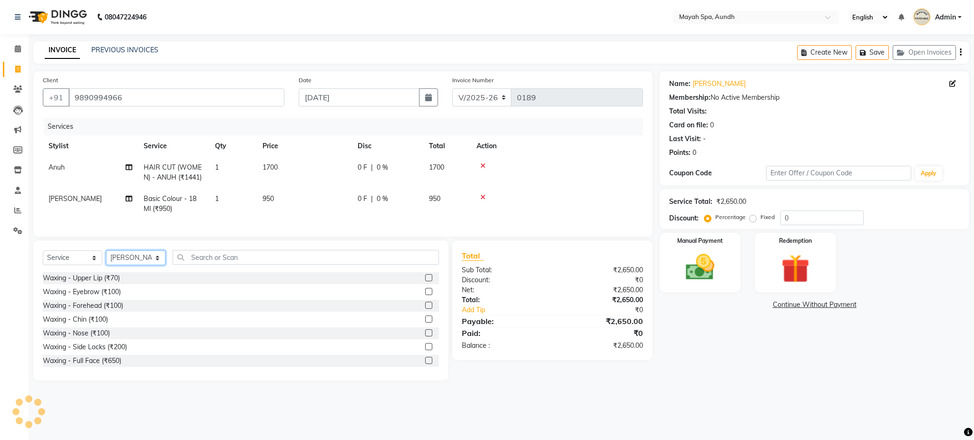
click at [138, 265] on select "Select Stylist Anuh DEEPA Farhat Joesna Joesna KARAN Pooja Pranav REKHA Riyaz S…" at bounding box center [135, 258] width 59 height 15
select select "22789"
click at [106, 261] on select "Select Stylist Anuh DEEPA Farhat Joesna Joesna KARAN Pooja Pranav REKHA Riyaz S…" at bounding box center [135, 258] width 59 height 15
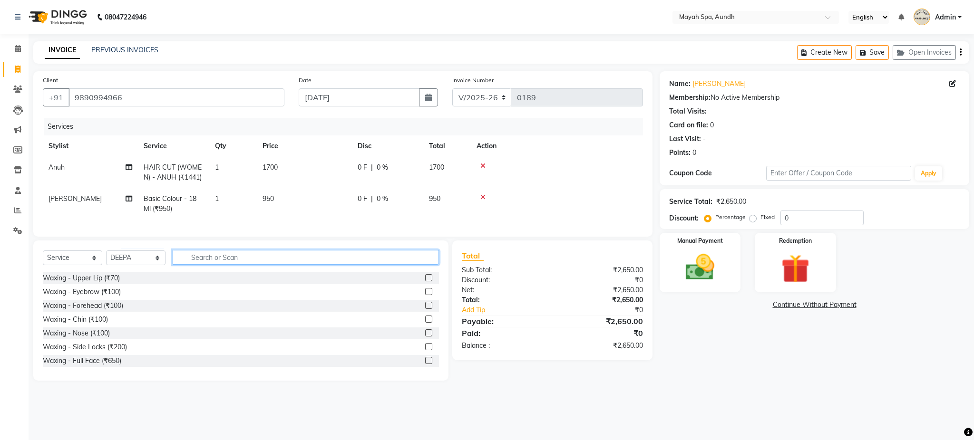
click at [237, 265] on input "text" at bounding box center [306, 257] width 266 height 15
type input "threa"
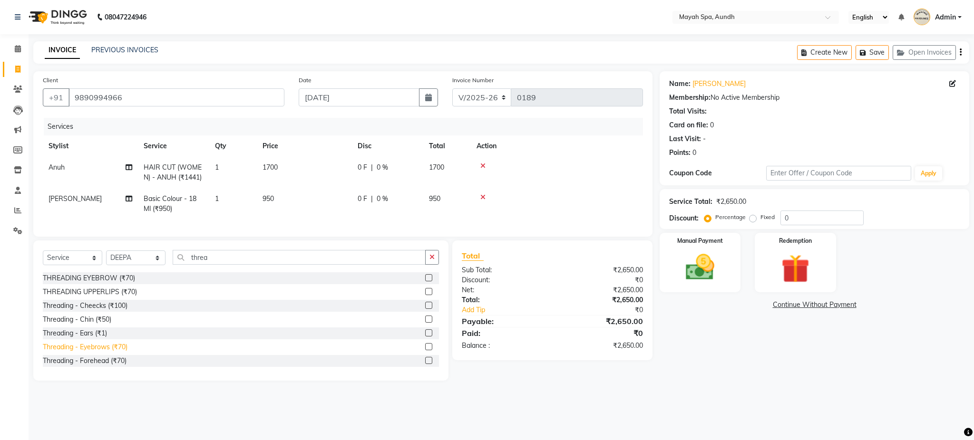
click at [119, 352] on div "Threading - Eyebrows (₹70)" at bounding box center [85, 347] width 85 height 10
checkbox input "false"
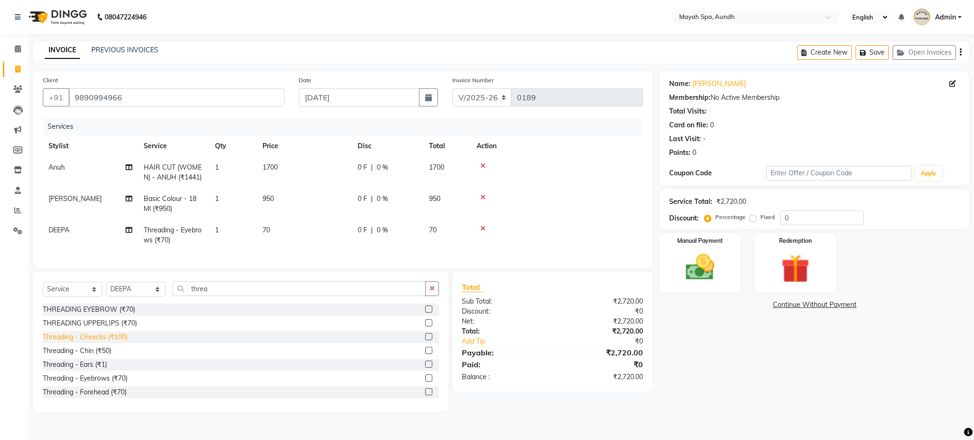
click at [119, 342] on div "Threading - Cheecks (₹100)" at bounding box center [85, 337] width 85 height 10
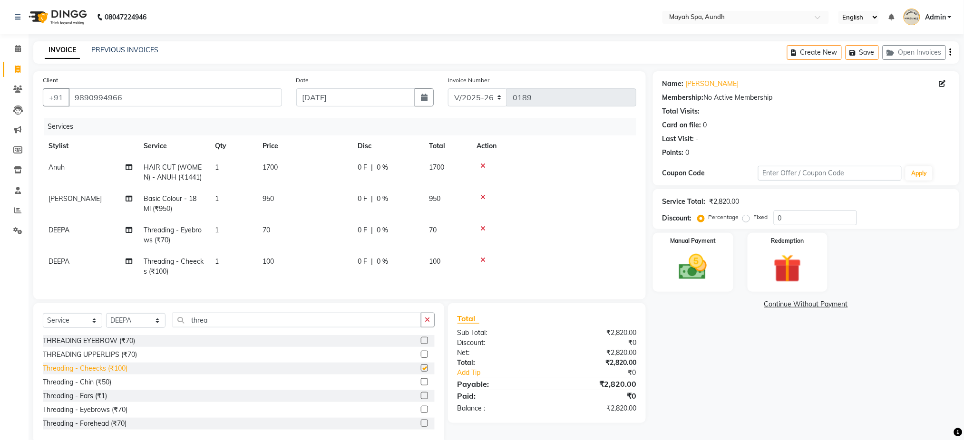
checkbox input "false"
click at [698, 281] on img at bounding box center [693, 268] width 48 height 34
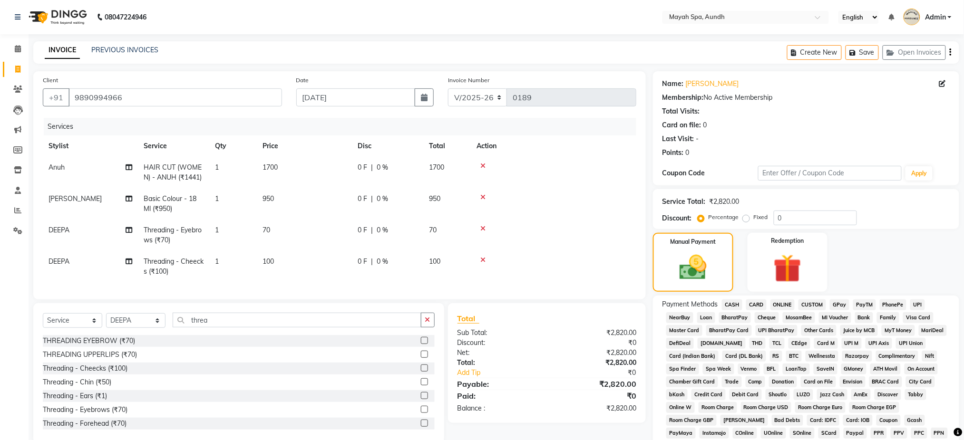
click at [759, 303] on span "CARD" at bounding box center [756, 305] width 20 height 11
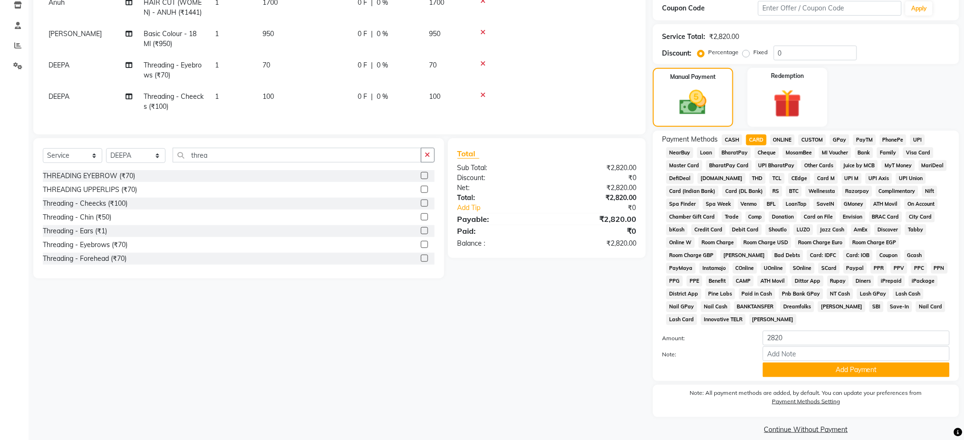
scroll to position [176, 0]
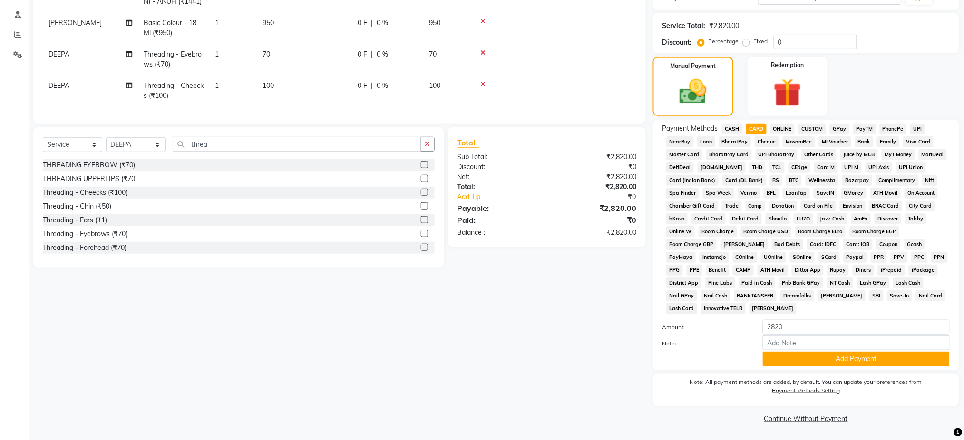
click at [881, 369] on div "Payment Methods CASH CARD ONLINE CUSTOM GPay PayTM PhonePe UPI NearBuy Loan Bha…" at bounding box center [806, 245] width 306 height 251
click at [855, 368] on div "Payment Methods CASH CARD ONLINE CUSTOM GPay PayTM PhonePe UPI NearBuy Loan Bha…" at bounding box center [806, 245] width 306 height 251
click at [865, 360] on button "Add Payment" at bounding box center [856, 359] width 187 height 15
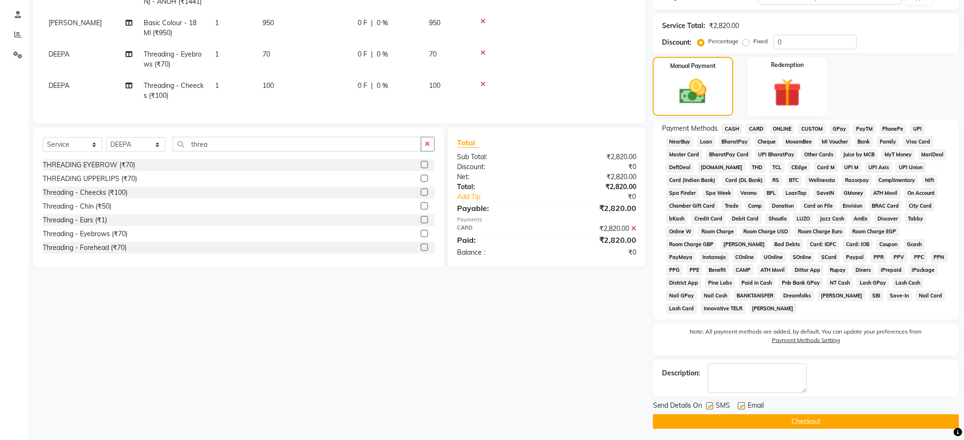
click at [800, 423] on button "Checkout" at bounding box center [806, 422] width 306 height 15
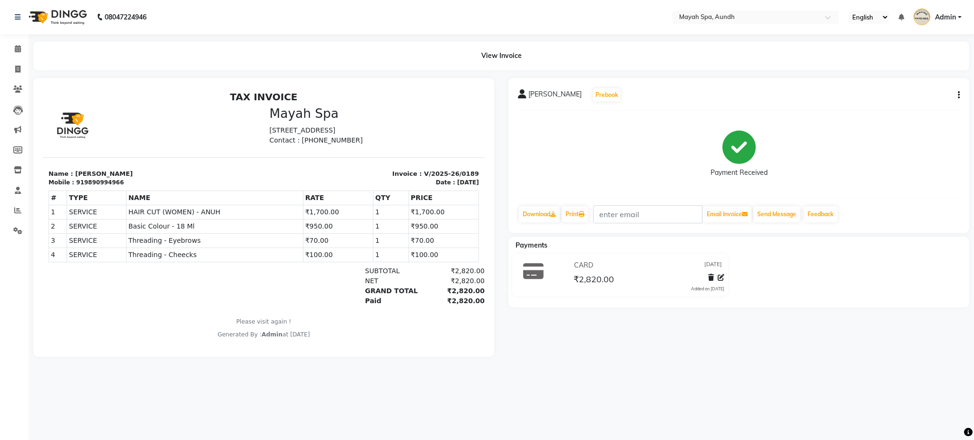
click at [733, 10] on nav "08047224946 Select Location × Mayah Spa, Aundh English ENGLISH Español العربية …" at bounding box center [487, 17] width 974 height 34
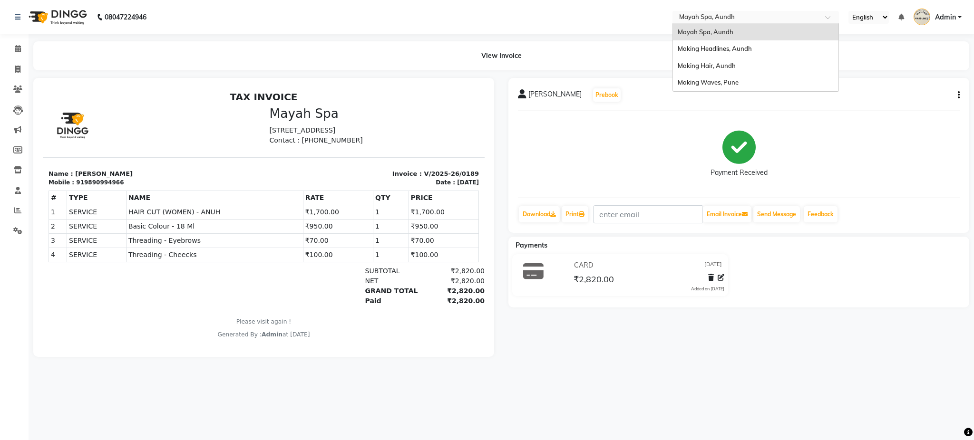
click at [719, 18] on input "text" at bounding box center [746, 18] width 138 height 10
click at [719, 41] on div "Making Headlines, Aundh" at bounding box center [755, 48] width 165 height 17
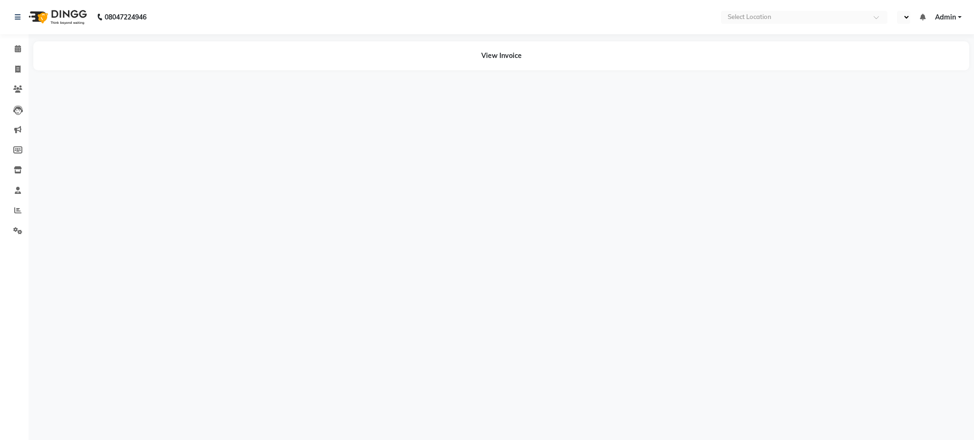
select select "en"
click at [17, 67] on icon at bounding box center [17, 69] width 5 height 7
select select "743"
select select "service"
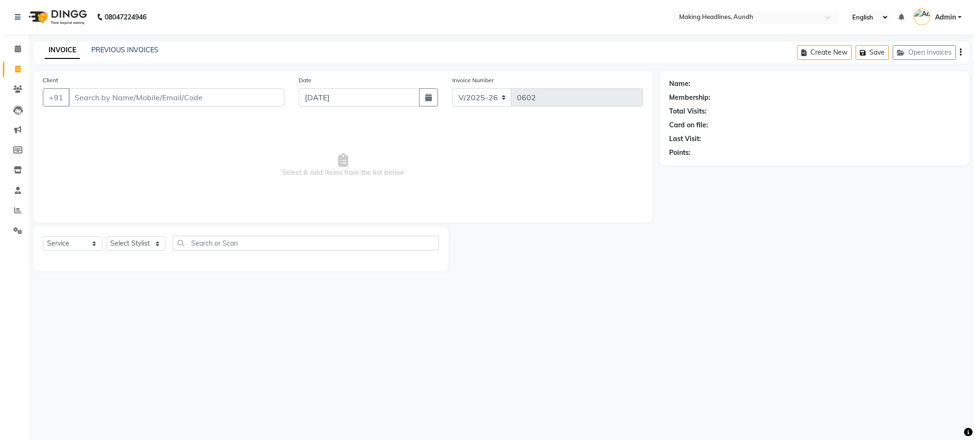
click at [95, 98] on input "Client" at bounding box center [176, 97] width 216 height 18
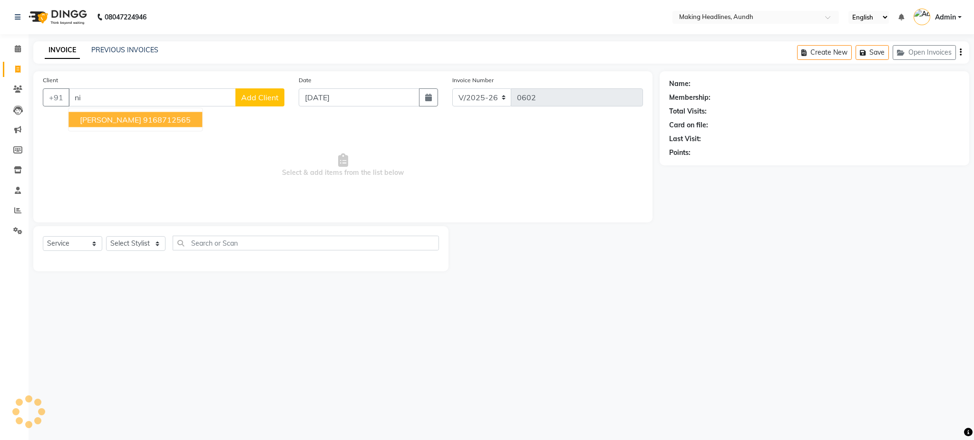
type input "n"
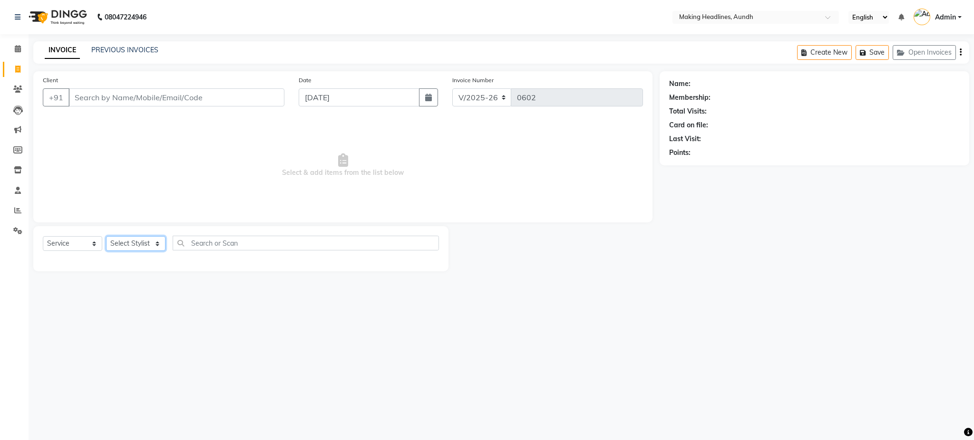
click at [125, 247] on select "Select Stylist ANUH [PERSON_NAME] JOESNA [PERSON_NAME] [PERSON_NAME] SHILPA [PE…" at bounding box center [135, 243] width 59 height 15
click at [135, 331] on div "08047224946 Select Location × Making Headlines, Aundh English ENGLISH Español ا…" at bounding box center [487, 220] width 974 height 440
click at [186, 99] on input "Client" at bounding box center [176, 97] width 216 height 18
click at [126, 248] on select "Select Stylist ANUH [PERSON_NAME] JOESNA [PERSON_NAME] [PERSON_NAME] SHILPA [PE…" at bounding box center [135, 243] width 59 height 15
select select "24761"
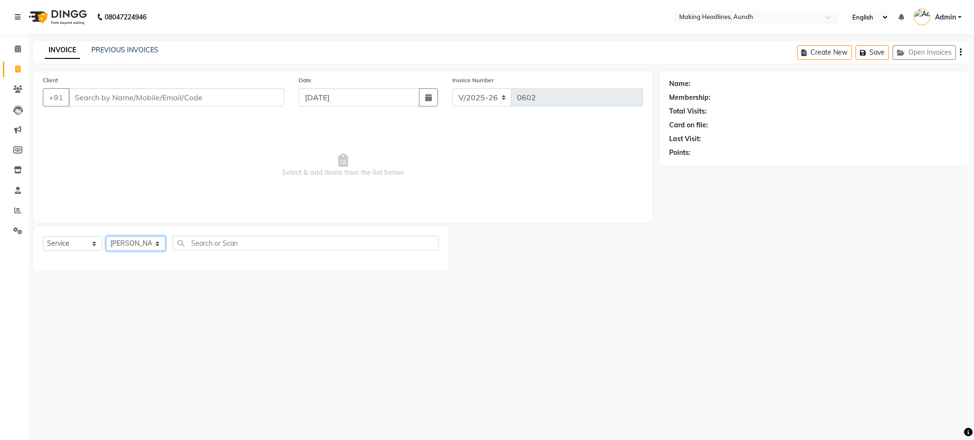
click at [106, 237] on select "Select Stylist ANUH [PERSON_NAME] JOESNA [PERSON_NAME] [PERSON_NAME] SHILPA [PE…" at bounding box center [135, 243] width 59 height 15
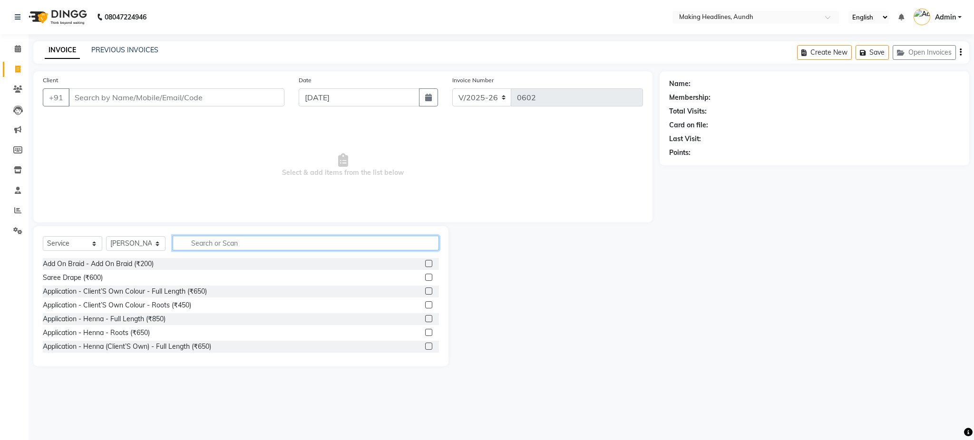
click at [241, 243] on input "text" at bounding box center [306, 243] width 266 height 15
click at [212, 246] on input "text" at bounding box center [306, 243] width 266 height 15
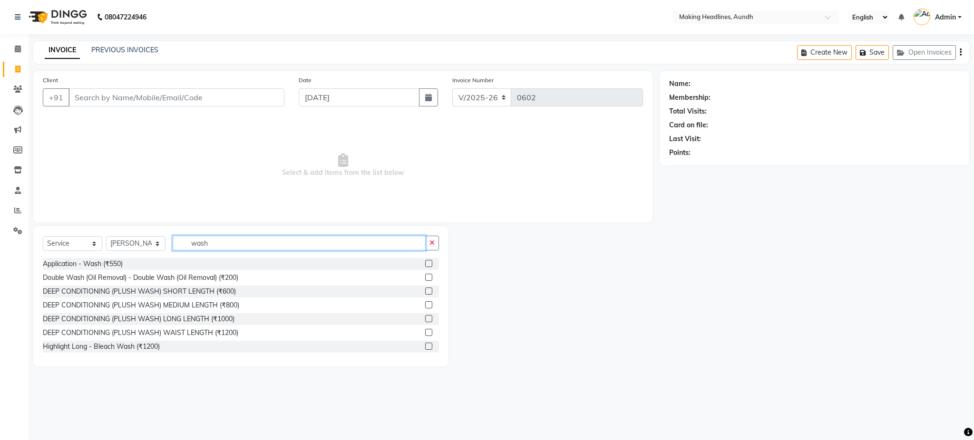
type input "wash"
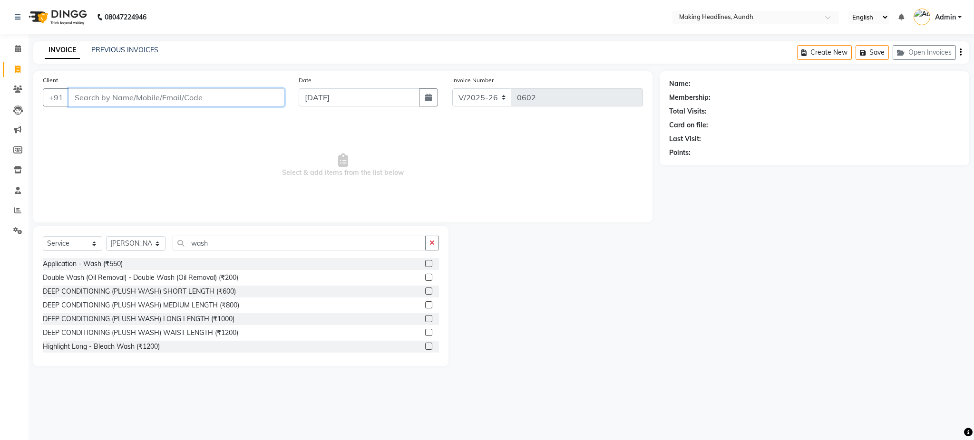
click at [107, 96] on input "Client" at bounding box center [176, 97] width 216 height 18
type input "v"
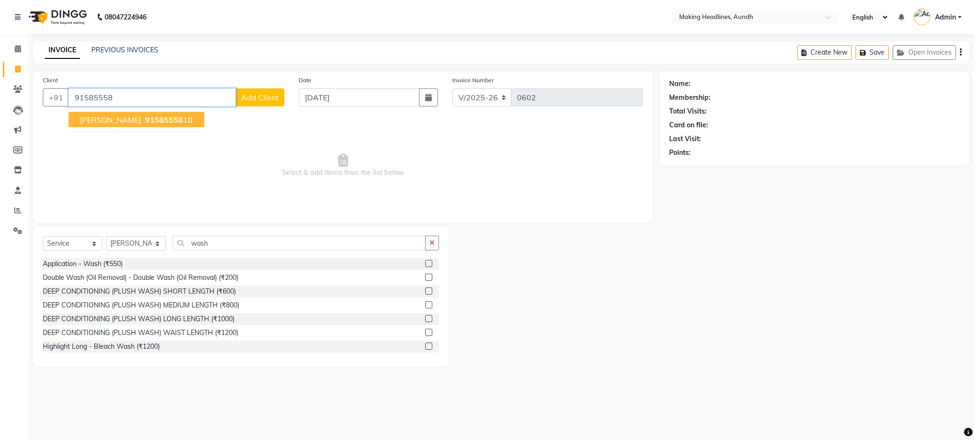
click at [130, 118] on span "[PERSON_NAME]" at bounding box center [110, 120] width 61 height 10
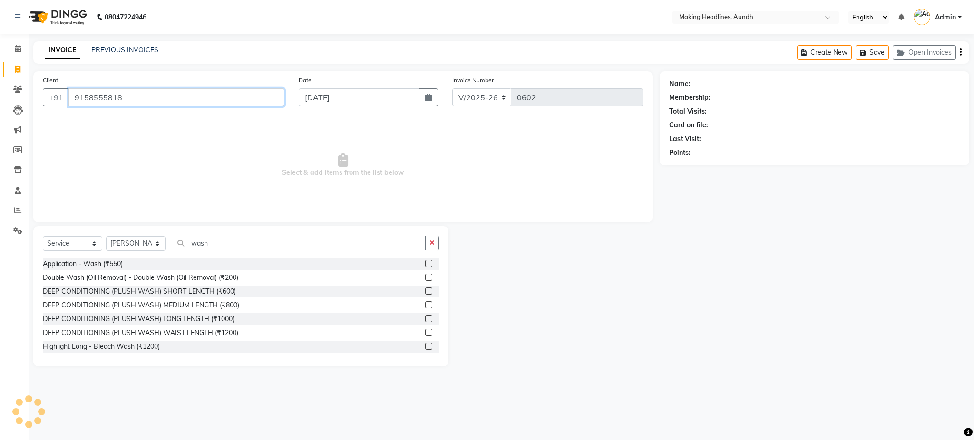
type input "9158555818"
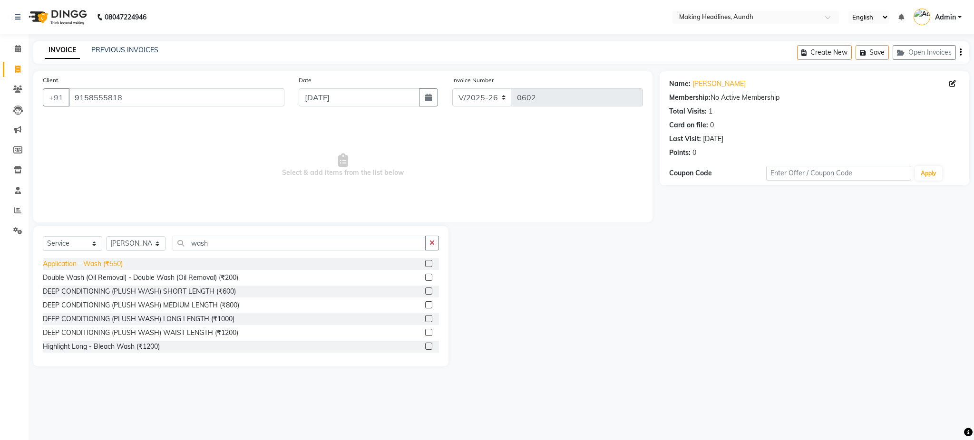
click at [116, 263] on div "Application - Wash (₹550)" at bounding box center [83, 264] width 80 height 10
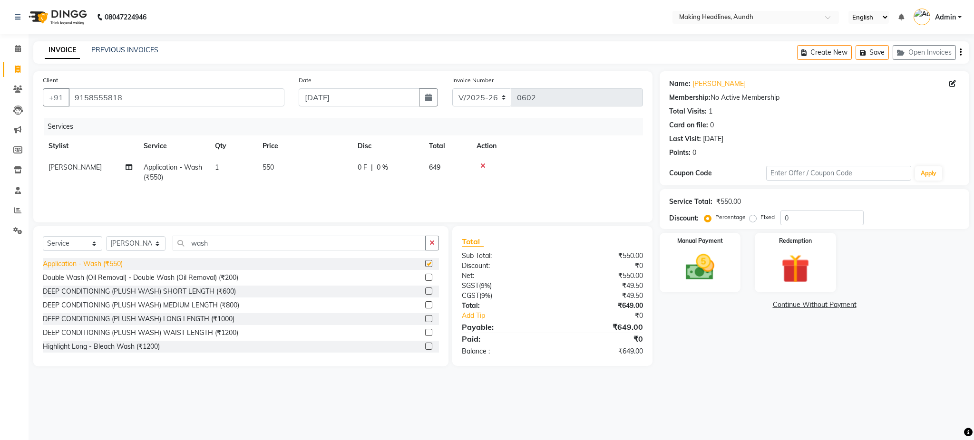
checkbox input "false"
click at [484, 164] on icon at bounding box center [482, 166] width 5 height 7
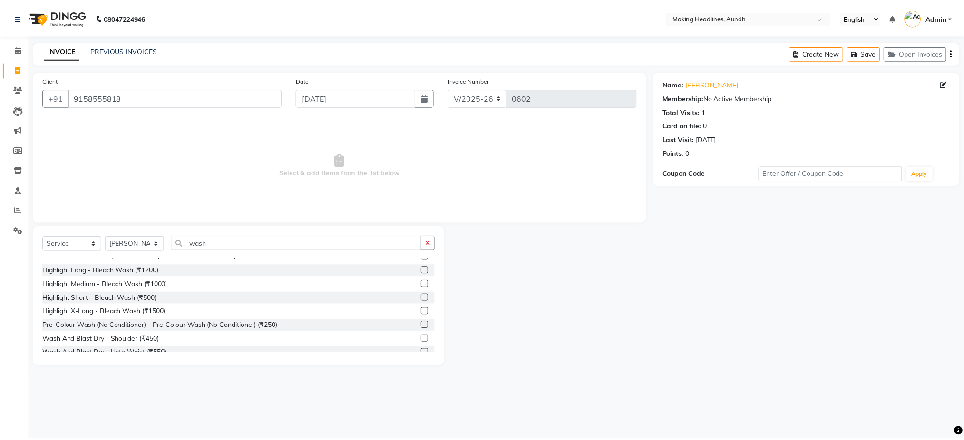
scroll to position [101, 0]
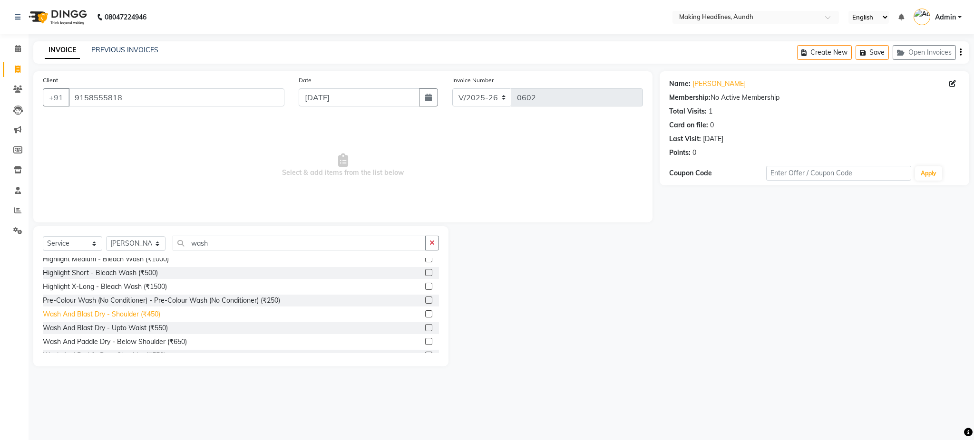
click at [149, 310] on div "Wash And Blast Dry - Shoulder (₹450)" at bounding box center [101, 315] width 117 height 10
checkbox input "false"
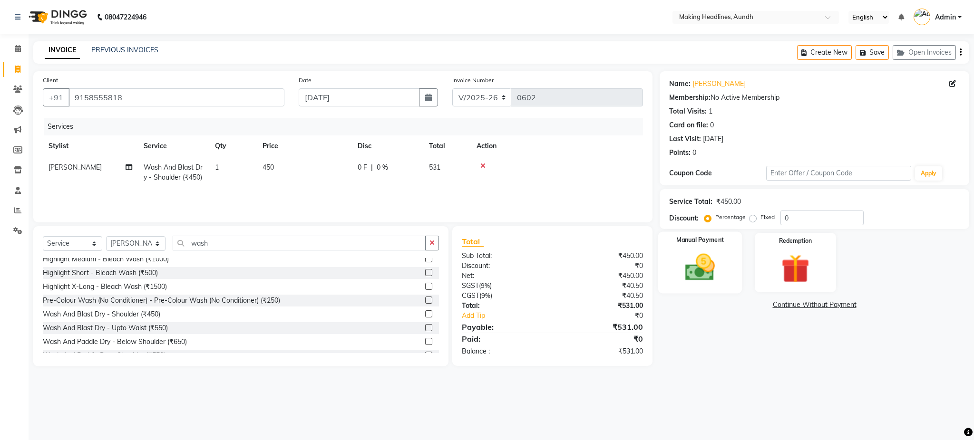
click at [713, 247] on div "Manual Payment" at bounding box center [700, 263] width 84 height 62
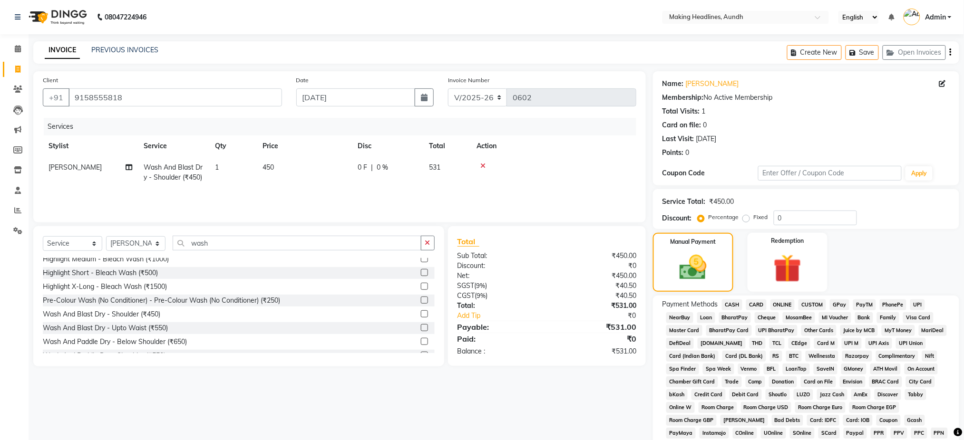
click at [917, 302] on span "UPI" at bounding box center [917, 305] width 15 height 11
click at [963, 349] on div "Name: Vedika Bansal Membership: No Active Membership Total Visits: 1 Card on fi…" at bounding box center [809, 336] width 313 height 531
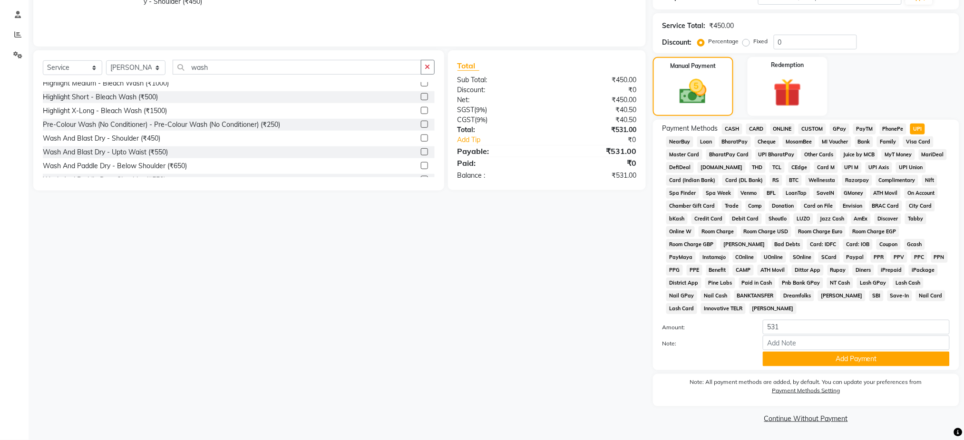
click at [922, 368] on div "Payment Methods CASH CARD ONLINE CUSTOM GPay PayTM PhonePe UPI NearBuy Loan Bha…" at bounding box center [806, 245] width 306 height 251
click at [915, 368] on div "Payment Methods CASH CARD ONLINE CUSTOM GPay PayTM PhonePe UPI NearBuy Loan Bha…" at bounding box center [806, 245] width 306 height 251
click at [915, 363] on button "Add Payment" at bounding box center [856, 359] width 187 height 15
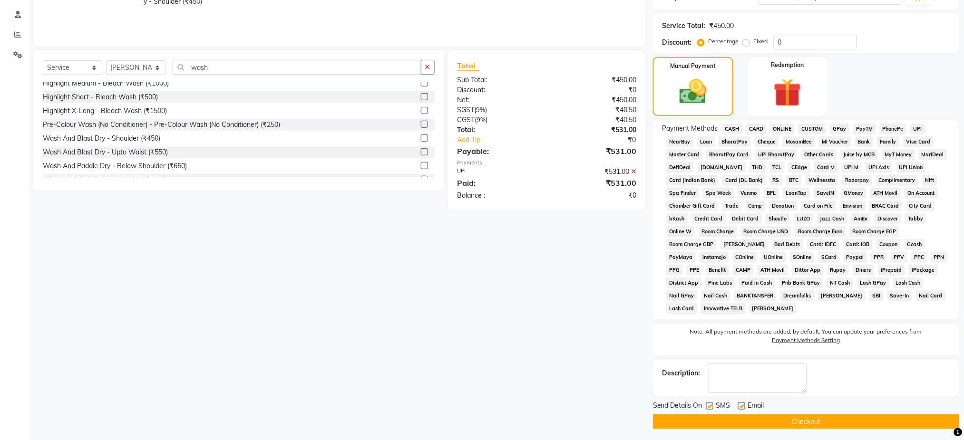
click at [824, 422] on button "Checkout" at bounding box center [806, 422] width 306 height 15
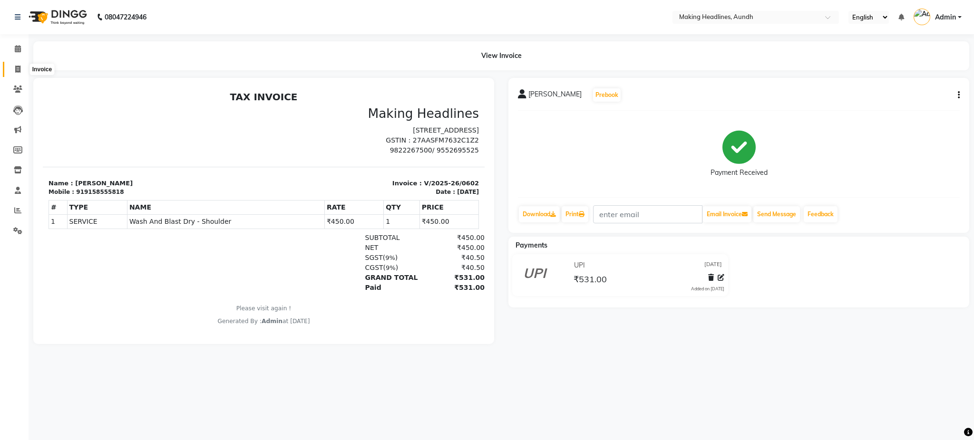
click at [17, 69] on icon at bounding box center [17, 69] width 5 height 7
select select "743"
select select "service"
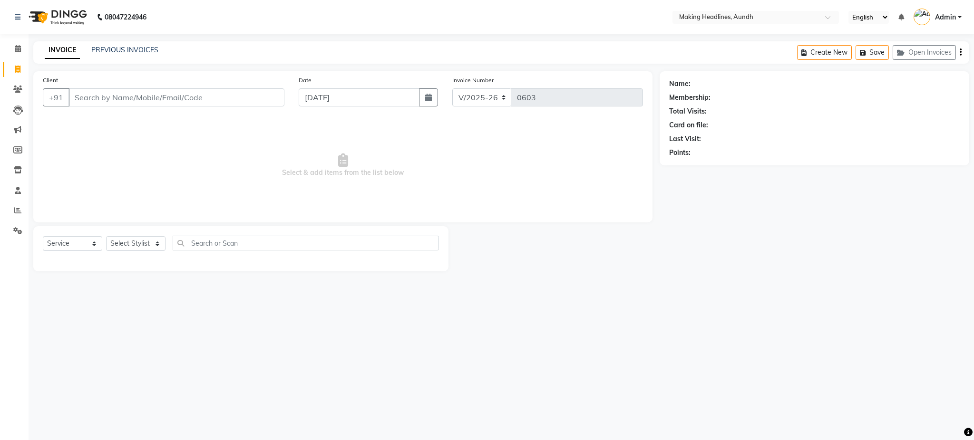
click at [87, 99] on input "Client" at bounding box center [176, 97] width 216 height 18
type input "k"
click at [180, 97] on input "Client" at bounding box center [176, 97] width 216 height 18
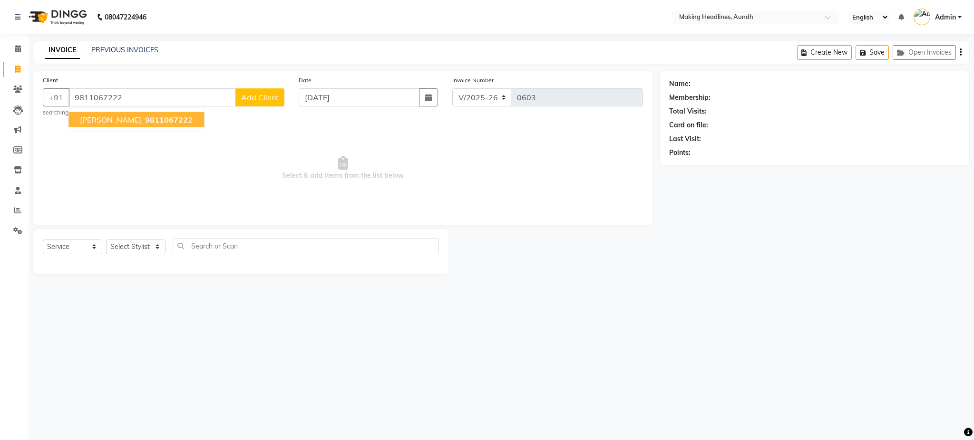
type input "9811067222"
click at [139, 117] on span "KATIYANI DALMIA" at bounding box center [110, 120] width 61 height 10
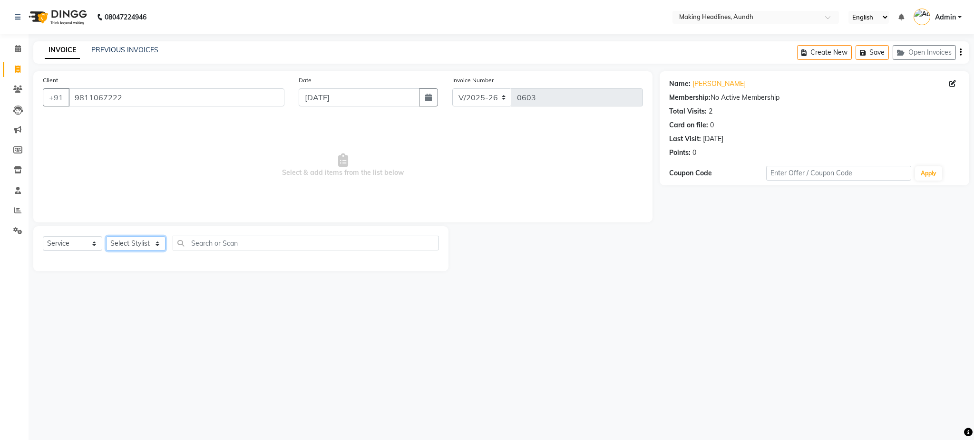
click at [133, 245] on select "Select Stylist ANUH DEEPA FARHAT JOESNA KARAN POOJA PRANAV REKHA RIYAZ SHILPA S…" at bounding box center [135, 243] width 59 height 15
select select "11733"
click at [106, 237] on select "Select Stylist ANUH DEEPA FARHAT JOESNA KARAN POOJA PRANAV REKHA RIYAZ SHILPA S…" at bounding box center [135, 243] width 59 height 15
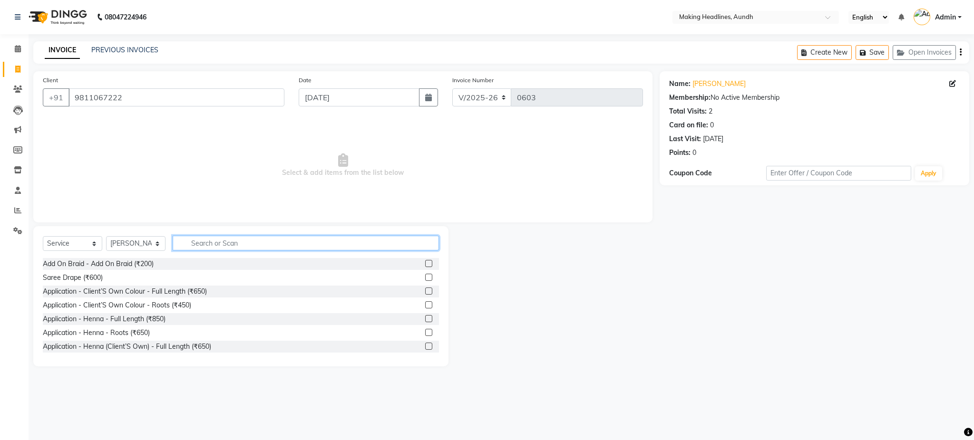
click at [188, 248] on input "text" at bounding box center [306, 243] width 266 height 15
click at [212, 247] on input "text" at bounding box center [306, 243] width 266 height 15
type input "h"
type input "wax"
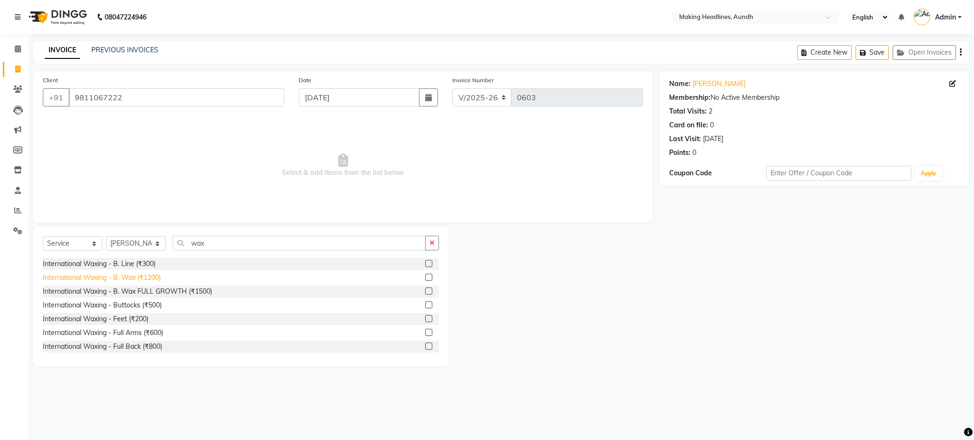
click at [154, 277] on div "International Waxing - B. Wax (₹1200)" at bounding box center [102, 278] width 118 height 10
checkbox input "false"
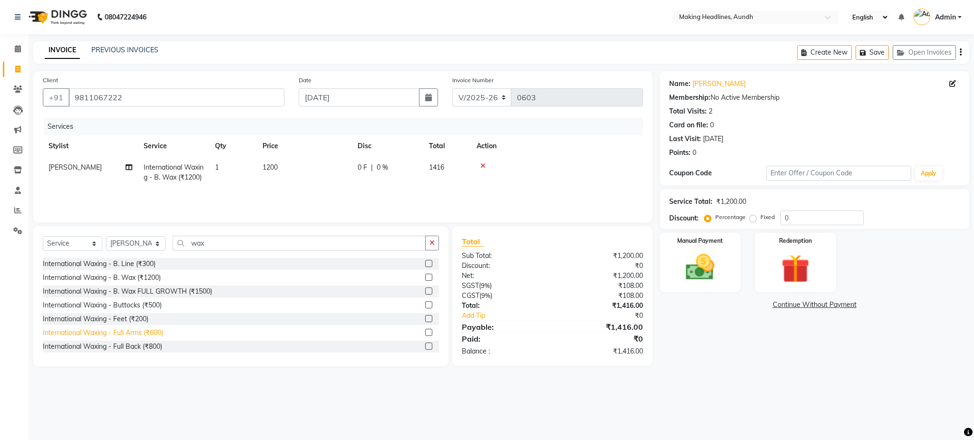
click at [156, 335] on div "International Waxing - Full Arms (₹600)" at bounding box center [103, 333] width 120 height 10
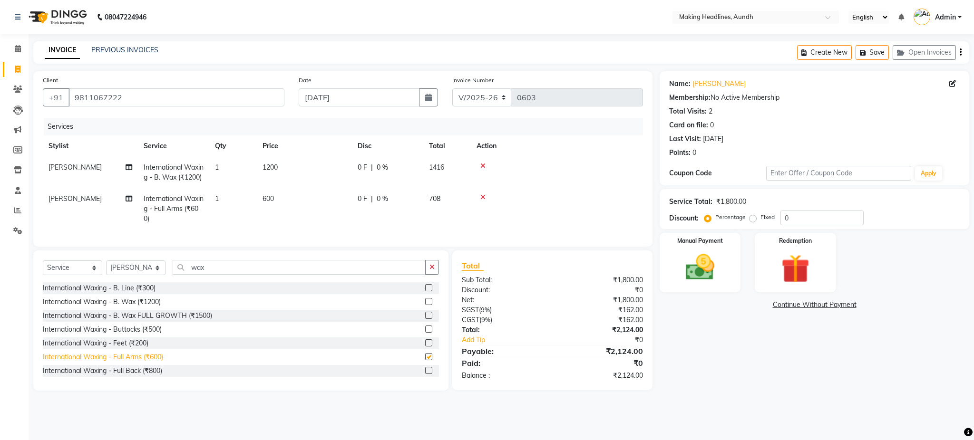
checkbox input "false"
click at [142, 348] on div "International Waxing - Feet (₹200)" at bounding box center [96, 344] width 106 height 10
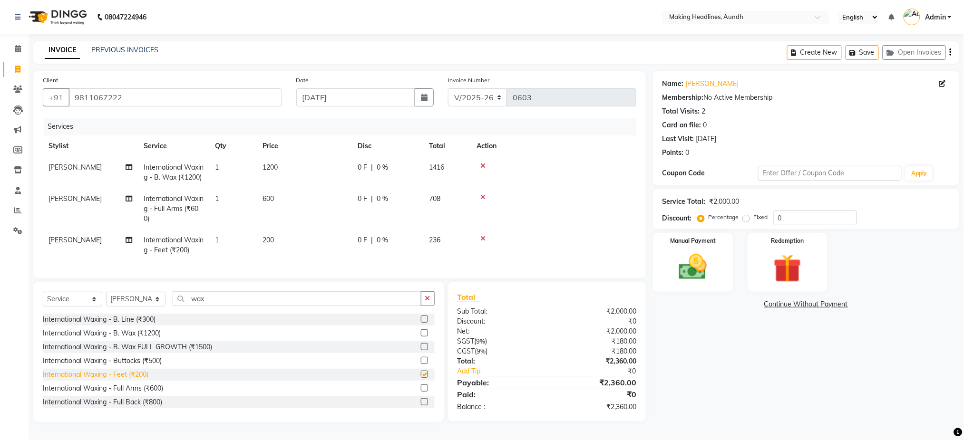
checkbox input "false"
click at [243, 306] on input "wax" at bounding box center [297, 298] width 249 height 15
type input "w"
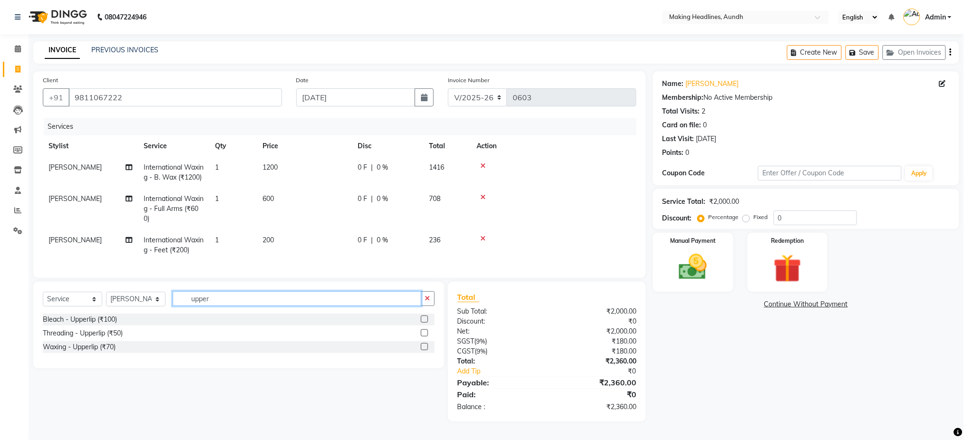
type input "upper"
click at [101, 353] on div "Waxing - Upperlip (₹70)" at bounding box center [239, 347] width 392 height 12
click at [88, 352] on div "Waxing - Upperlip (₹70)" at bounding box center [79, 347] width 73 height 10
checkbox input "false"
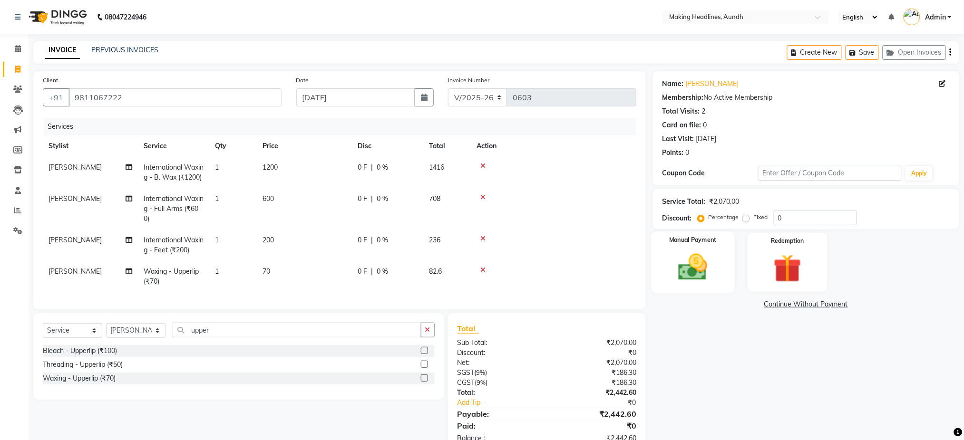
click at [686, 271] on img at bounding box center [693, 268] width 48 height 34
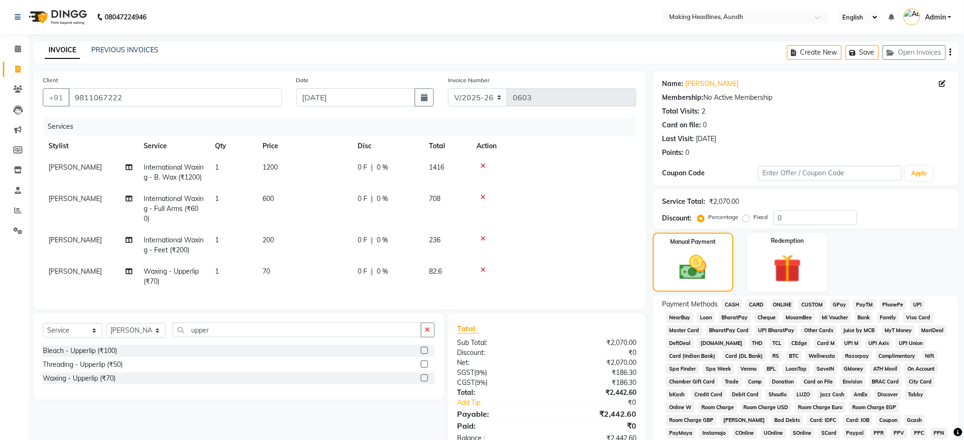
click at [916, 302] on span "UPI" at bounding box center [917, 305] width 15 height 11
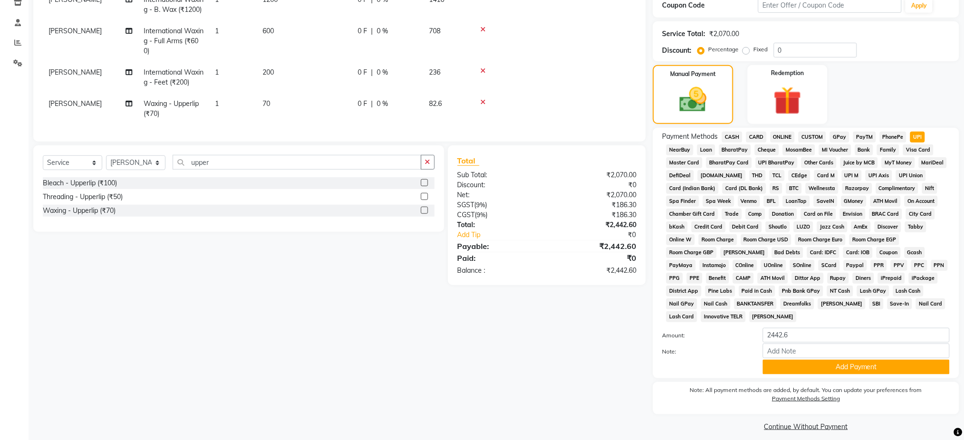
scroll to position [176, 0]
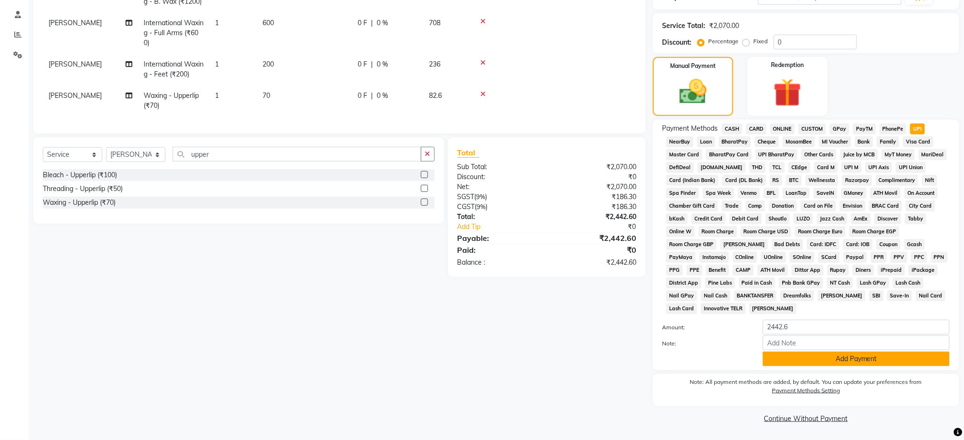
click at [891, 352] on button "Add Payment" at bounding box center [856, 359] width 187 height 15
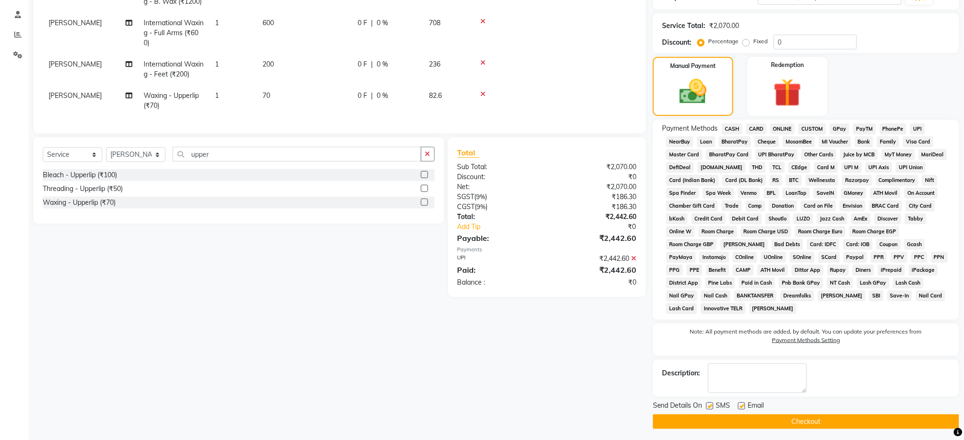
click at [825, 416] on button "Checkout" at bounding box center [806, 422] width 306 height 15
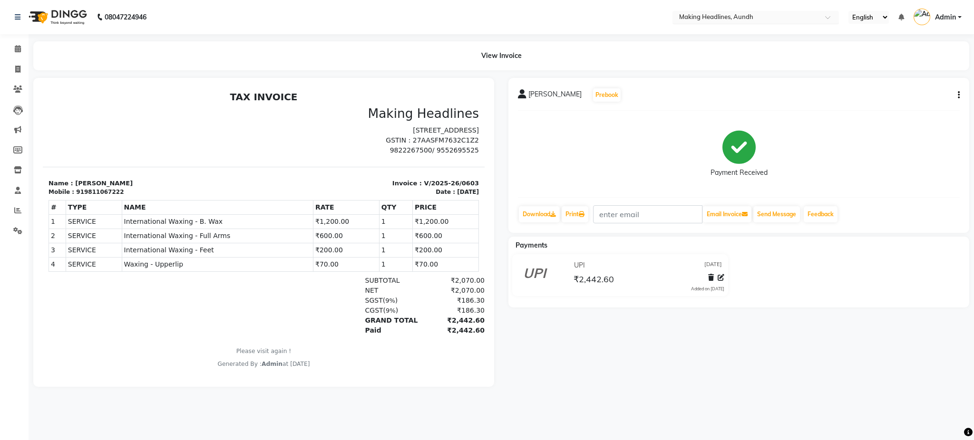
click at [696, 18] on input "text" at bounding box center [746, 18] width 138 height 10
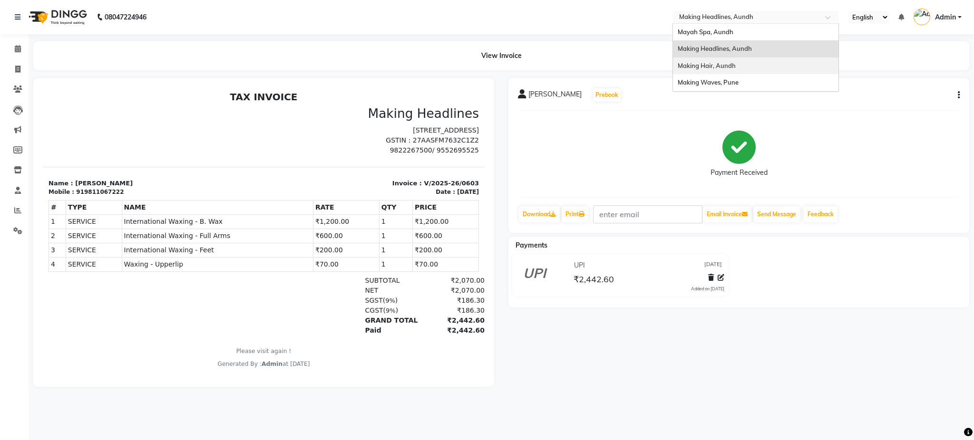
click at [694, 69] on span "Making Hair, Aundh" at bounding box center [706, 66] width 58 height 8
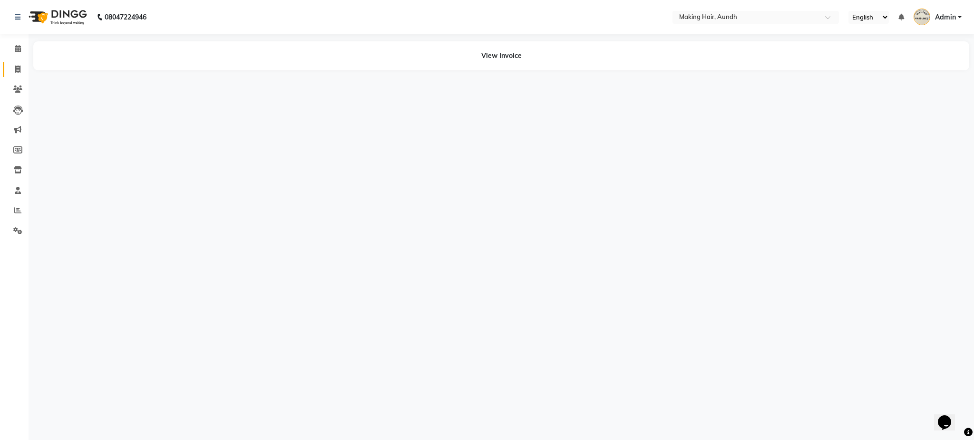
click at [8, 68] on link "Invoice" at bounding box center [14, 70] width 23 height 16
select select "service"
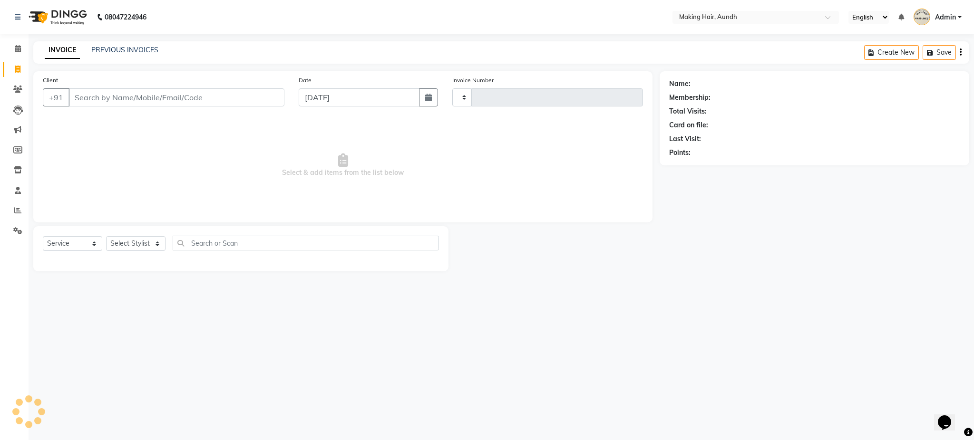
type input "0277"
select select "760"
click at [129, 102] on input "Client" at bounding box center [176, 97] width 216 height 18
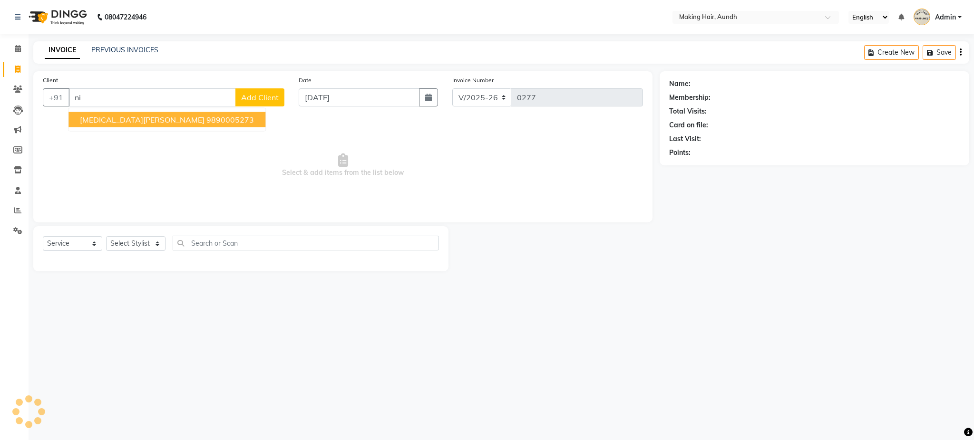
type input "n"
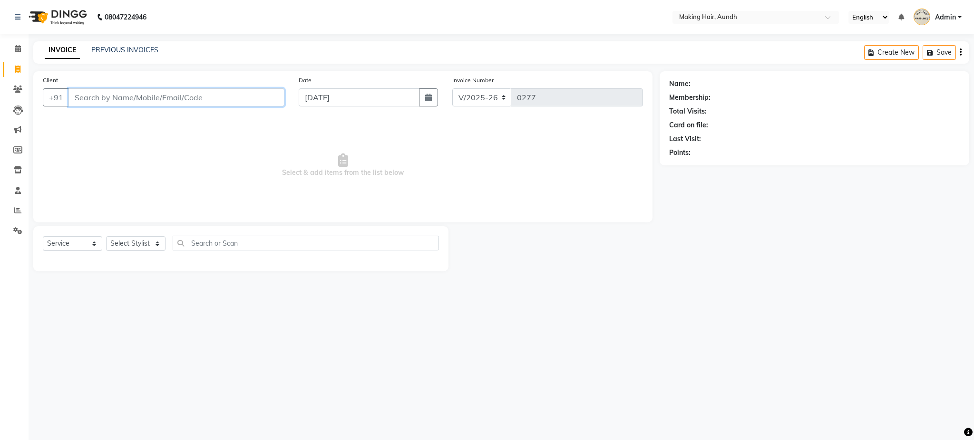
click at [184, 98] on input "Client" at bounding box center [176, 97] width 216 height 18
click at [88, 95] on input "Client" at bounding box center [176, 97] width 216 height 18
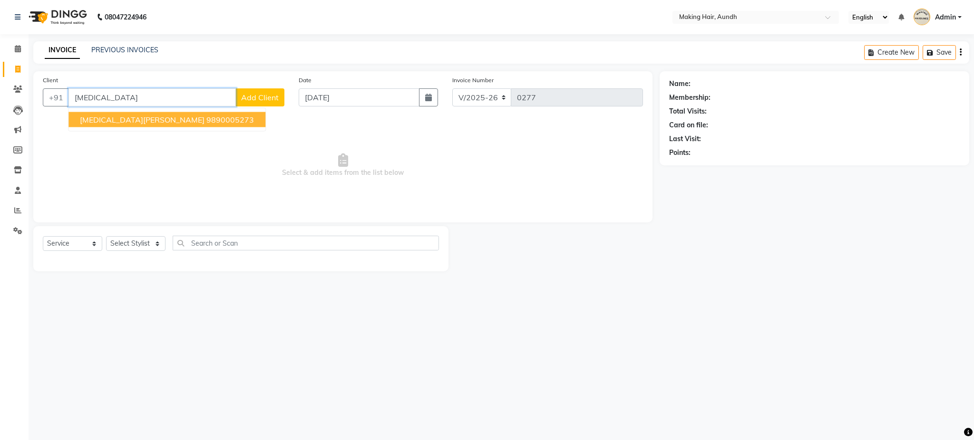
click at [108, 99] on input "[MEDICAL_DATA]" at bounding box center [151, 97] width 167 height 18
type input "N"
